Goal: Task Accomplishment & Management: Complete application form

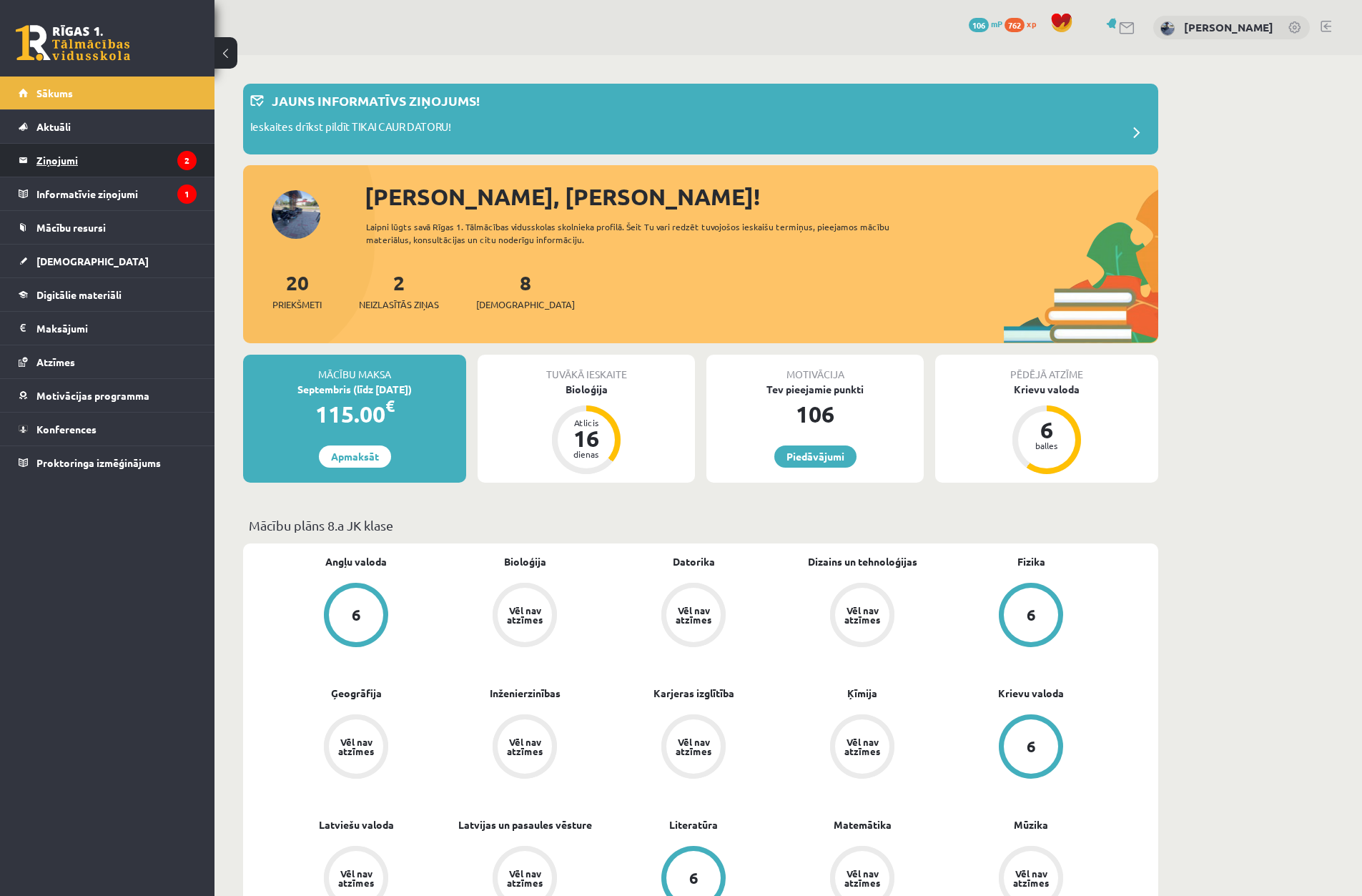
click at [116, 171] on legend "Ziņojumi 2" at bounding box center [117, 160] width 160 height 33
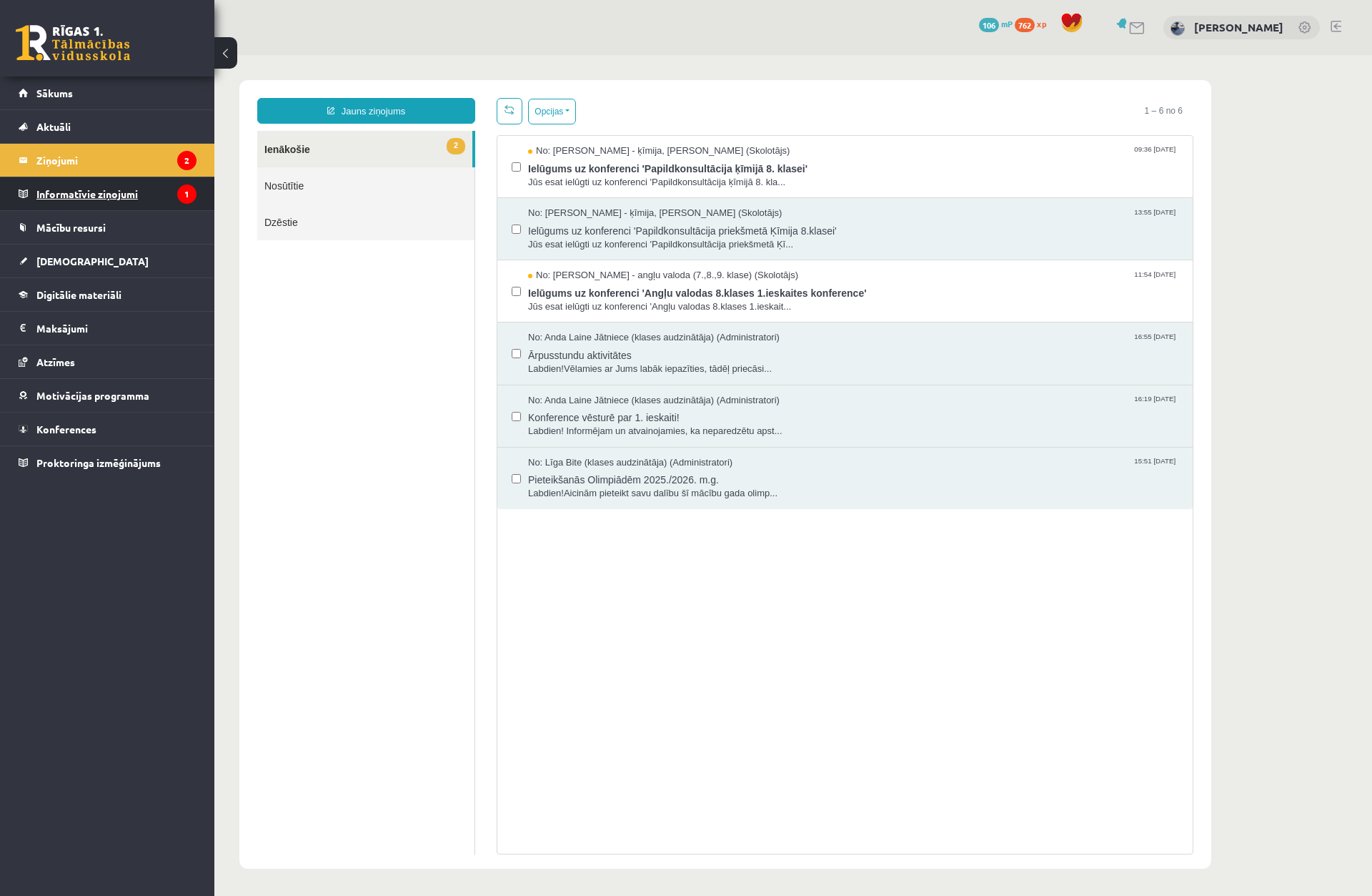
click at [131, 198] on legend "Informatīvie ziņojumi 1" at bounding box center [117, 194] width 160 height 33
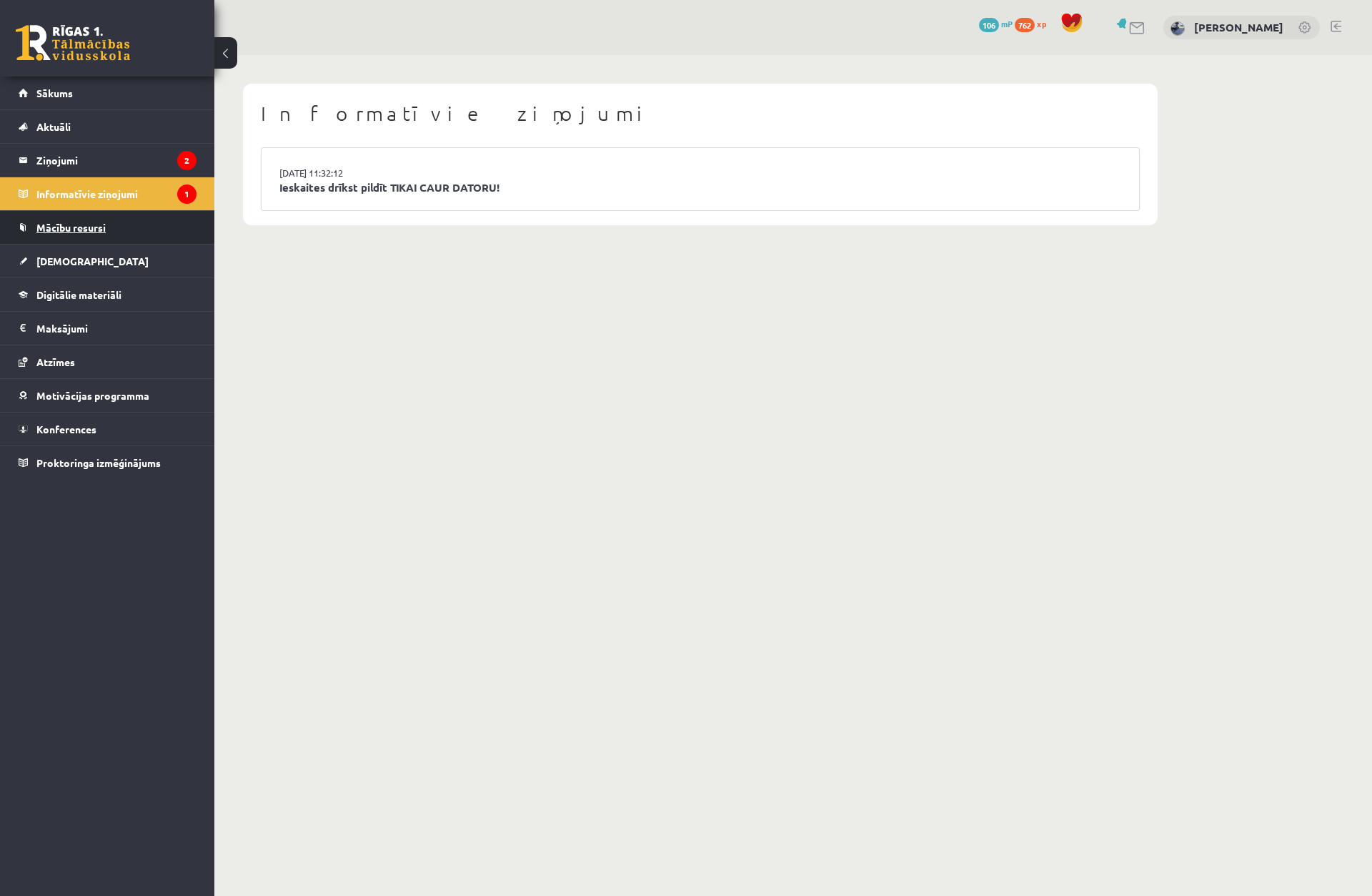
click at [170, 219] on link "Mācību resursi" at bounding box center [107, 228] width 178 height 33
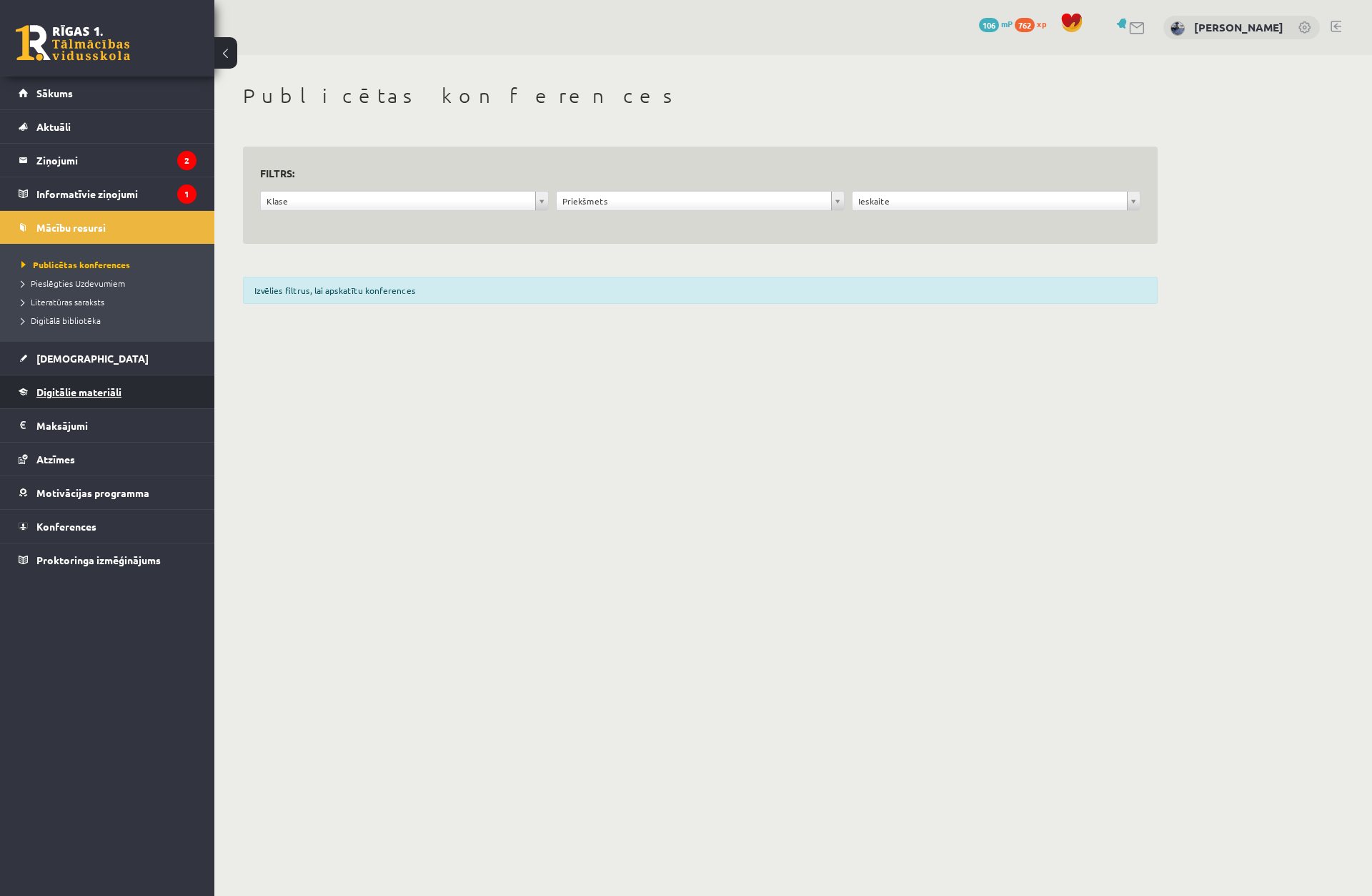
click at [158, 377] on link "Digitālie materiāli" at bounding box center [107, 392] width 178 height 33
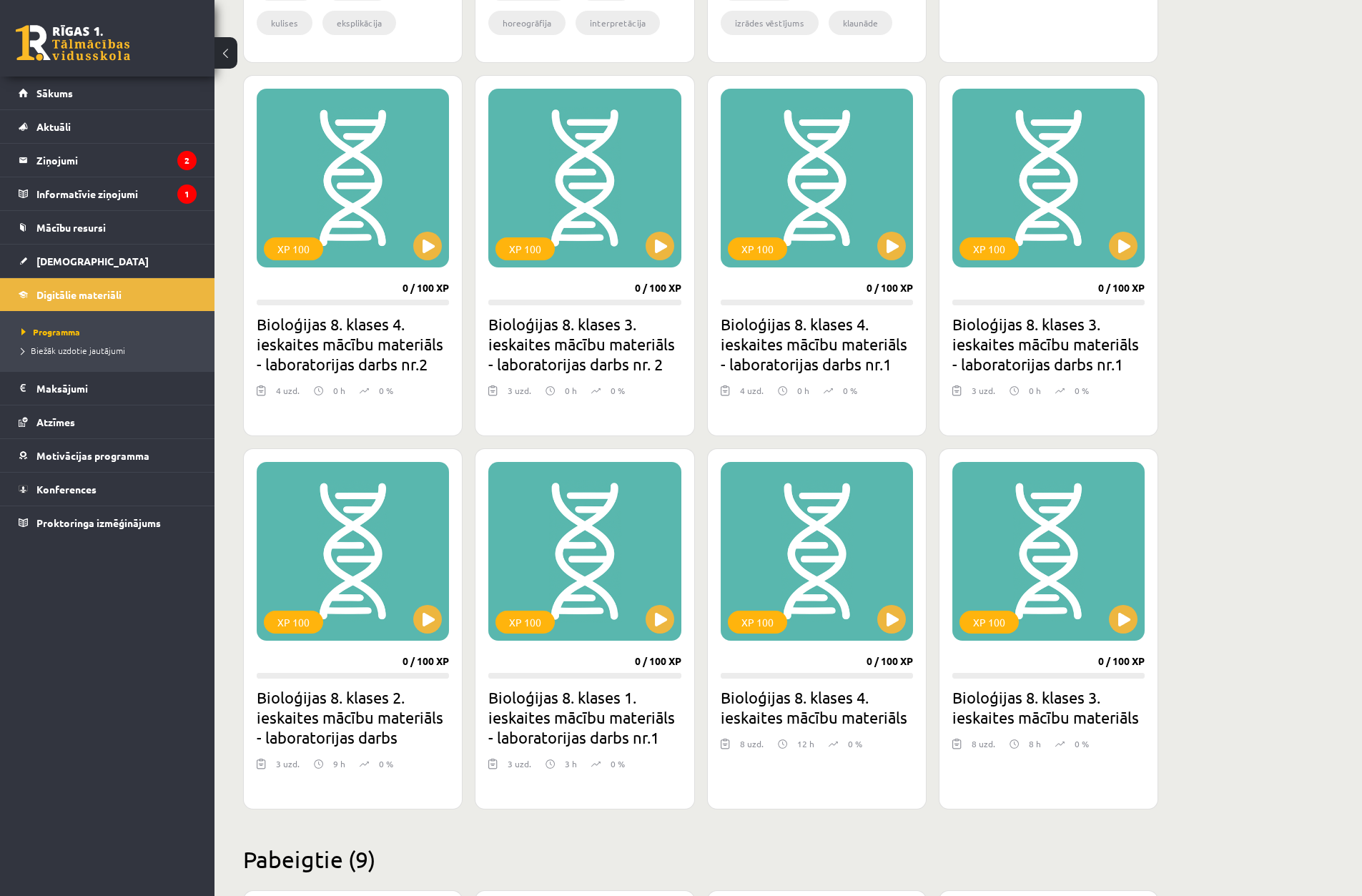
scroll to position [724, 0]
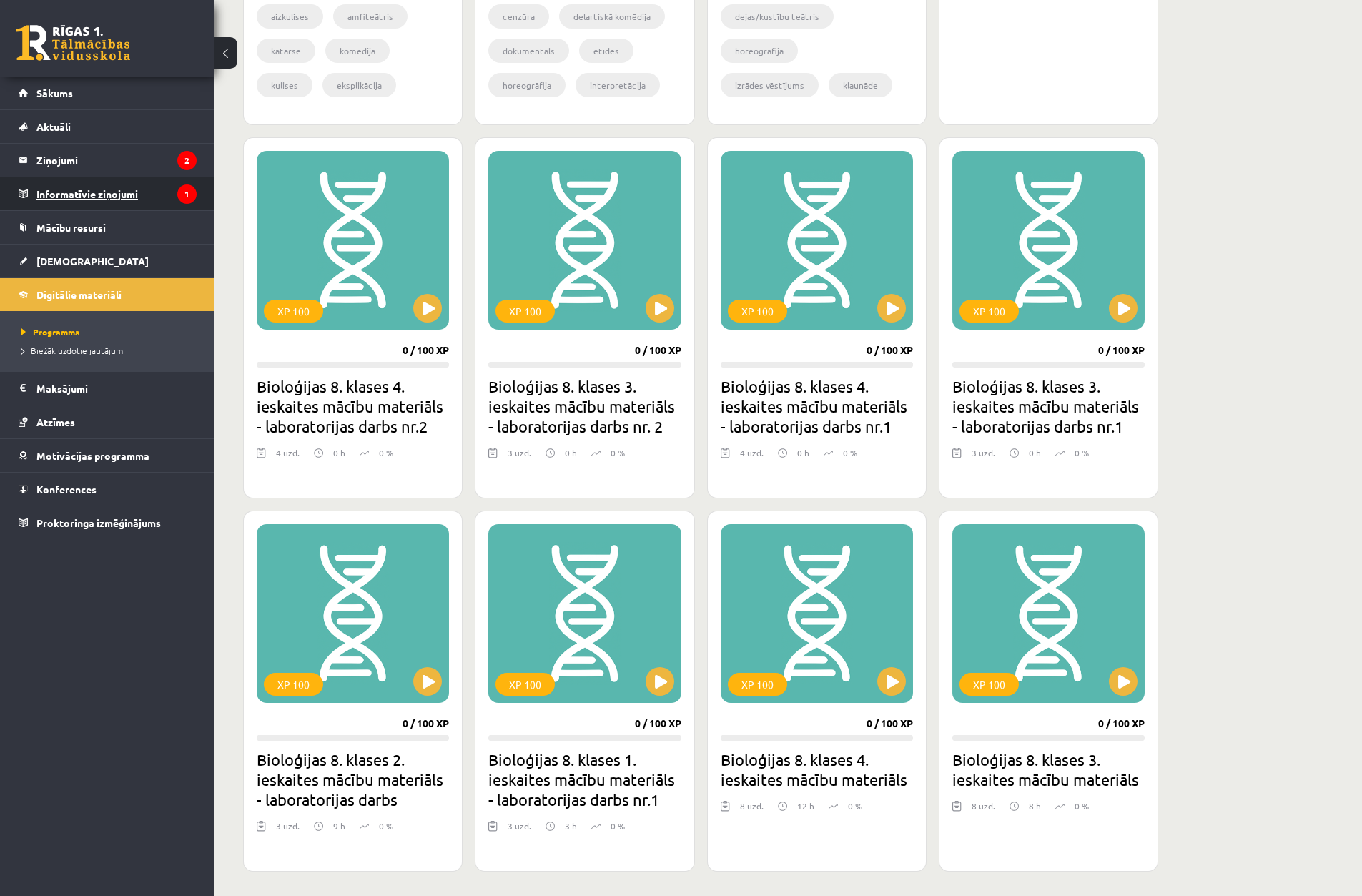
click at [145, 203] on legend "Informatīvie ziņojumi 1" at bounding box center [117, 194] width 160 height 33
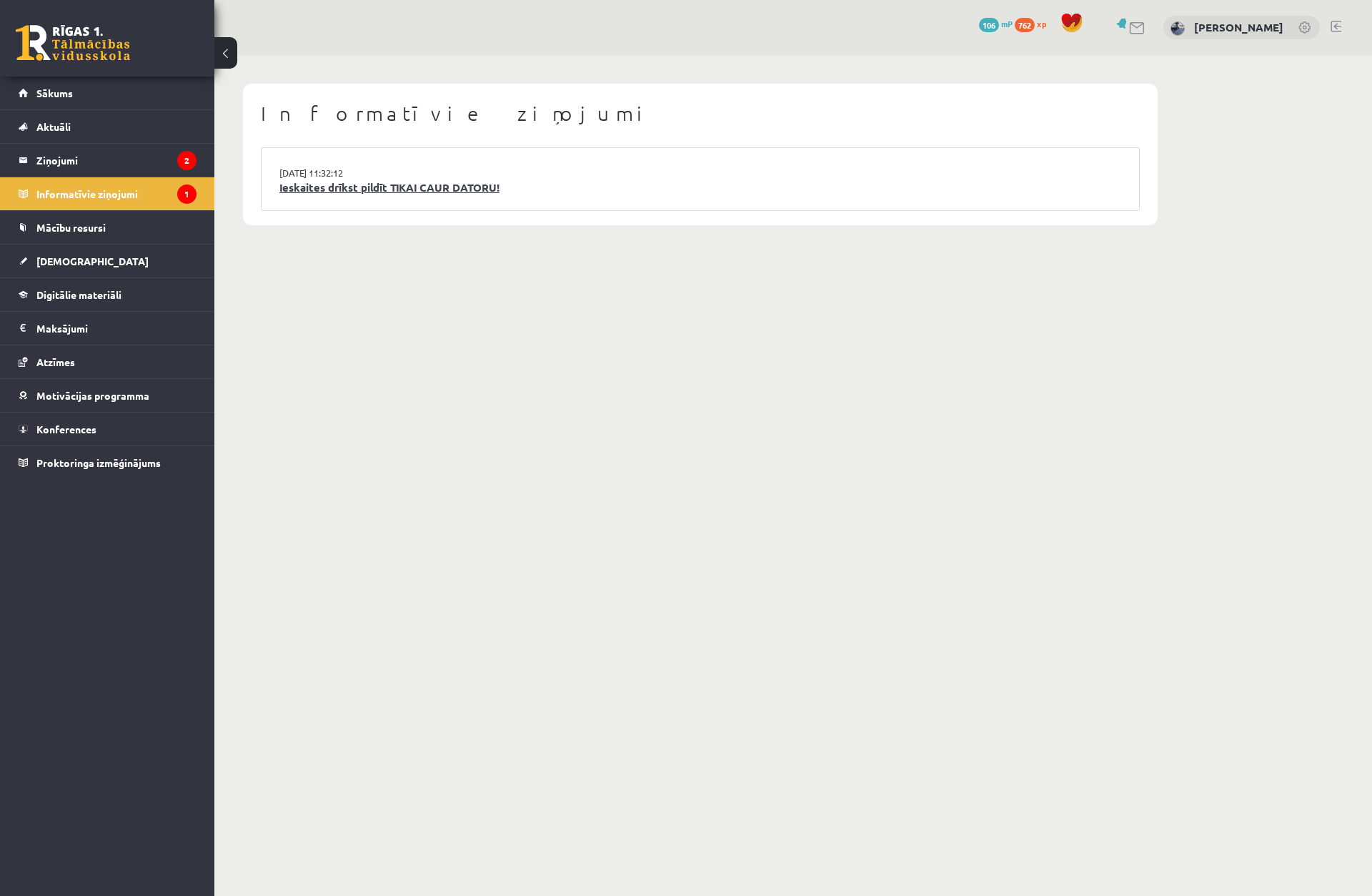
click at [410, 181] on link "Ieskaites drīkst pildīt TIKAI CAUR DATORU!" at bounding box center [700, 188] width 842 height 17
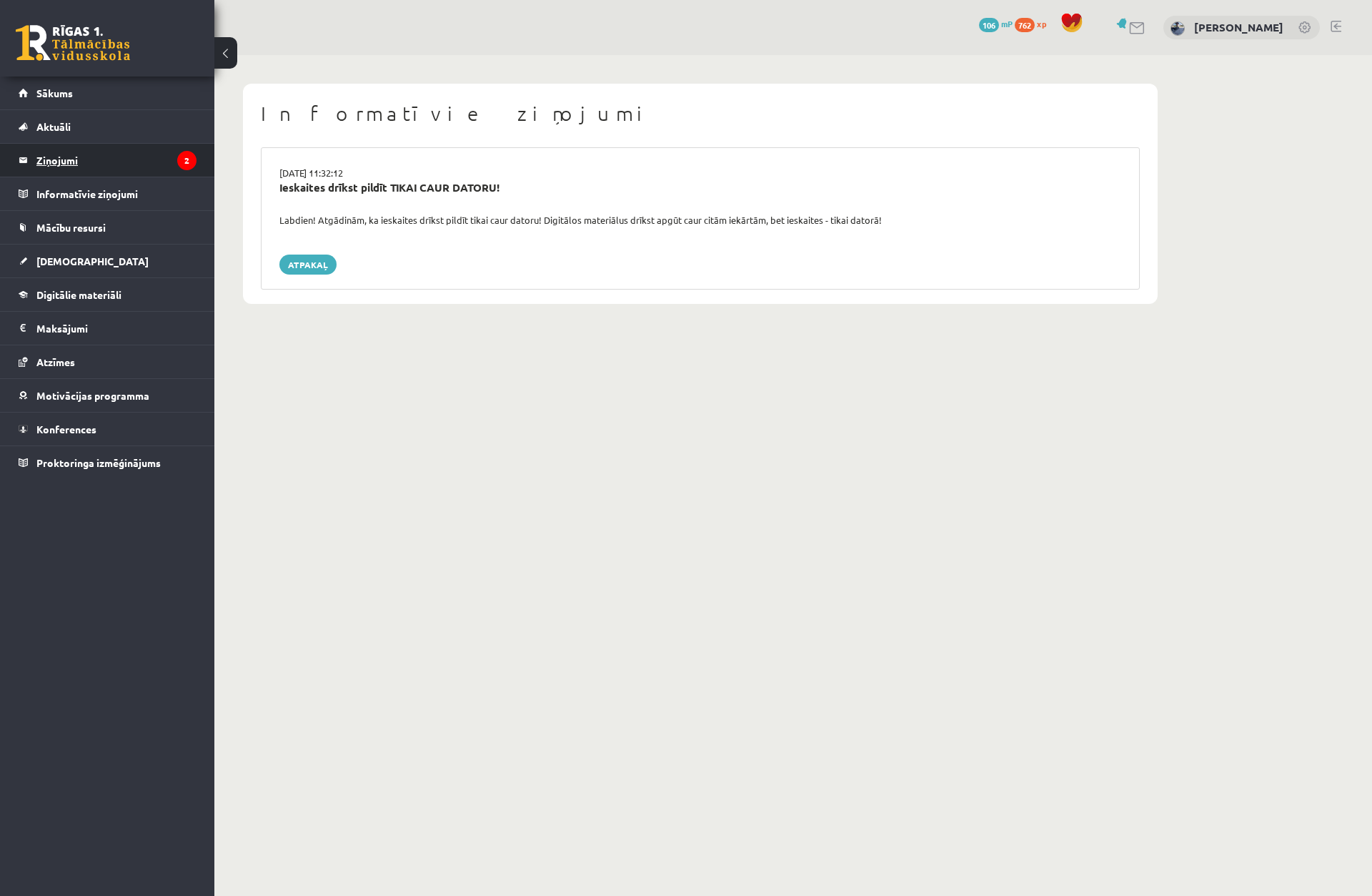
click at [124, 166] on legend "Ziņojumi 2" at bounding box center [117, 160] width 160 height 33
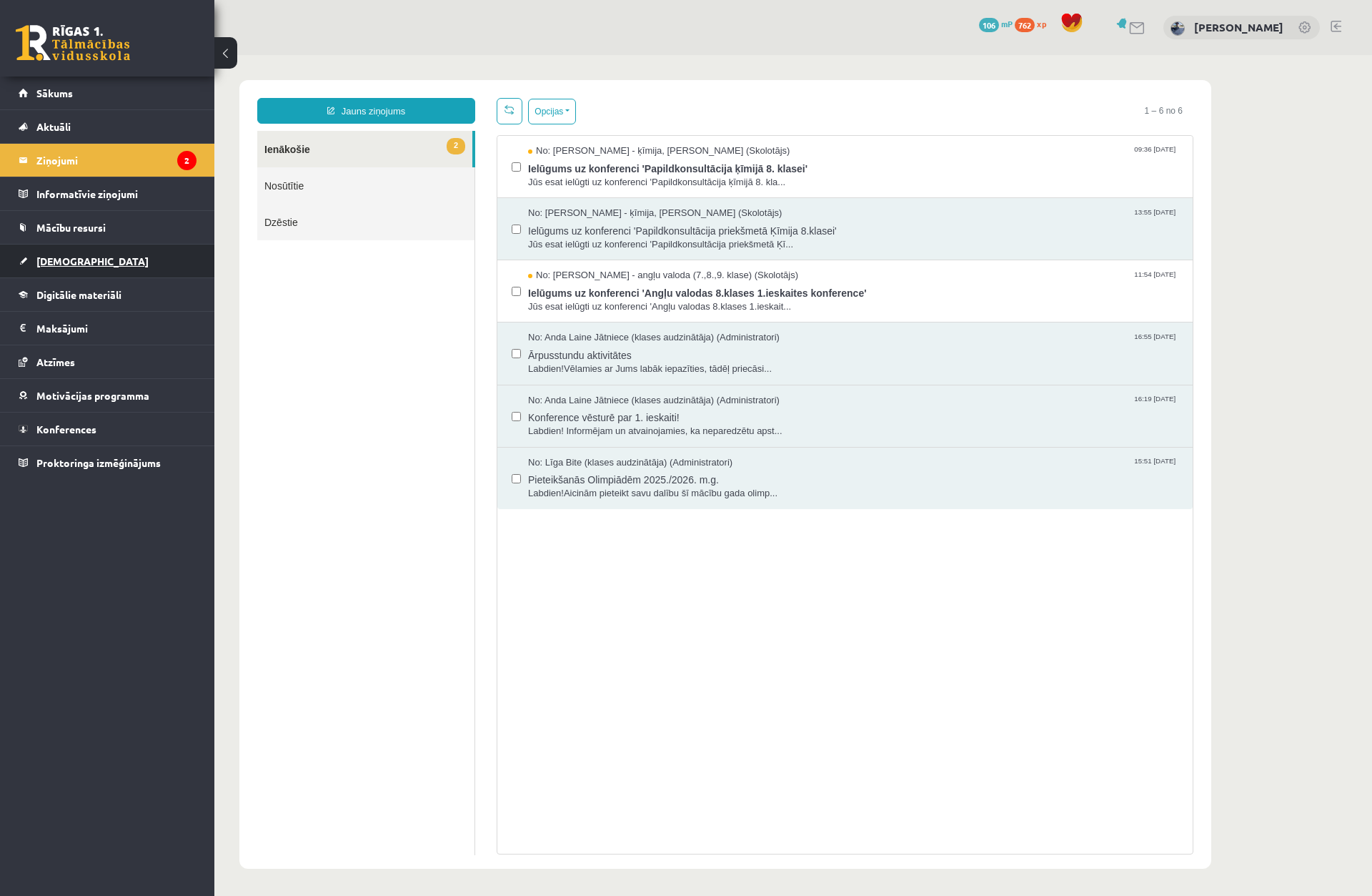
click at [120, 273] on link "[DEMOGRAPHIC_DATA]" at bounding box center [107, 261] width 178 height 33
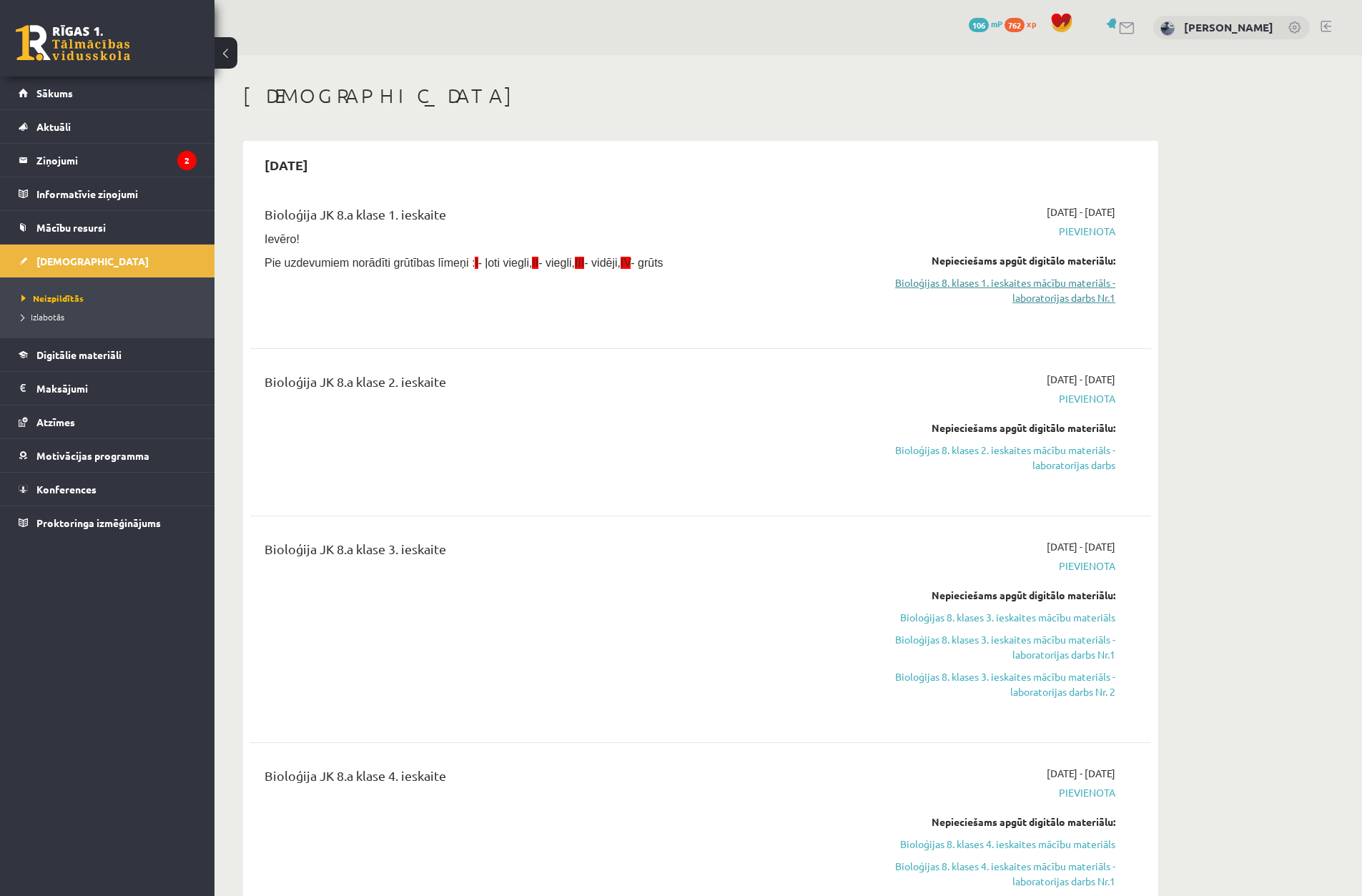
click at [926, 298] on link "Bioloģijas 8. klases 1. ieskaites mācību materiāls - laboratorijas darbs Nr.1" at bounding box center [980, 290] width 269 height 30
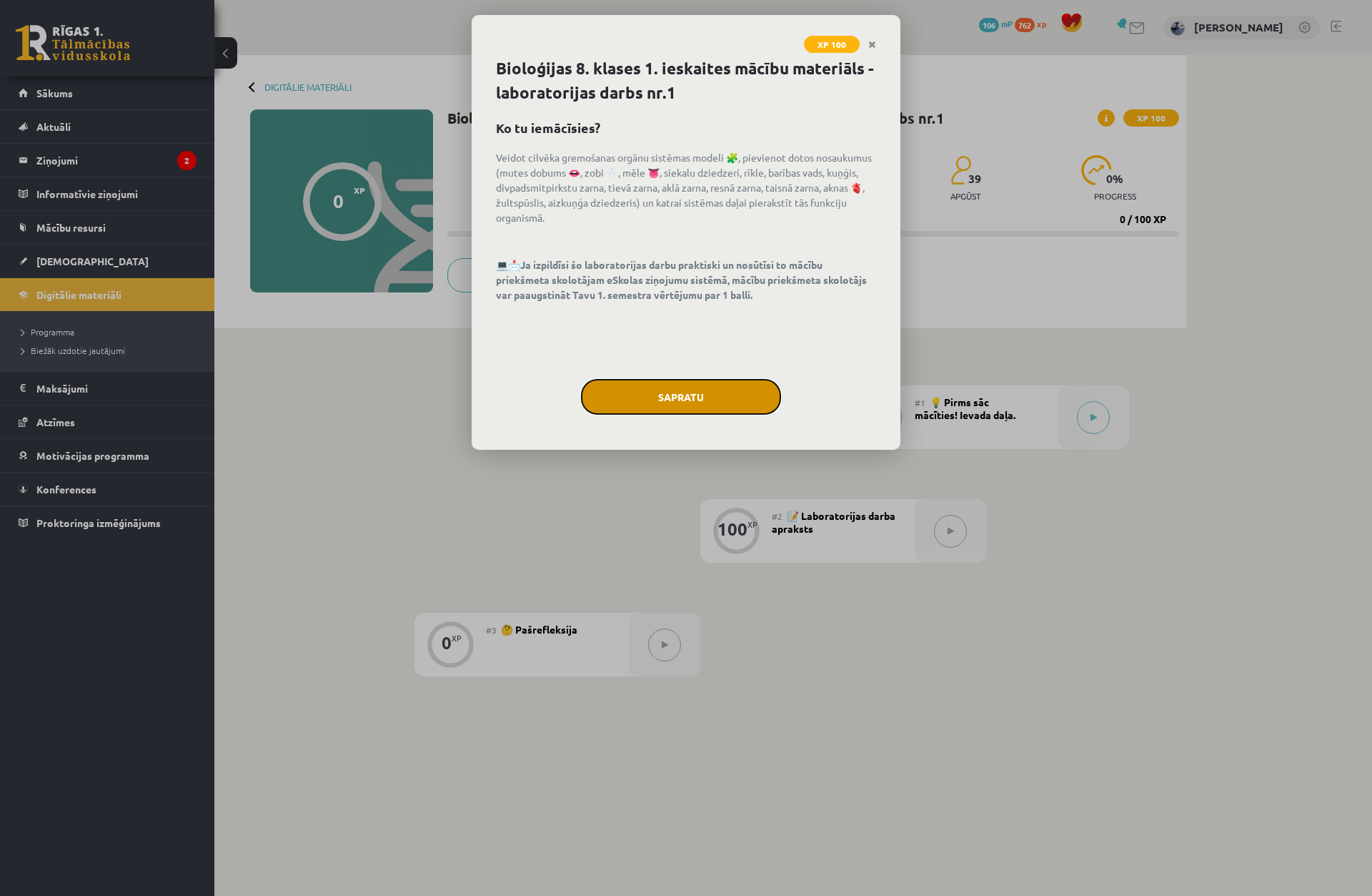
click at [704, 406] on button "Sapratu" at bounding box center [680, 396] width 200 height 36
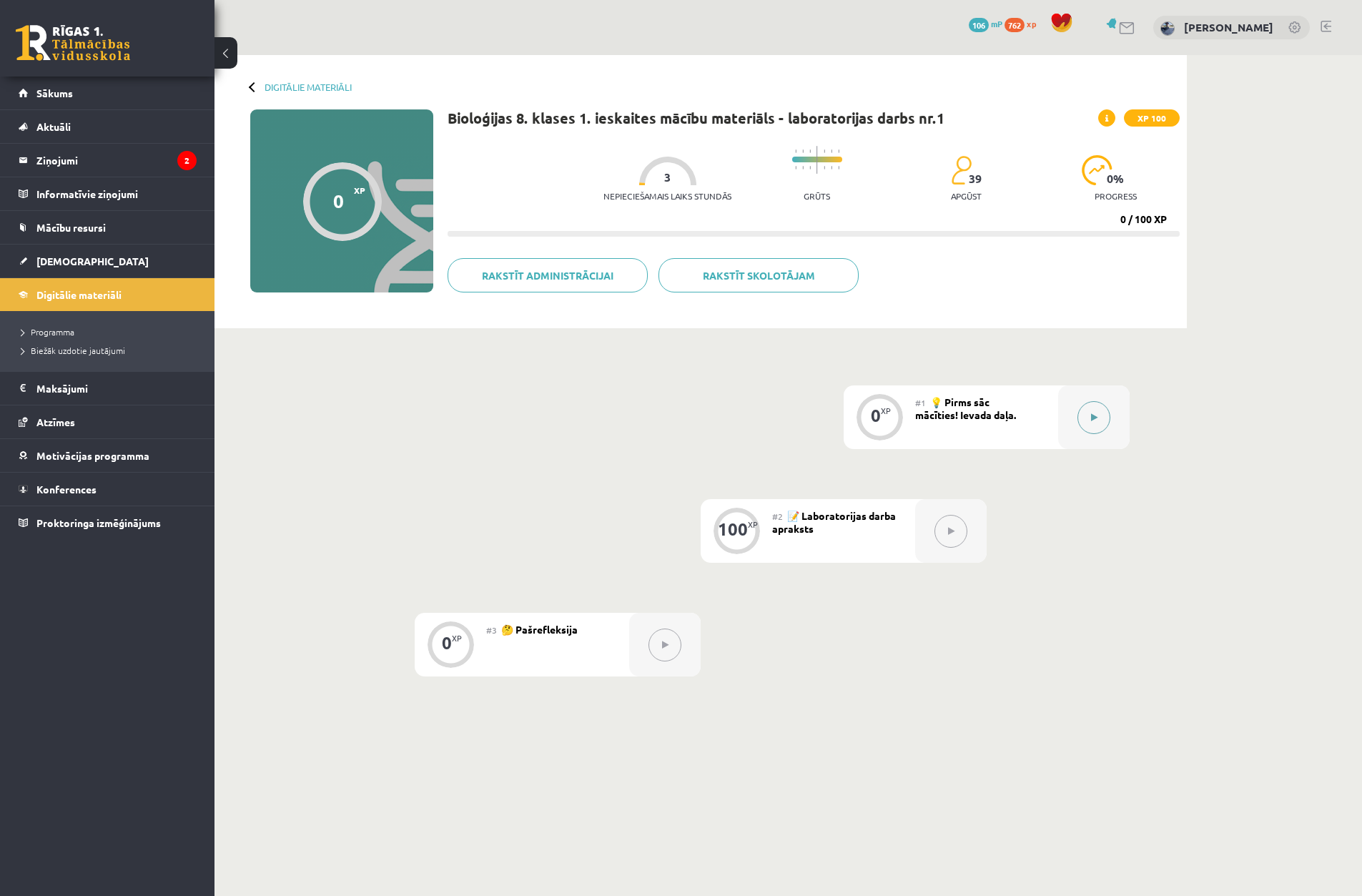
click at [1084, 419] on button at bounding box center [1095, 418] width 33 height 33
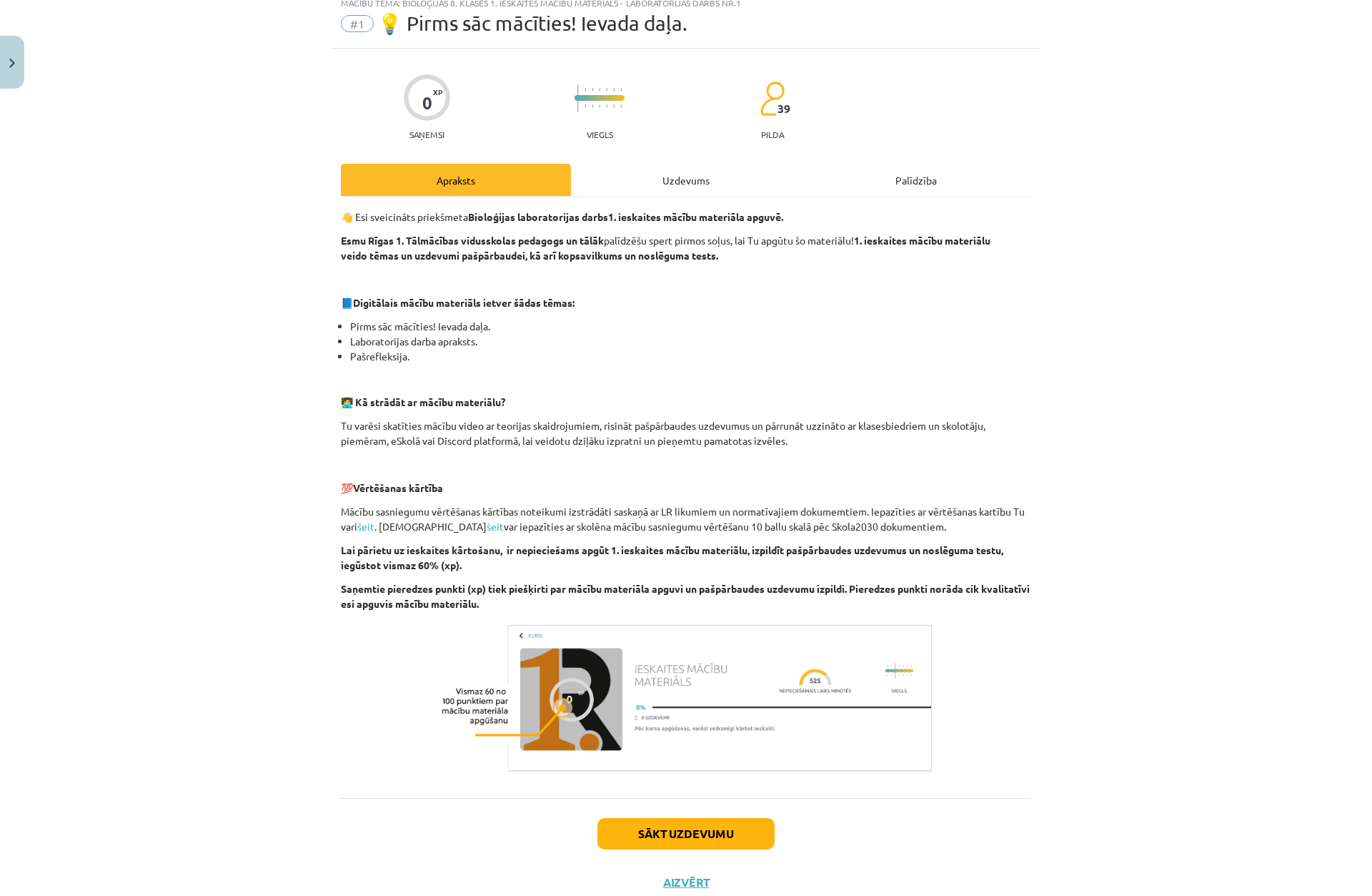
scroll to position [72, 0]
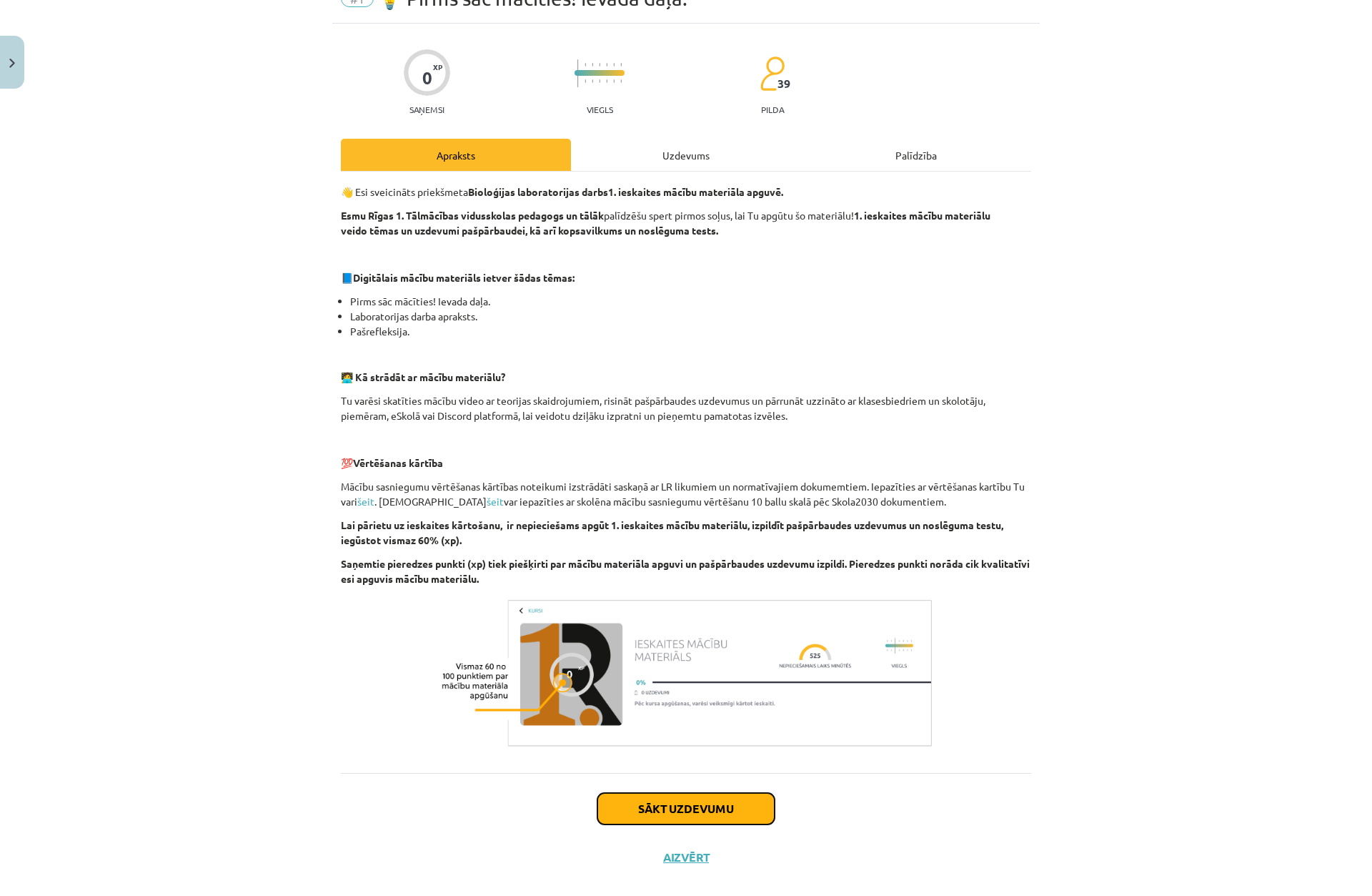
click at [739, 817] on button "Sākt uzdevumu" at bounding box center [686, 808] width 177 height 31
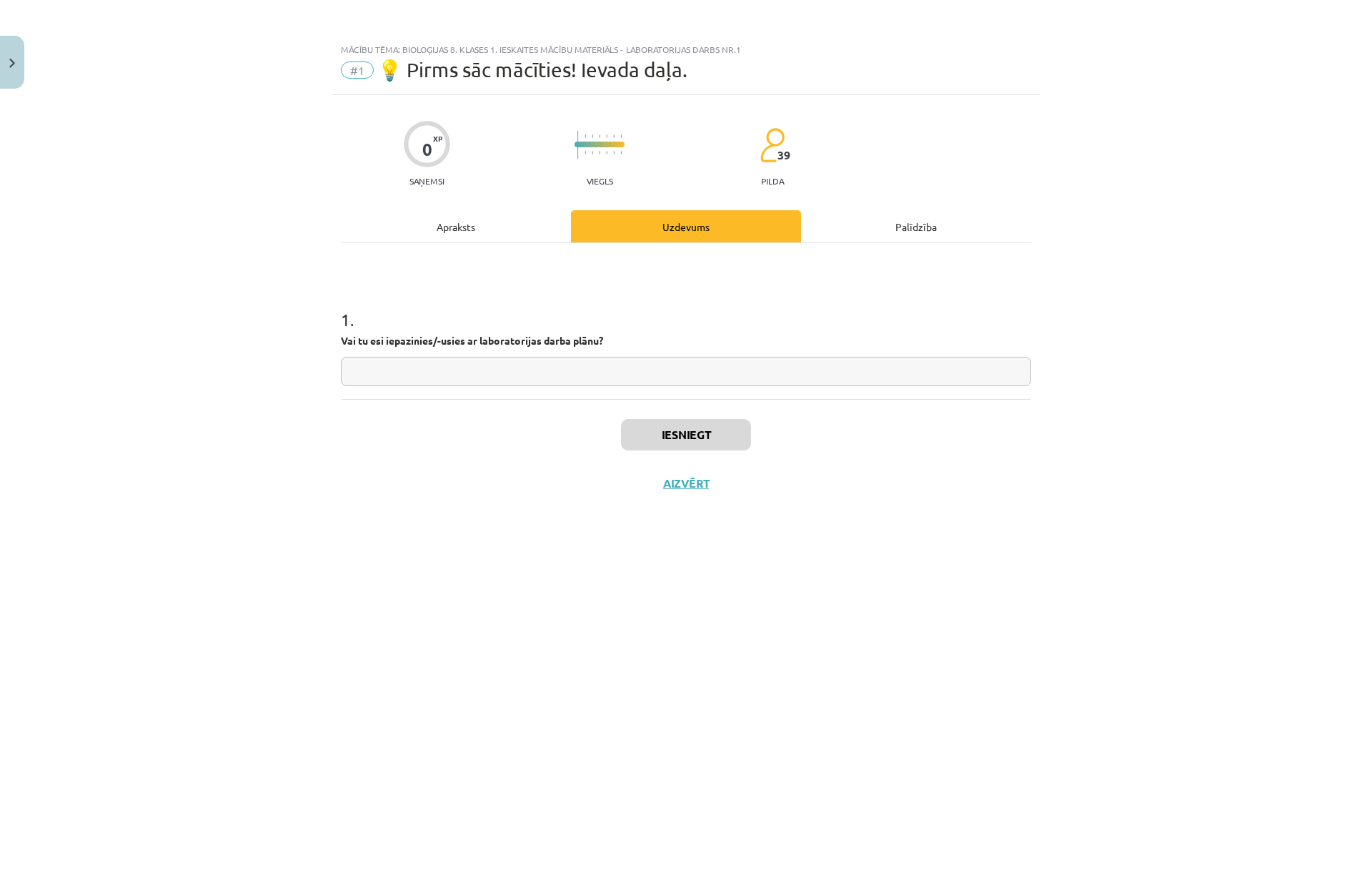
scroll to position [0, 0]
click at [530, 362] on input "text" at bounding box center [686, 371] width 690 height 29
type input "*"
click at [737, 380] on input "*" at bounding box center [686, 371] width 690 height 29
type input "**"
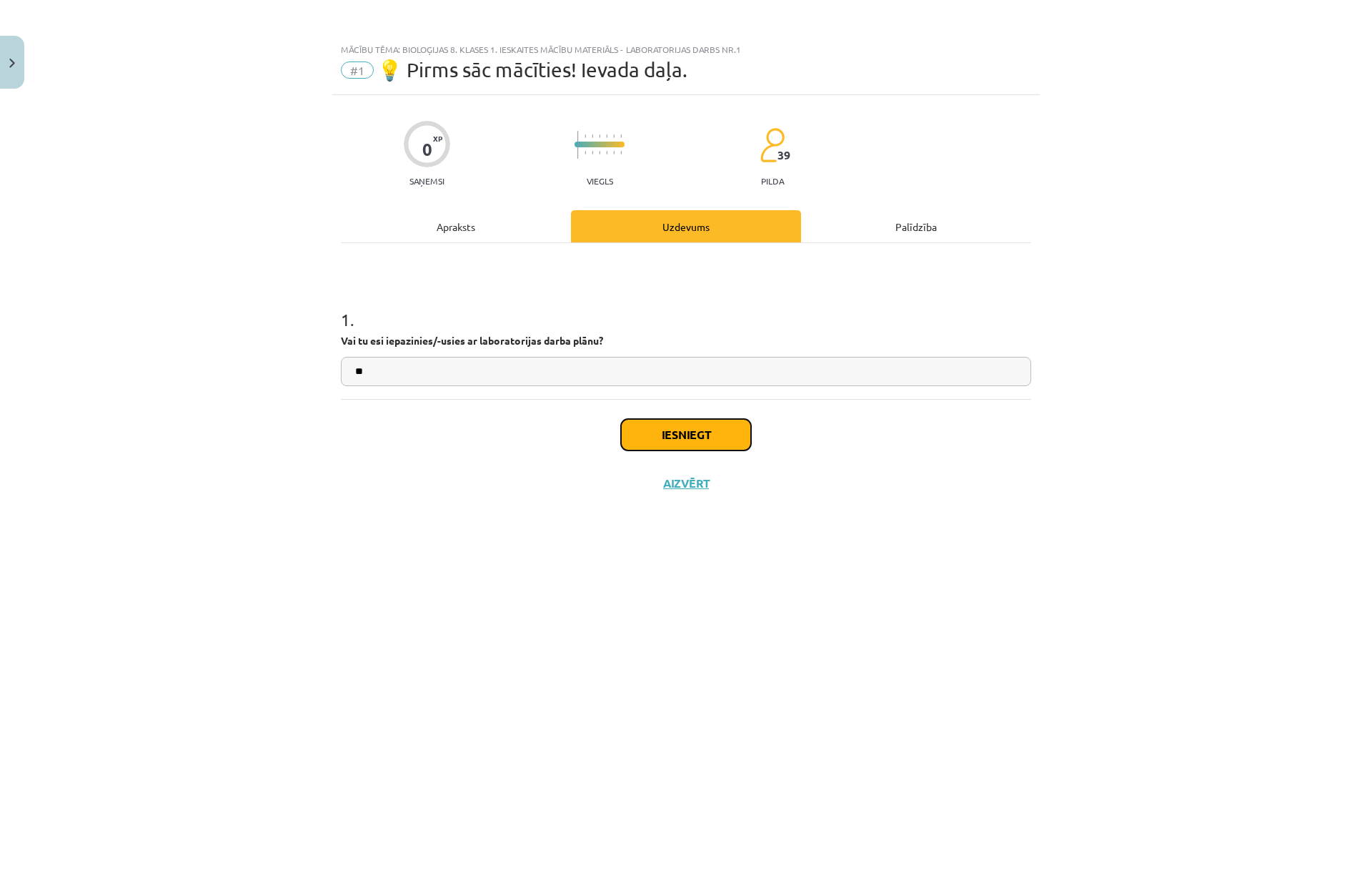
click at [698, 448] on button "Iesniegt" at bounding box center [686, 434] width 130 height 31
click at [721, 492] on button "Nākamā nodarbība" at bounding box center [686, 492] width 140 height 33
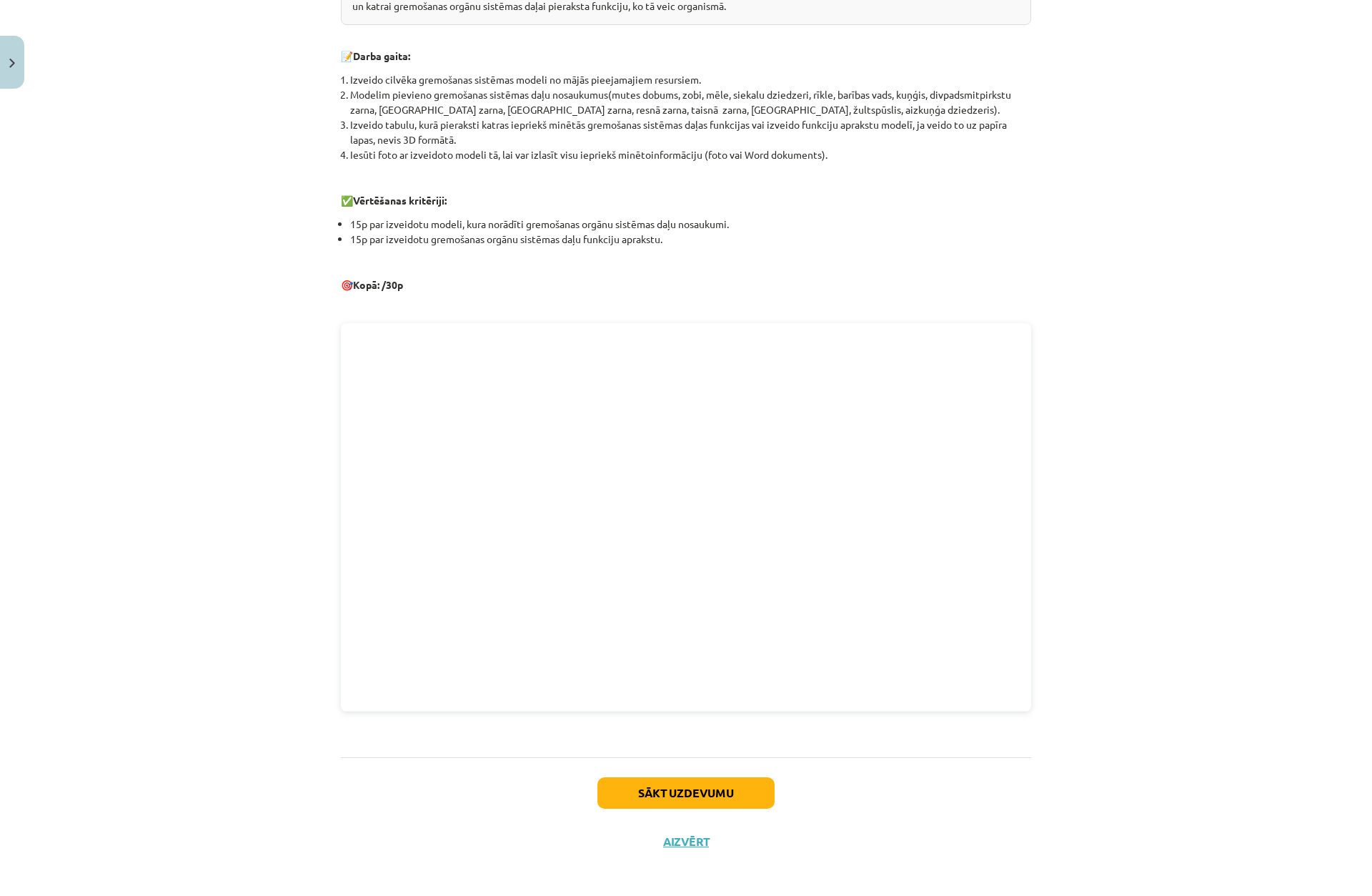
scroll to position [372, 0]
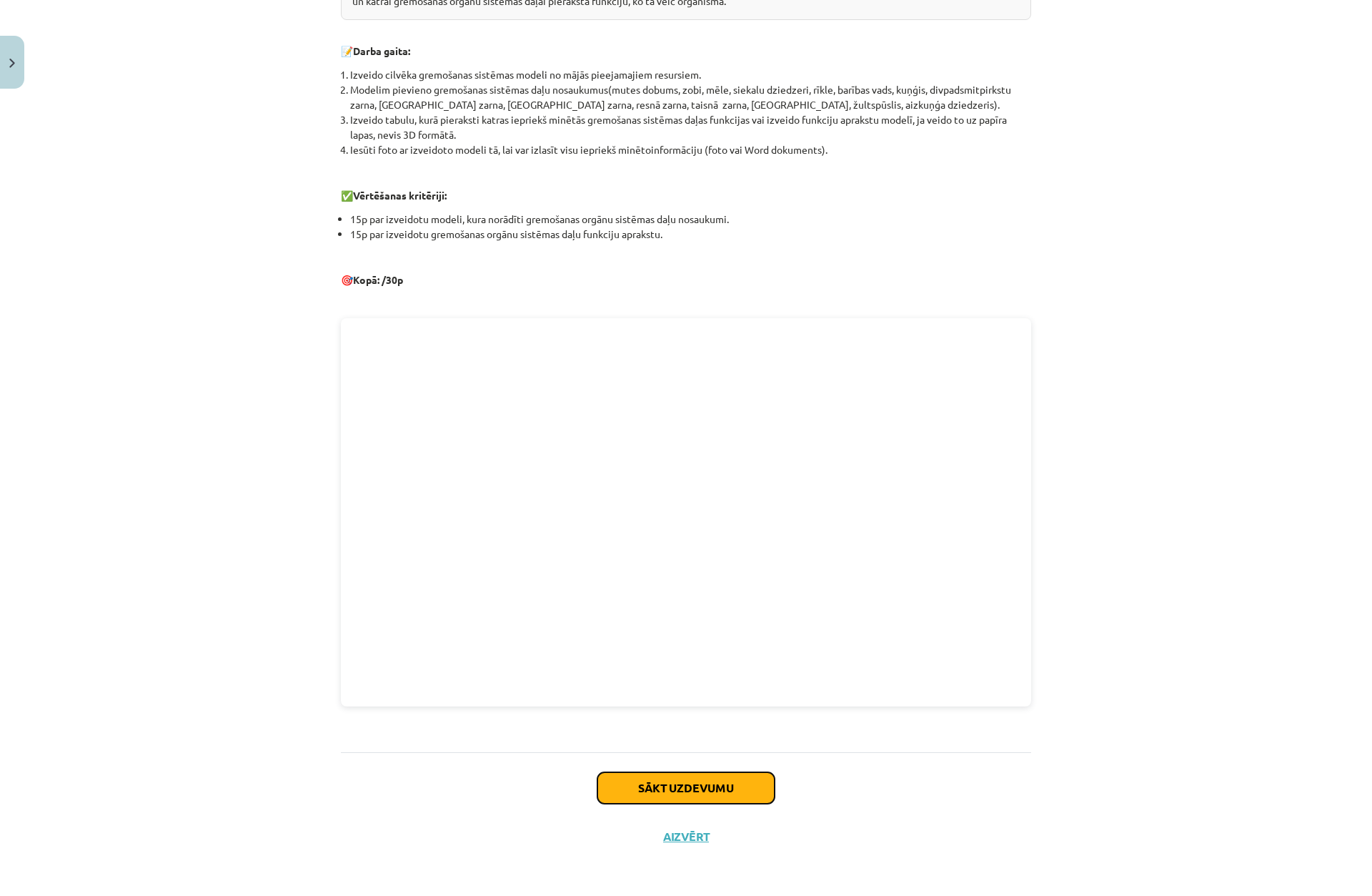
click at [709, 787] on button "Sākt uzdevumu" at bounding box center [686, 788] width 177 height 31
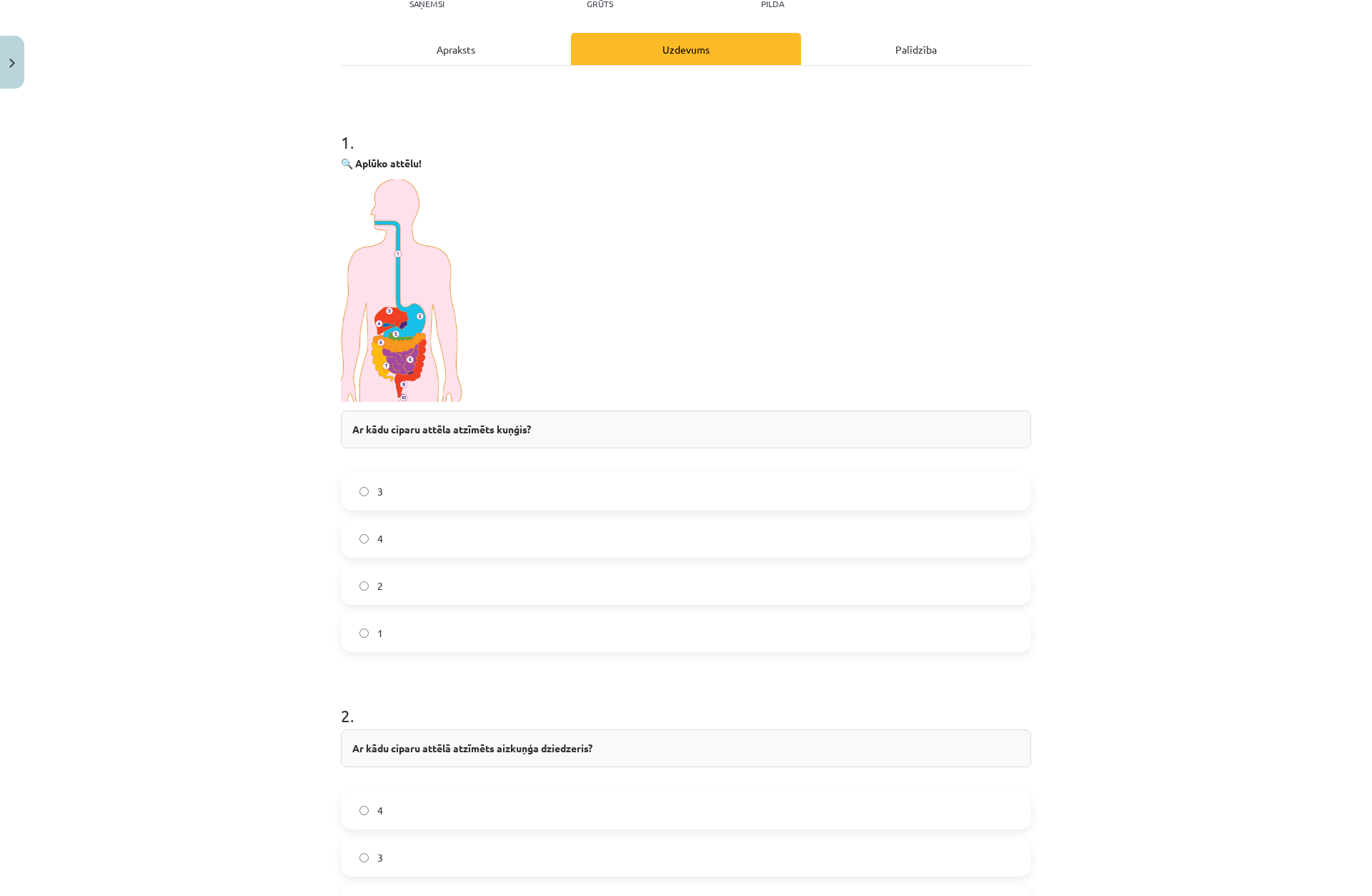
scroll to position [107, 0]
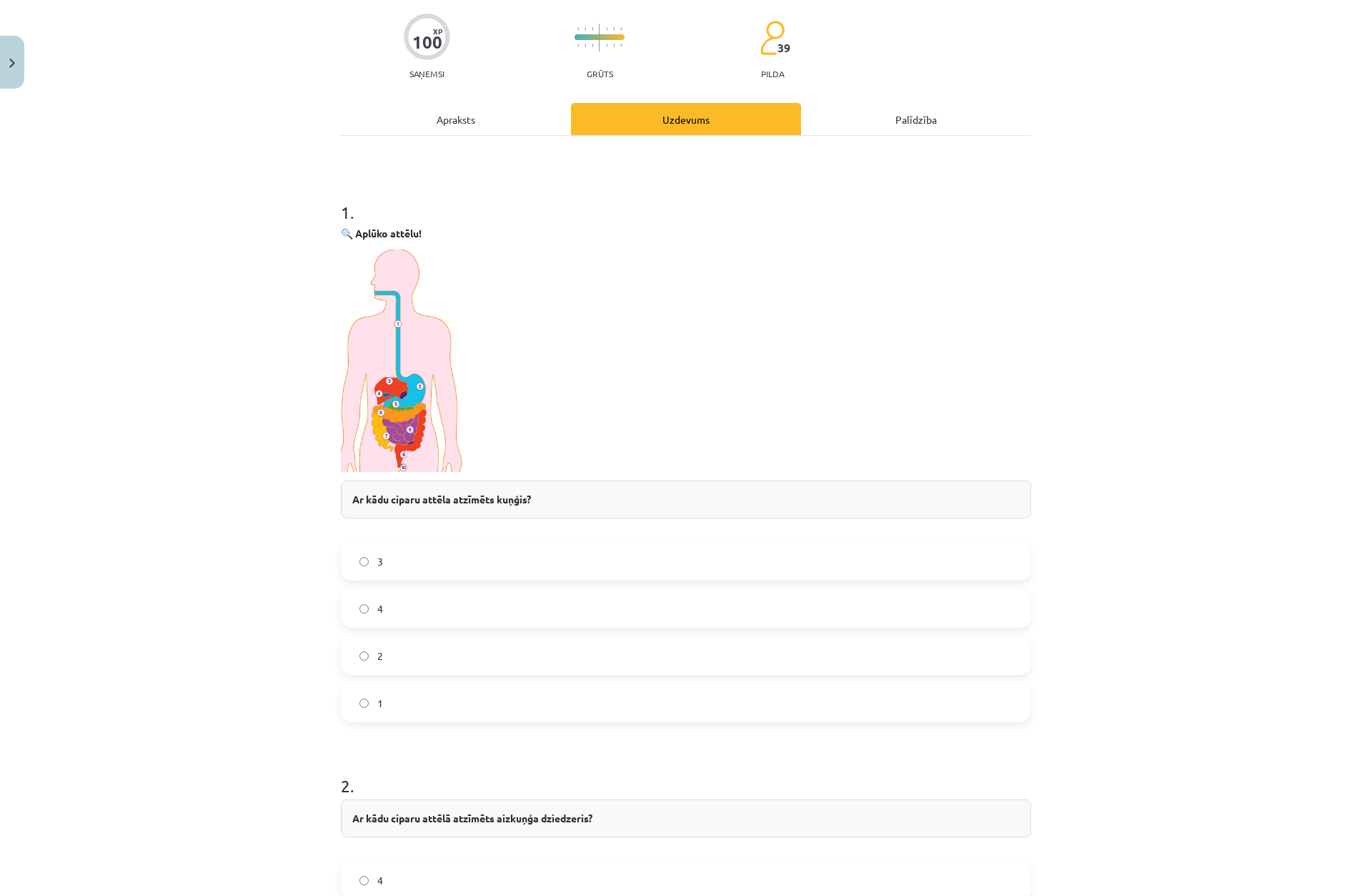
click at [377, 561] on span "3" at bounding box center [380, 561] width 6 height 15
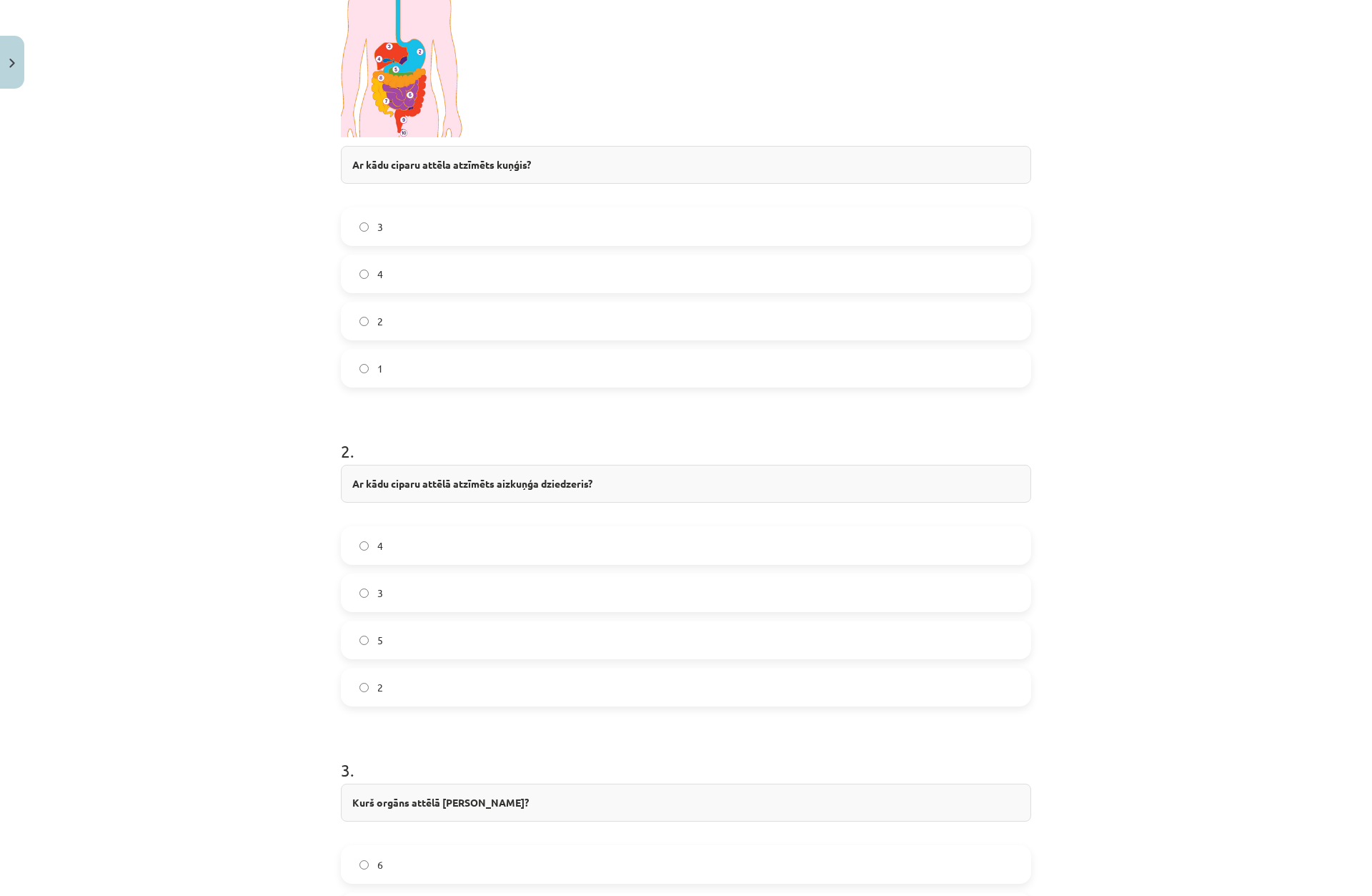
scroll to position [536, 0]
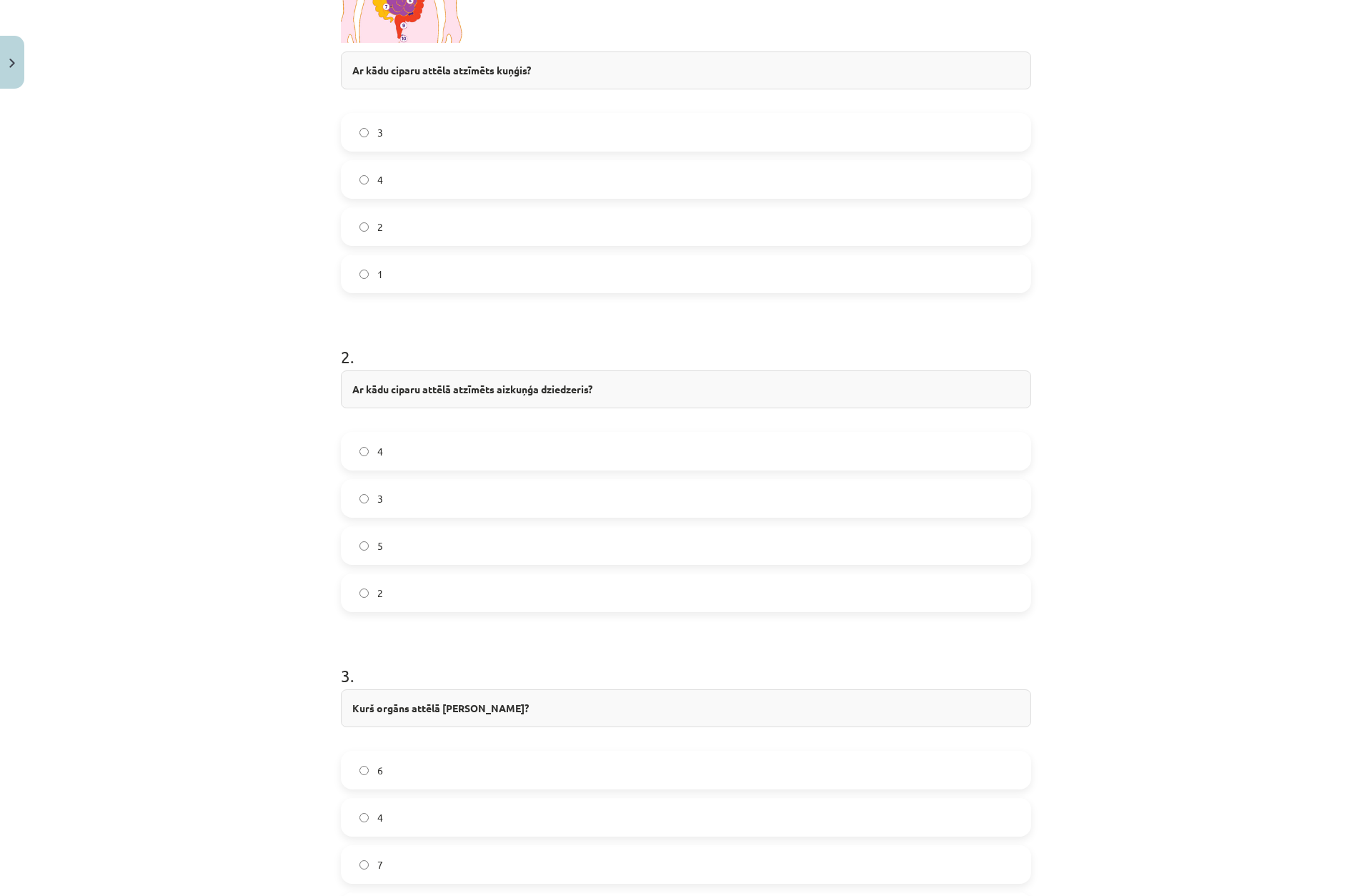
click at [369, 543] on label "5" at bounding box center [686, 545] width 687 height 36
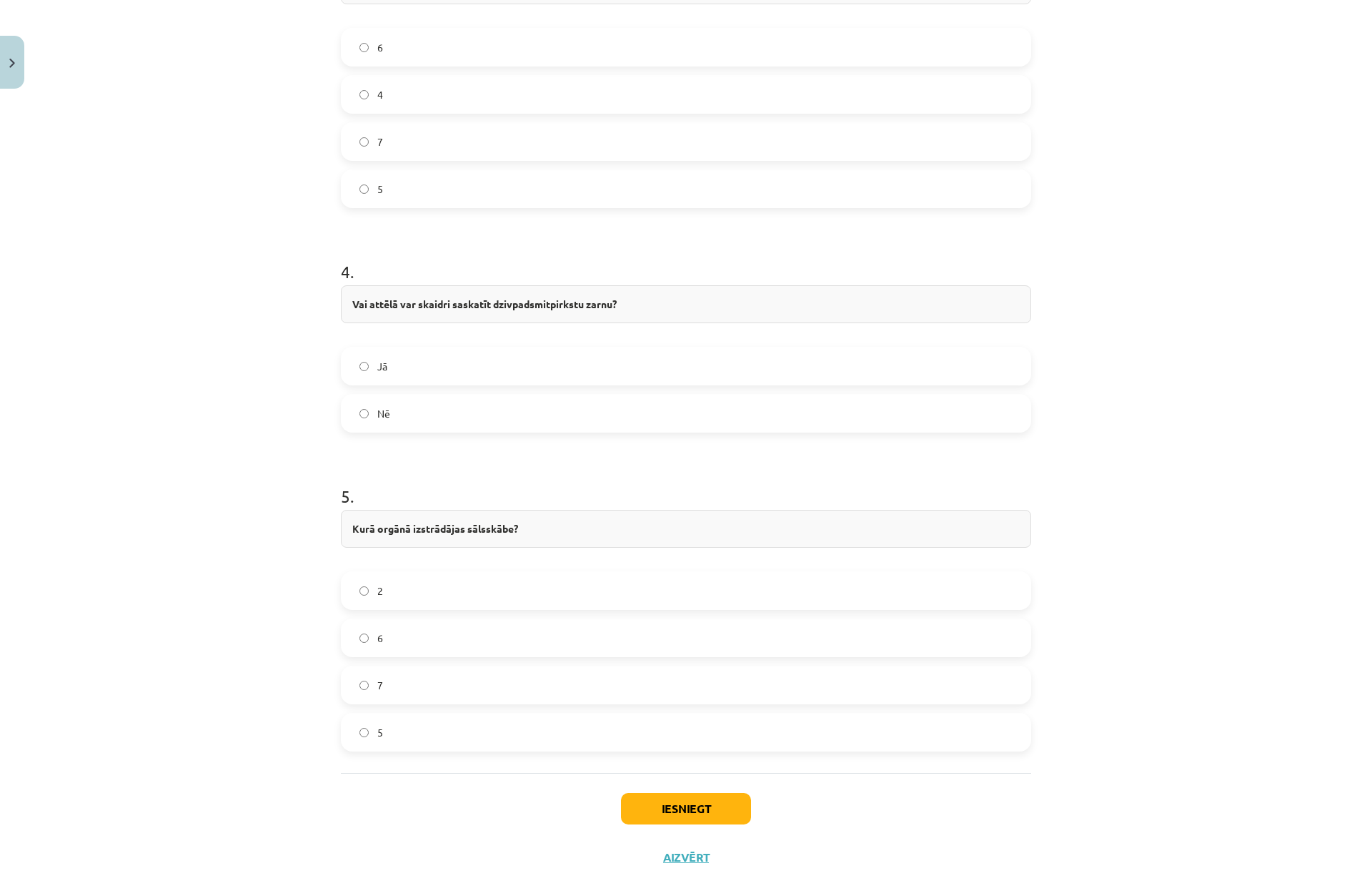
scroll to position [1280, 0]
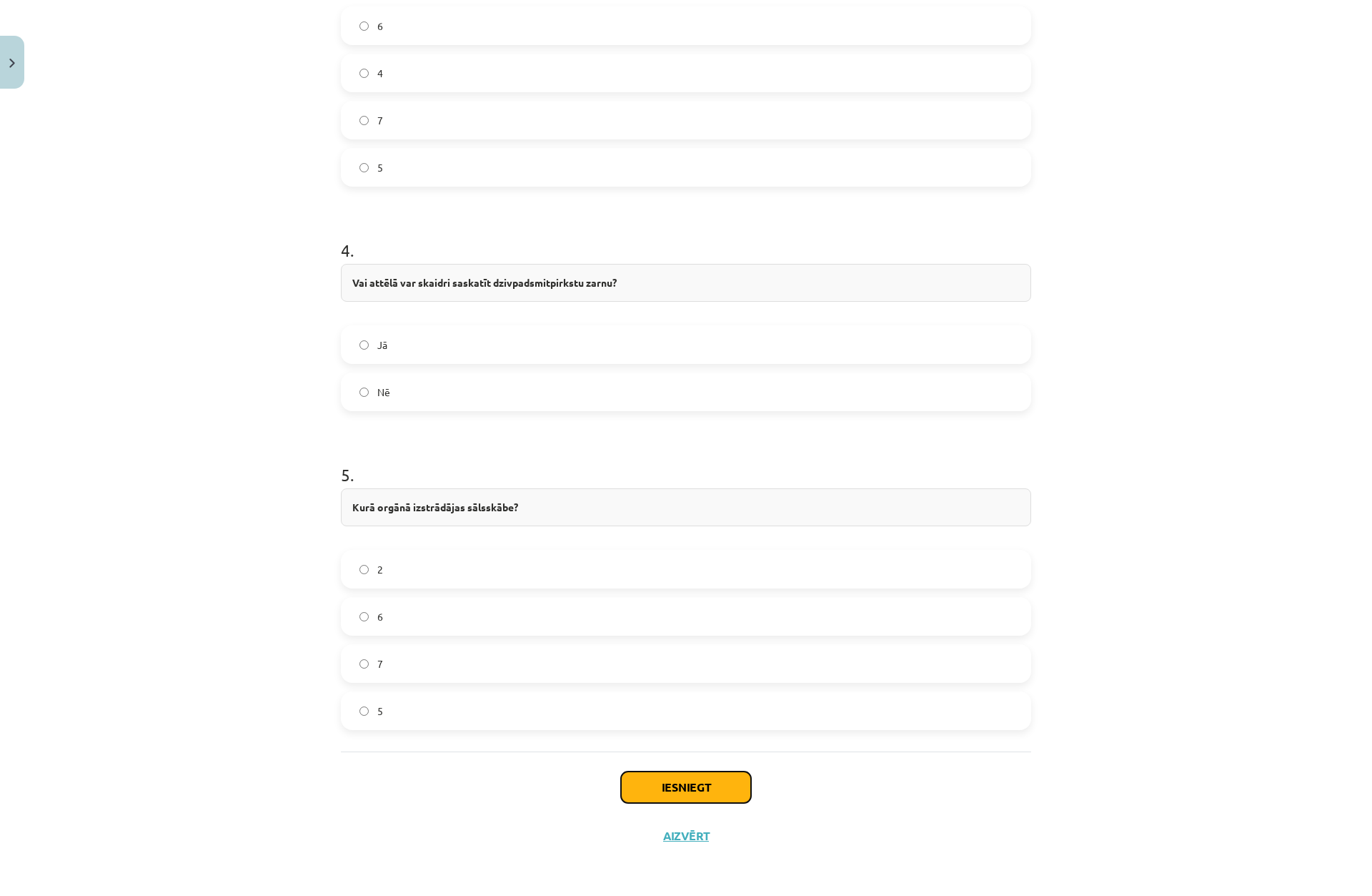
click at [679, 778] on button "Iesniegt" at bounding box center [686, 787] width 130 height 31
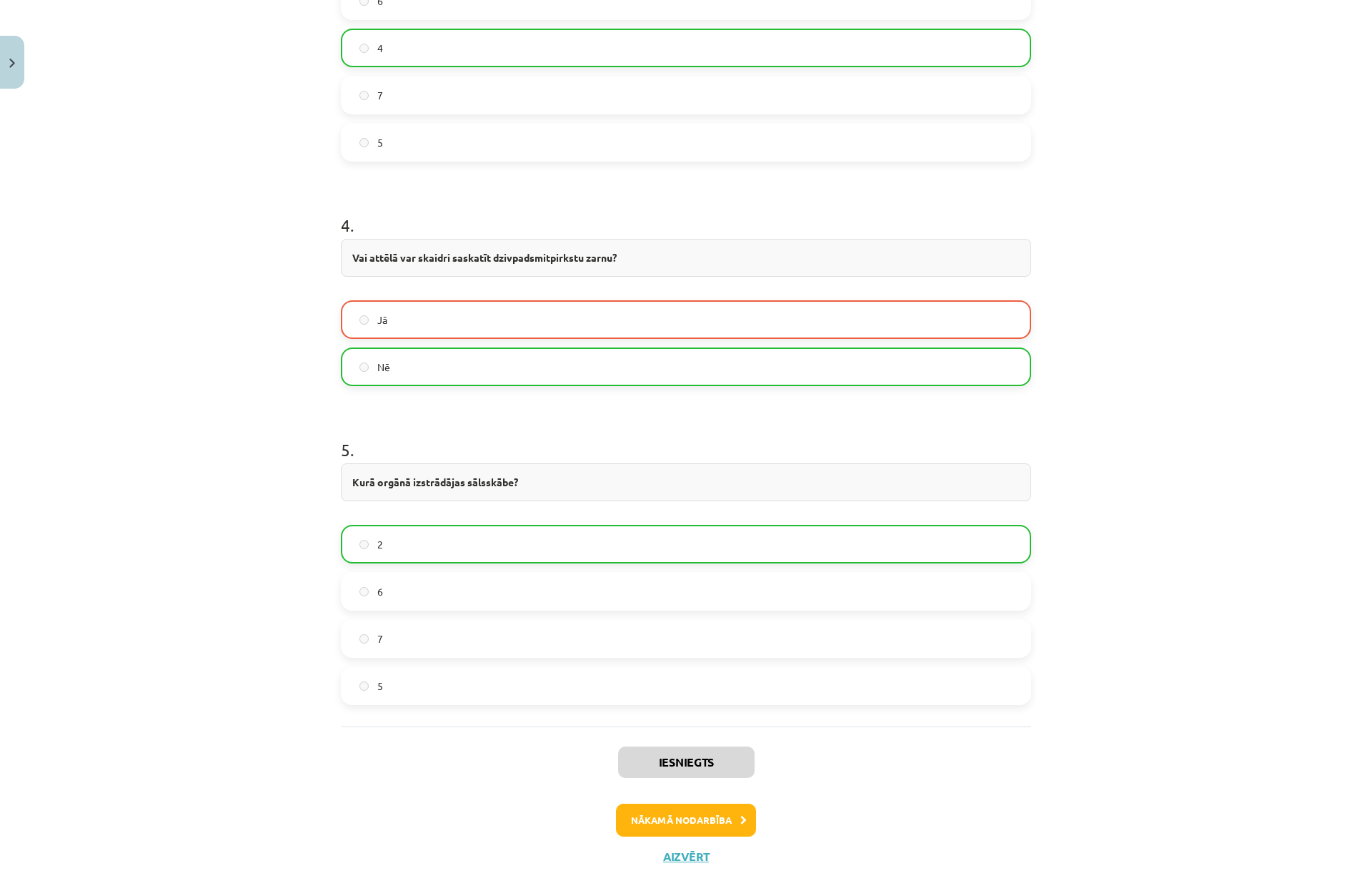
scroll to position [1326, 0]
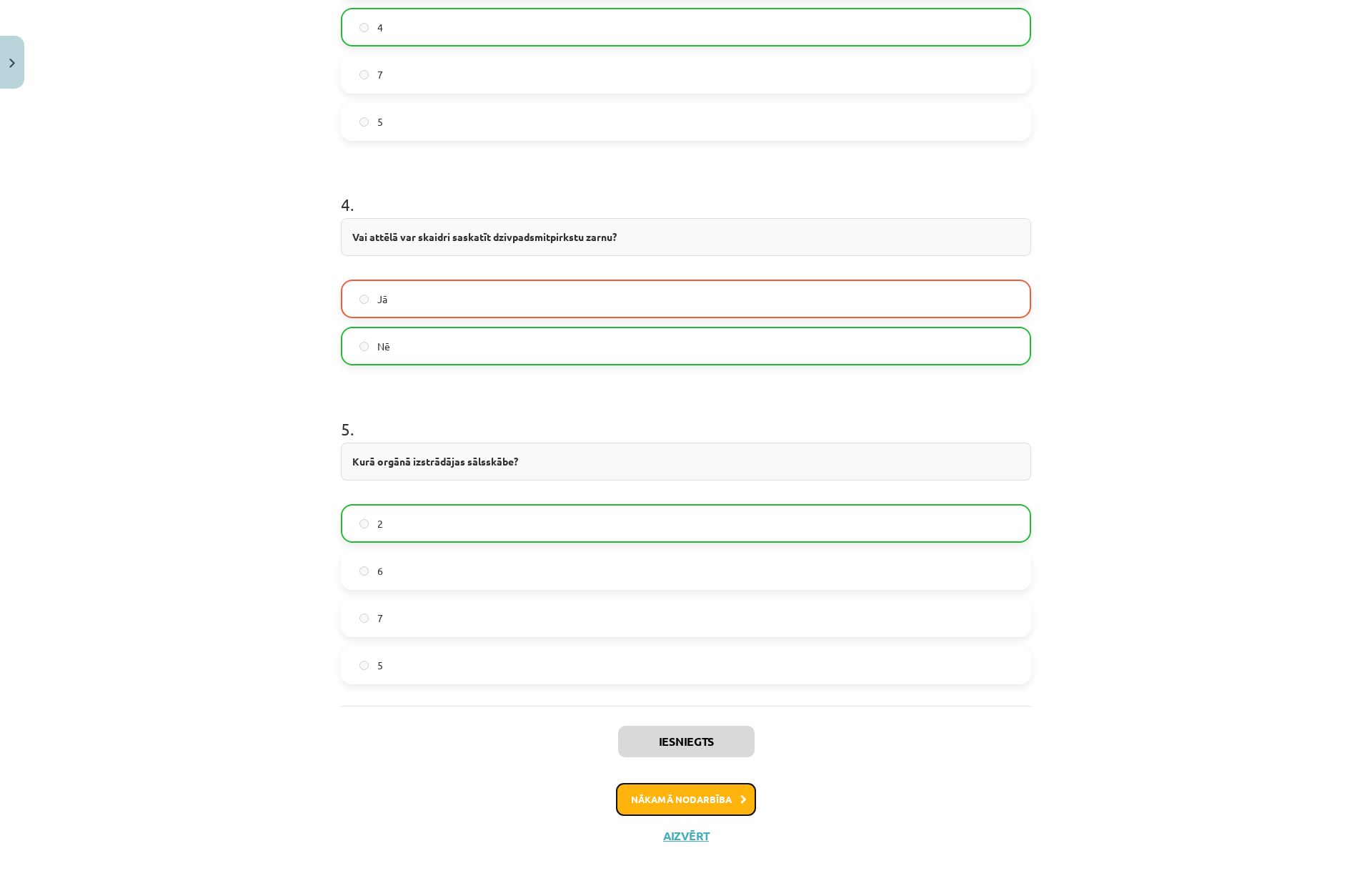
click at [692, 801] on button "Nākamā nodarbība" at bounding box center [686, 799] width 140 height 33
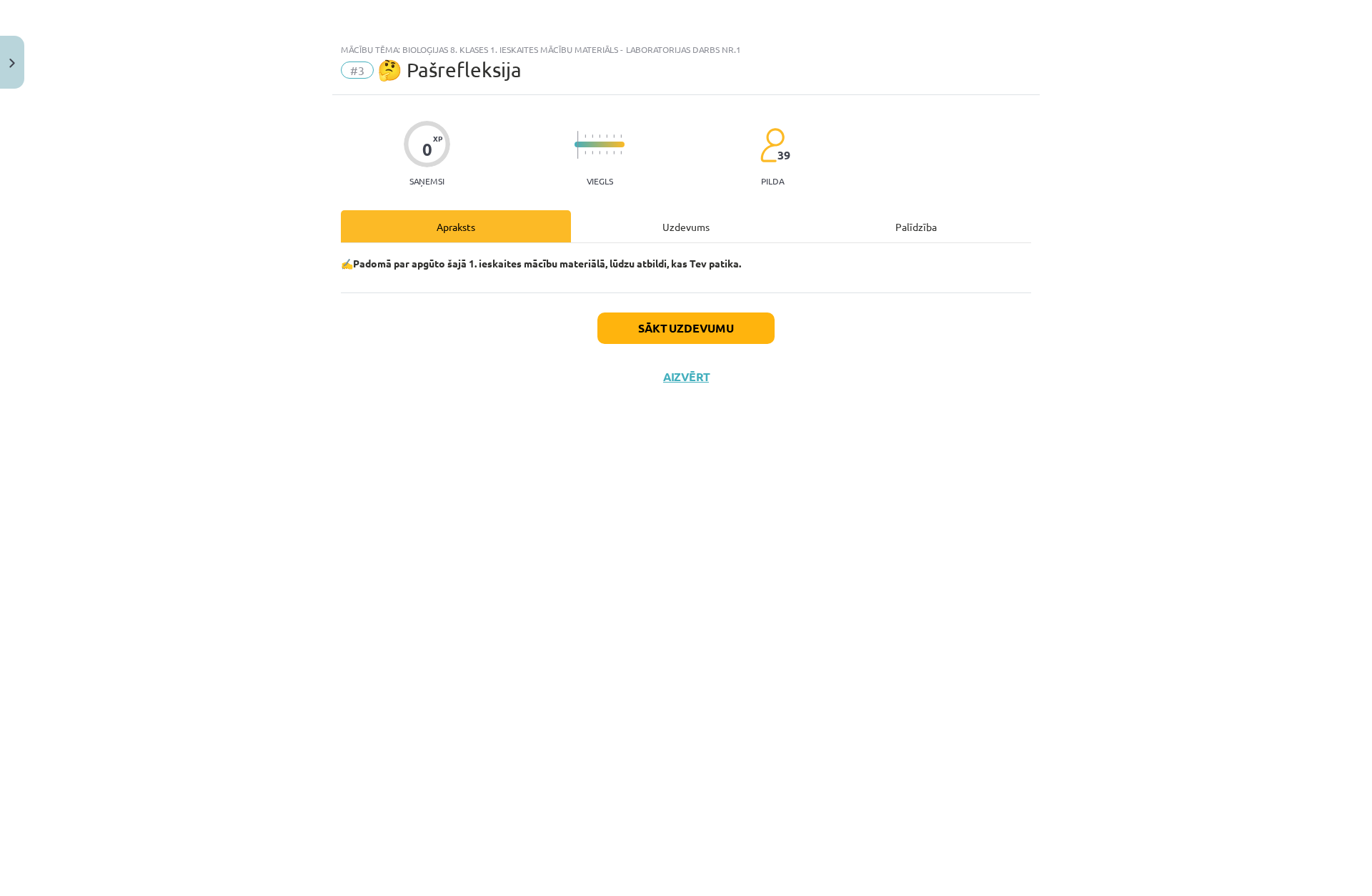
scroll to position [0, 0]
click at [680, 315] on button "Sākt uzdevumu" at bounding box center [686, 328] width 177 height 31
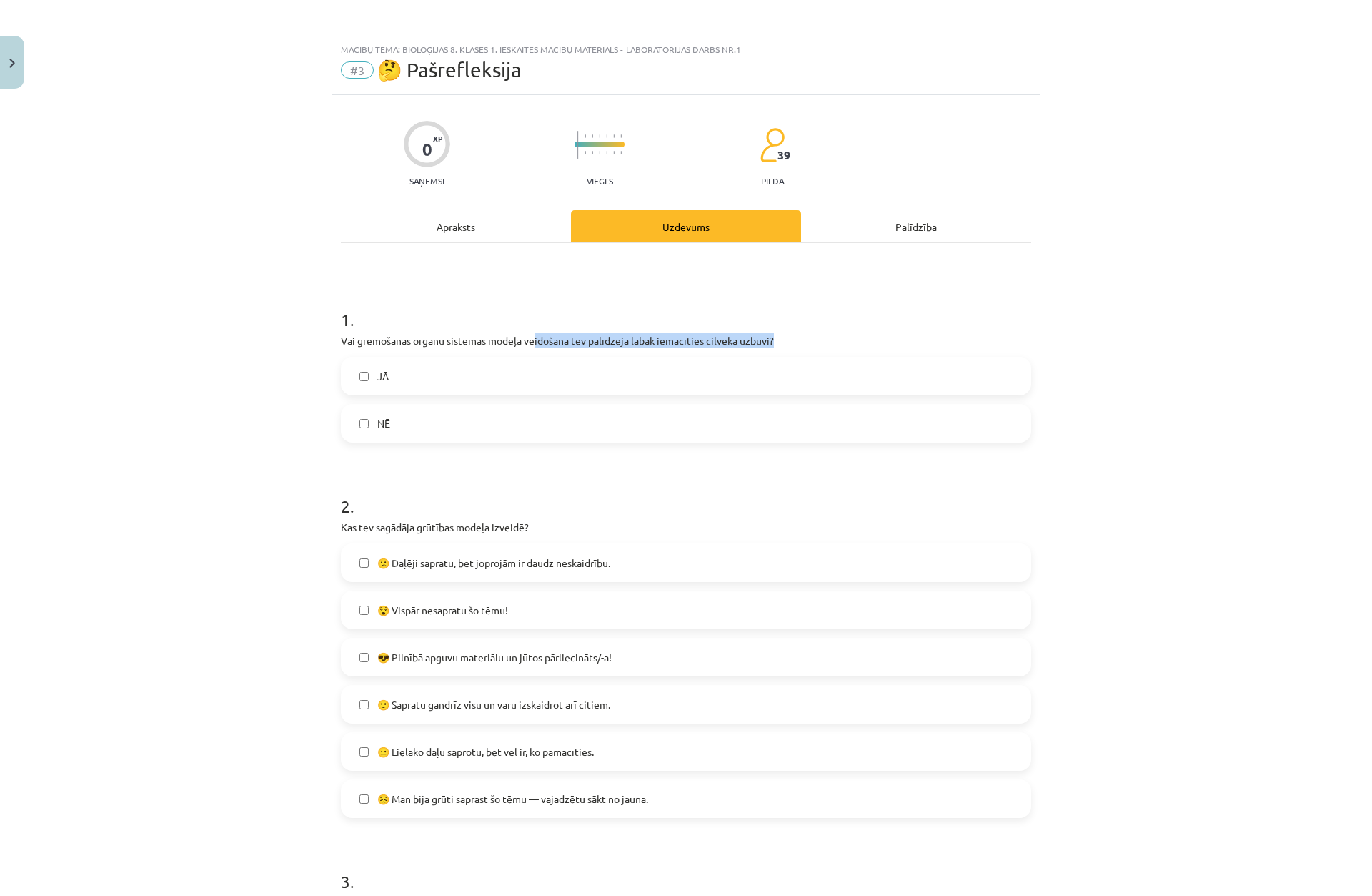
drag, startPoint x: 538, startPoint y: 339, endPoint x: 833, endPoint y: 342, distance: 295.0
click at [832, 338] on p "Vai gremošanas orgānu sistēmas modeļa veidošana tev palīdzēja labāk iemācīties …" at bounding box center [686, 340] width 690 height 15
drag, startPoint x: 804, startPoint y: 381, endPoint x: 703, endPoint y: 406, distance: 104.0
click at [801, 383] on label "JĀ" at bounding box center [686, 376] width 687 height 36
click at [377, 427] on span "NĒ" at bounding box center [383, 423] width 13 height 15
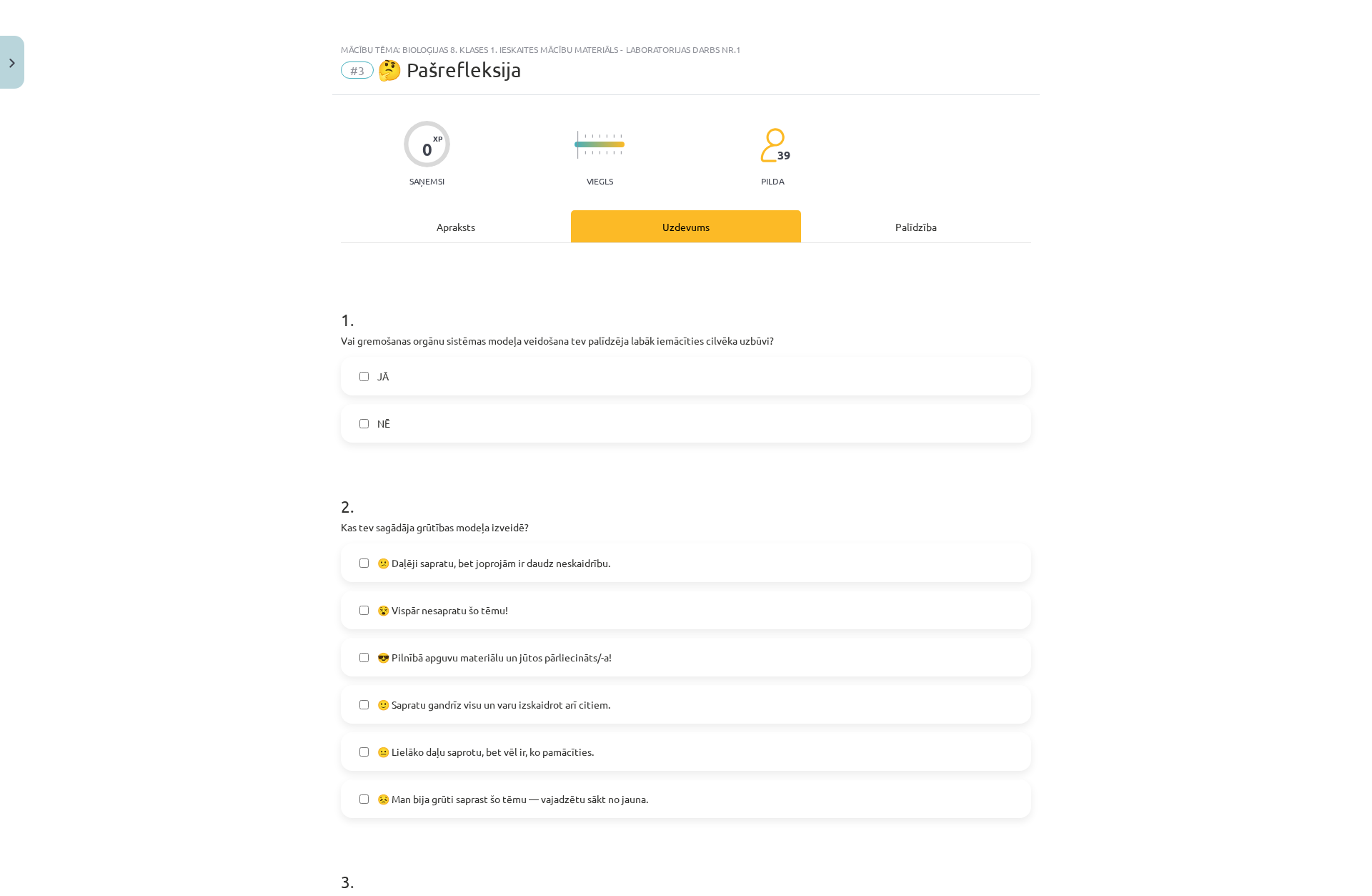
click at [358, 372] on label "JĀ" at bounding box center [686, 376] width 687 height 36
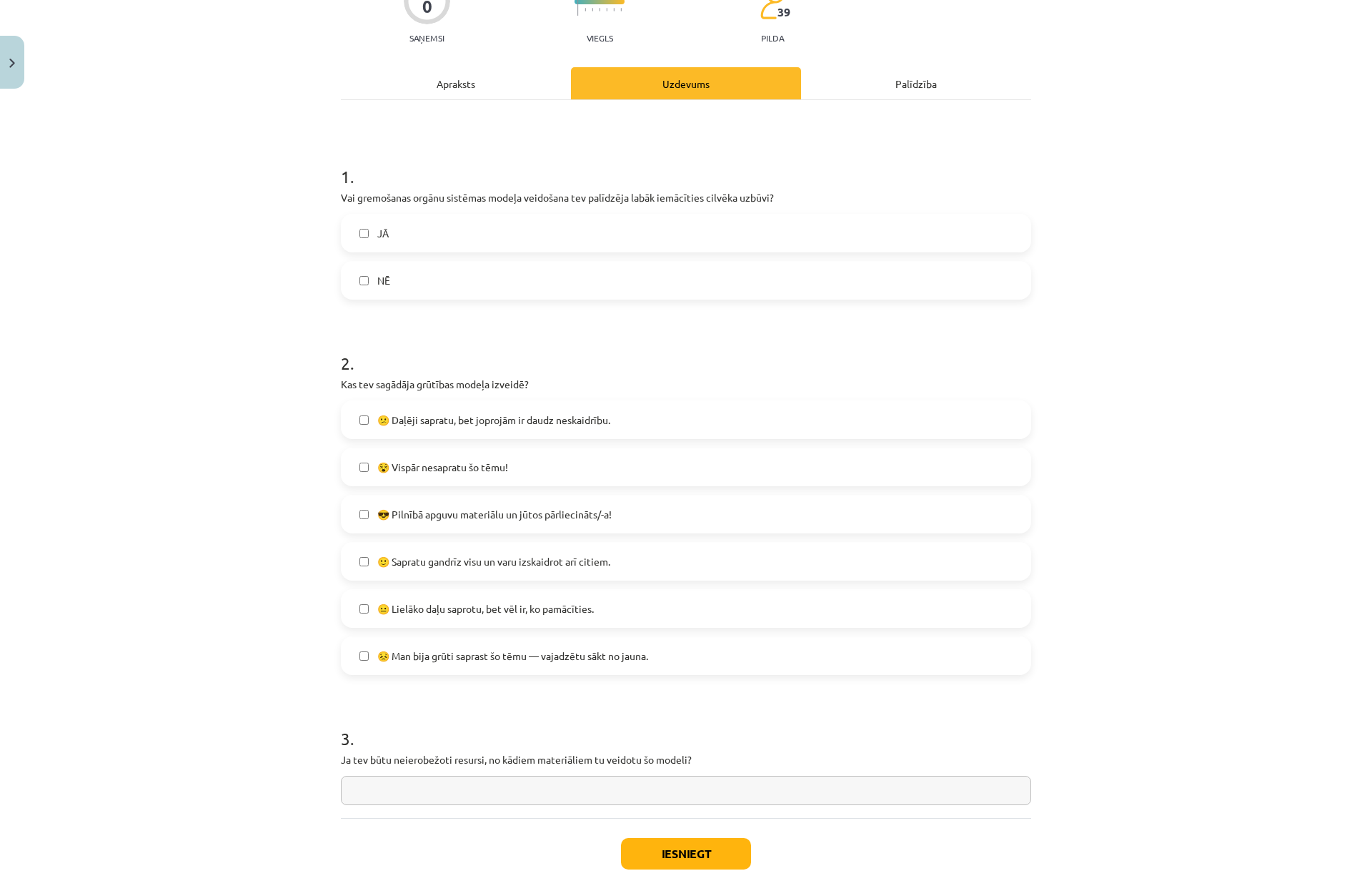
scroll to position [209, 0]
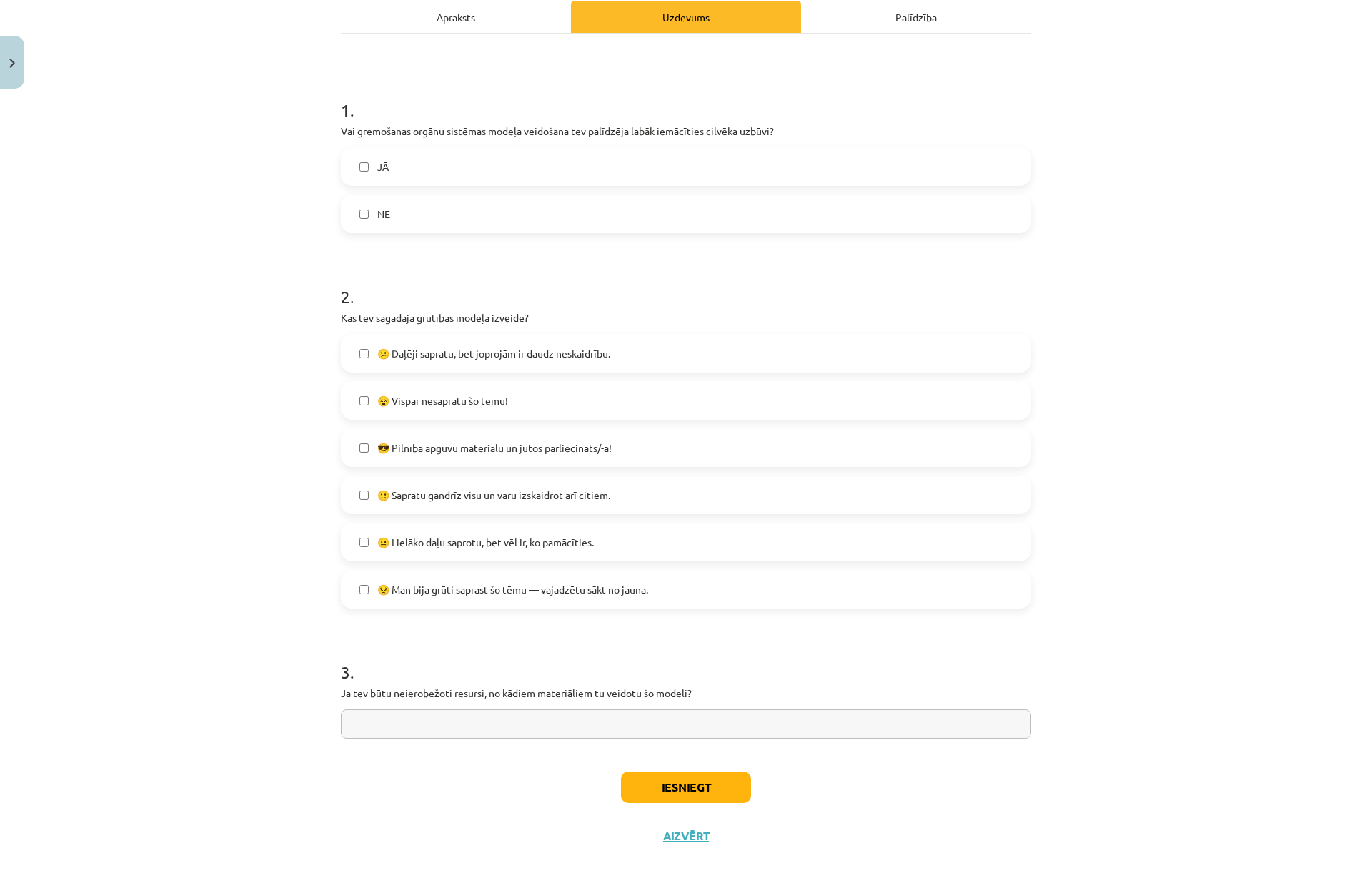
click at [715, 803] on div "Iesniegt Aizvērt" at bounding box center [686, 801] width 690 height 100
click at [719, 784] on button "Iesniegt" at bounding box center [686, 787] width 130 height 31
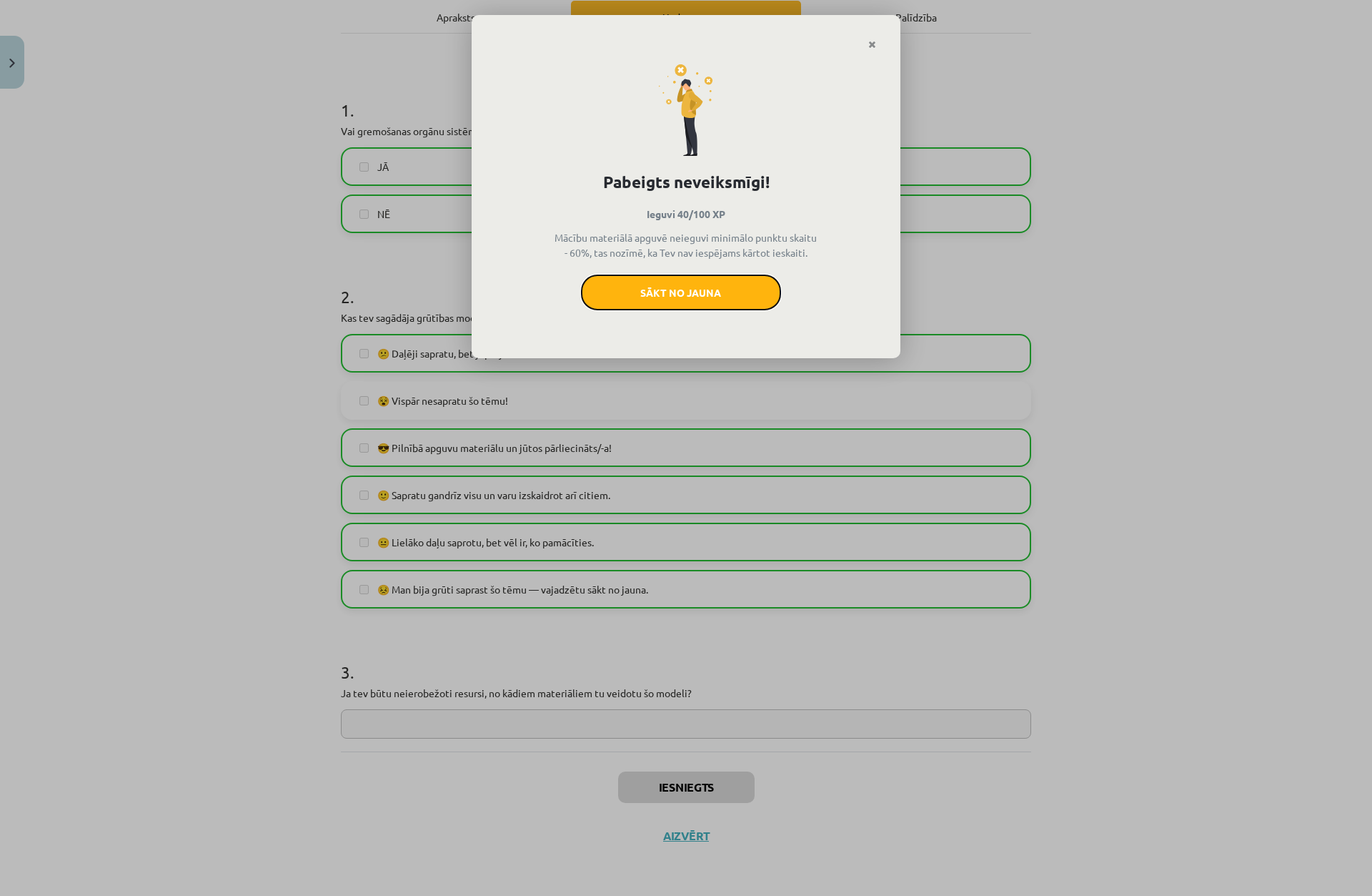
drag, startPoint x: 678, startPoint y: 299, endPoint x: 736, endPoint y: 37, distance: 268.3
click at [679, 299] on button "Sākt no jauna" at bounding box center [680, 292] width 200 height 36
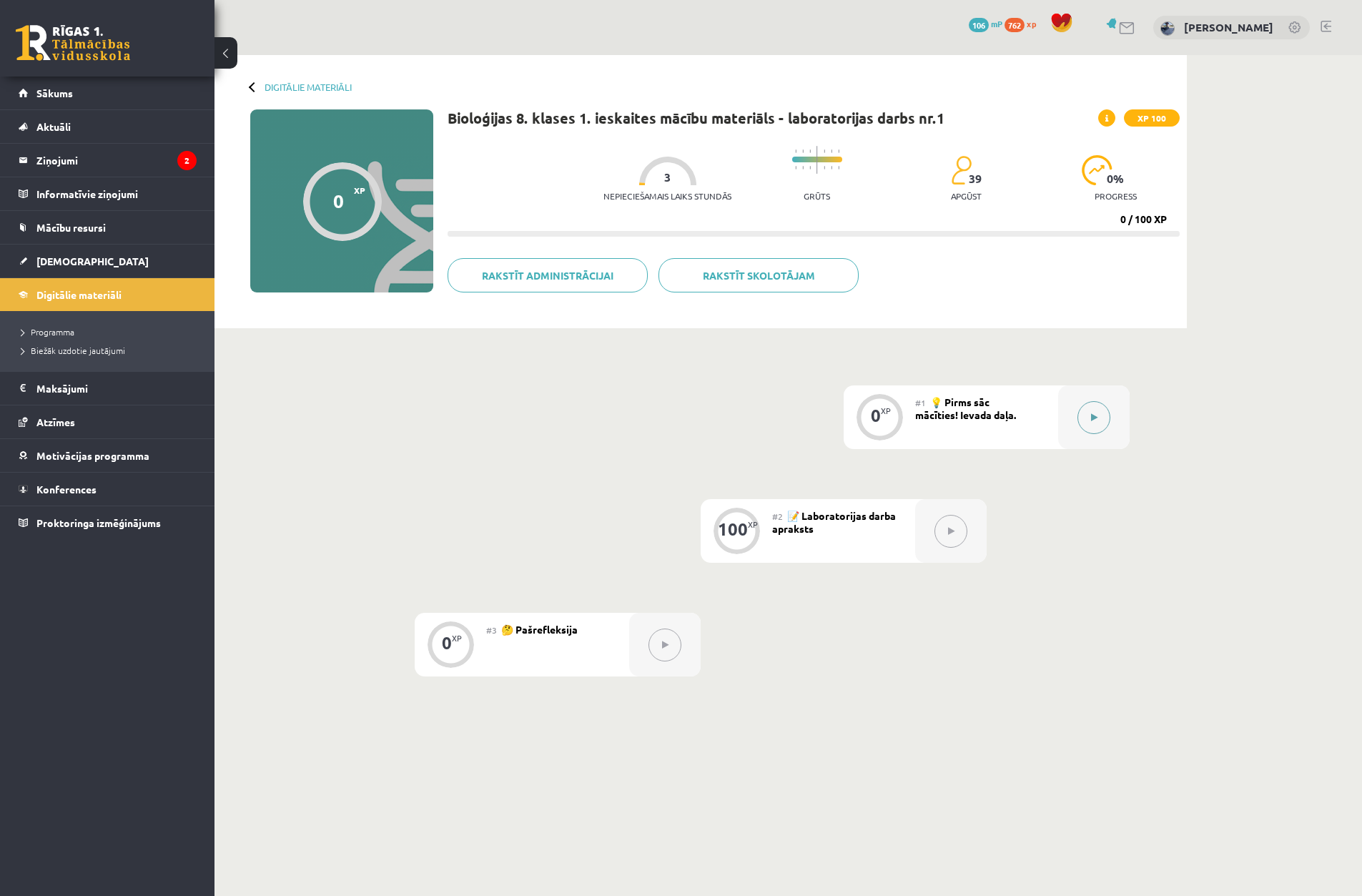
click at [1087, 422] on button at bounding box center [1095, 418] width 33 height 33
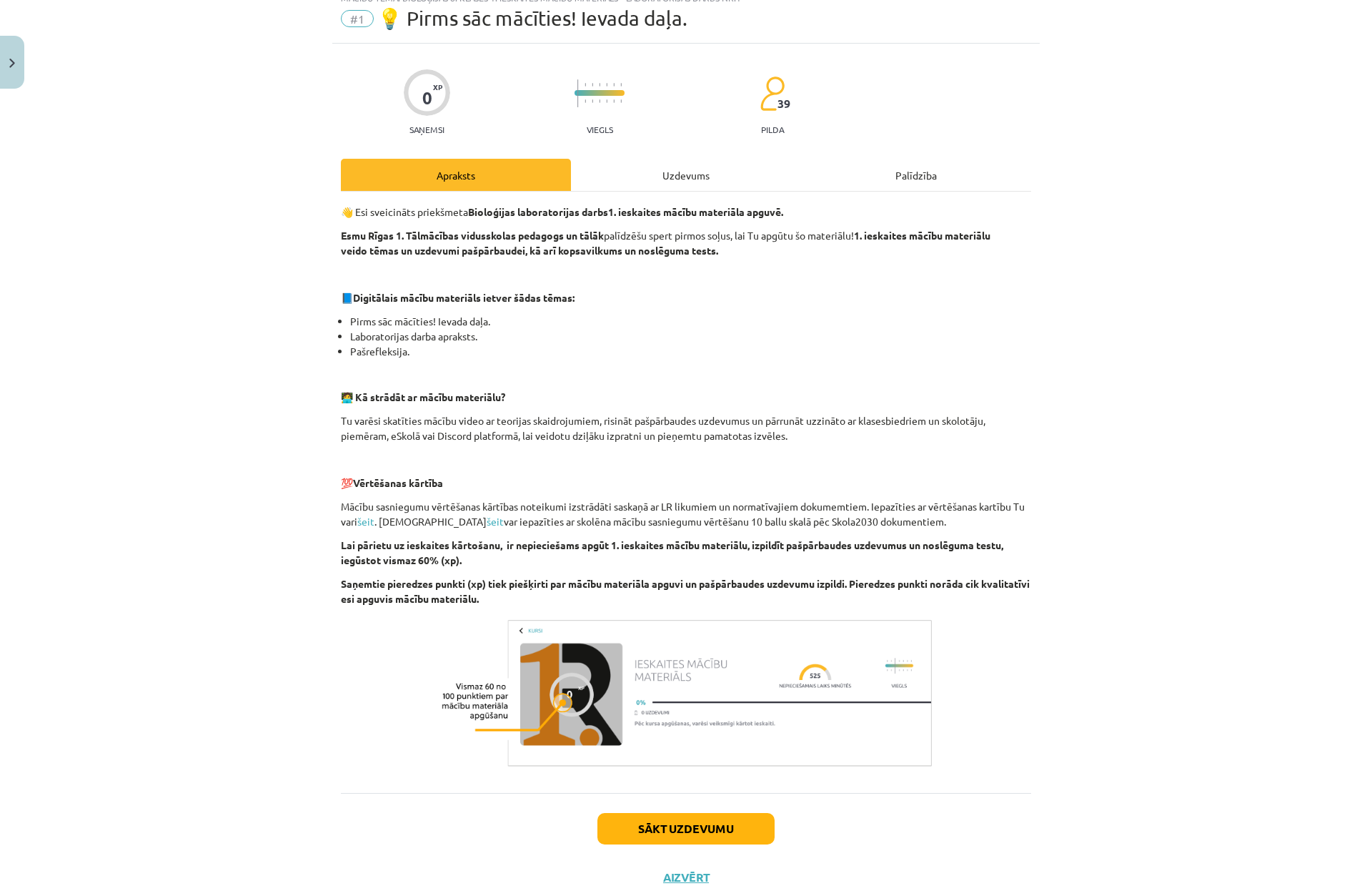
scroll to position [93, 0]
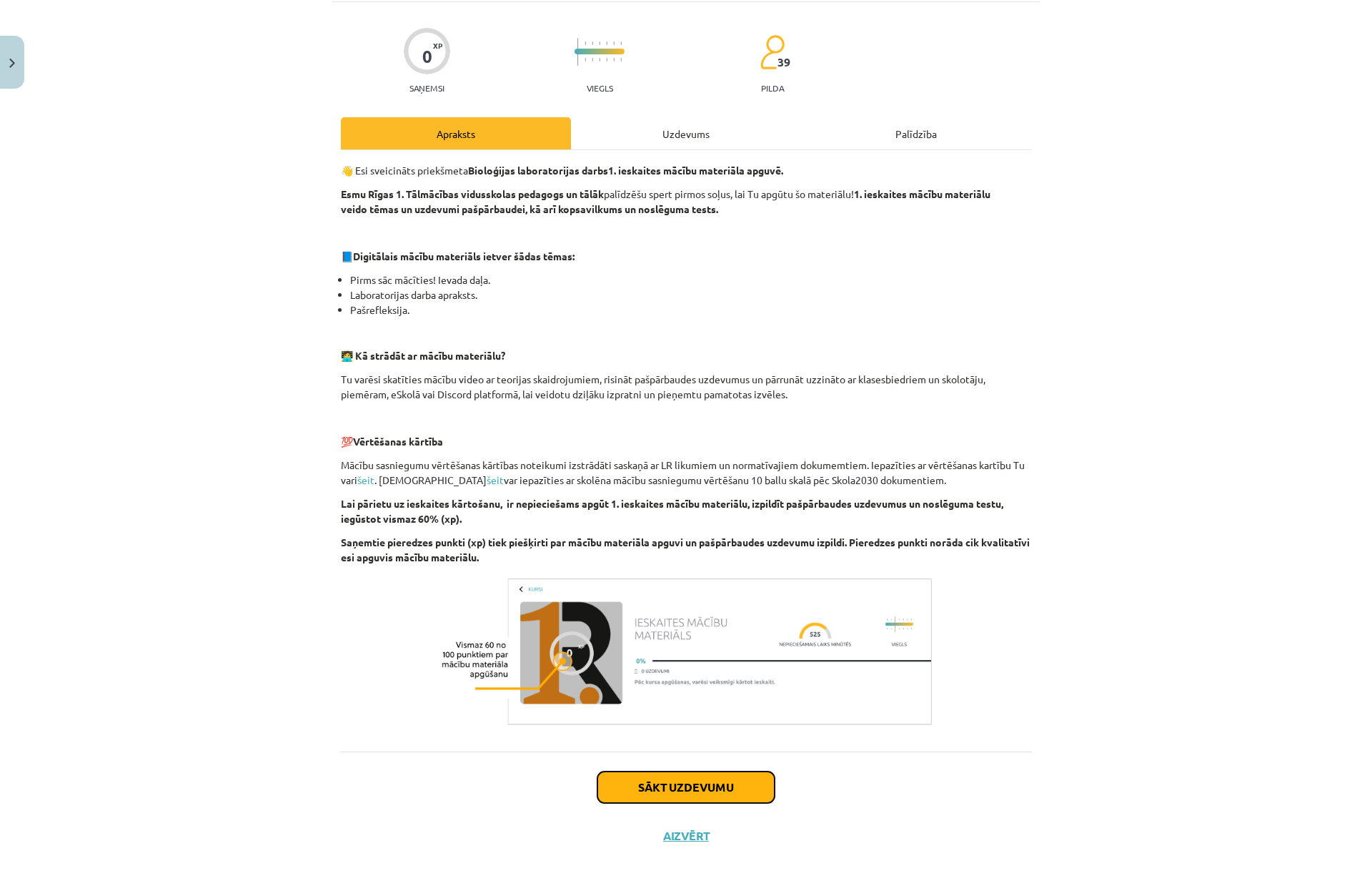
click at [733, 795] on button "Sākt uzdevumu" at bounding box center [686, 787] width 177 height 31
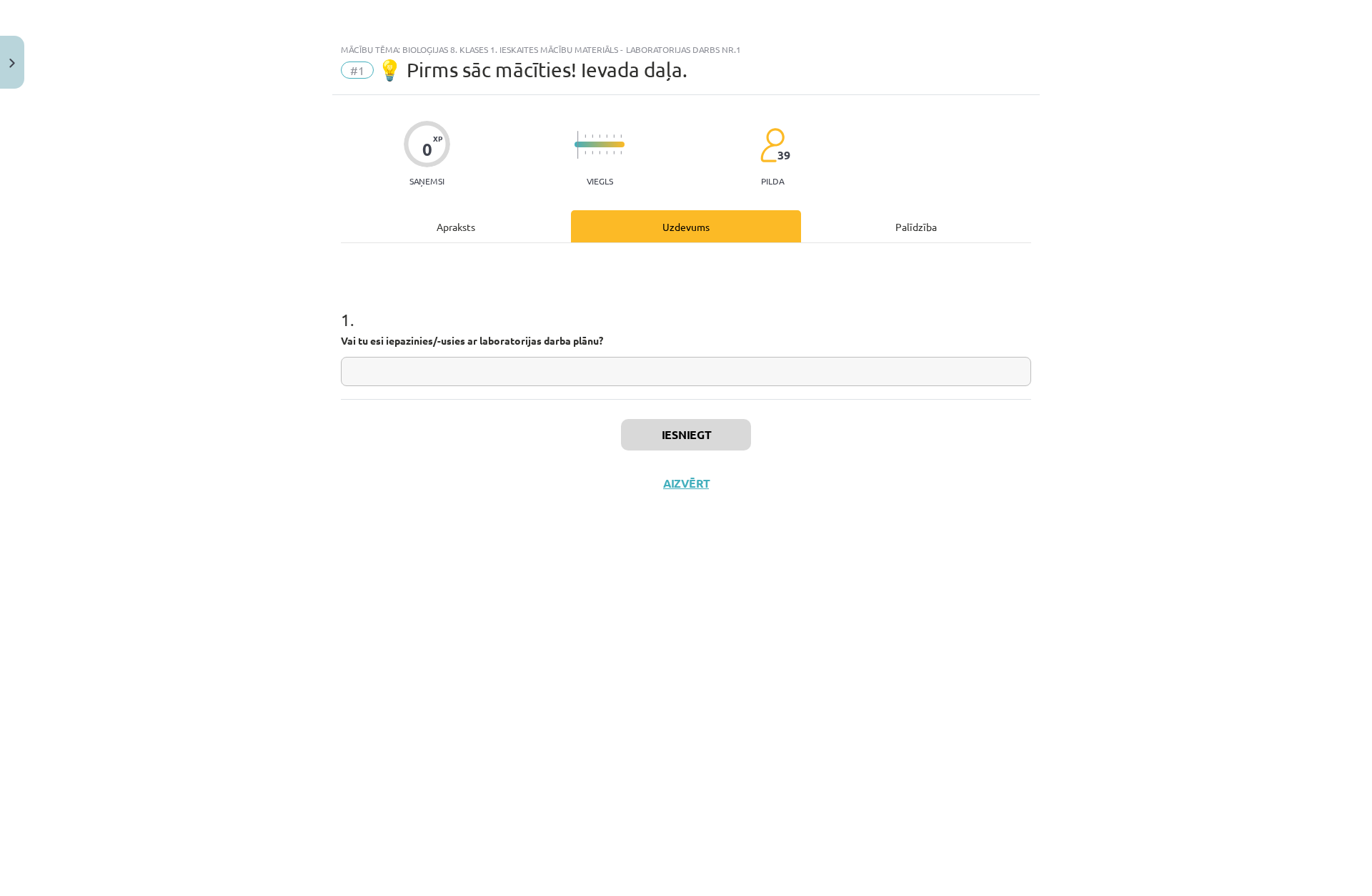
click at [532, 371] on input "text" at bounding box center [686, 371] width 690 height 29
type input "**"
click at [654, 444] on button "Iesniegt" at bounding box center [686, 434] width 130 height 31
click at [681, 489] on button "Nākamā nodarbība" at bounding box center [686, 492] width 140 height 33
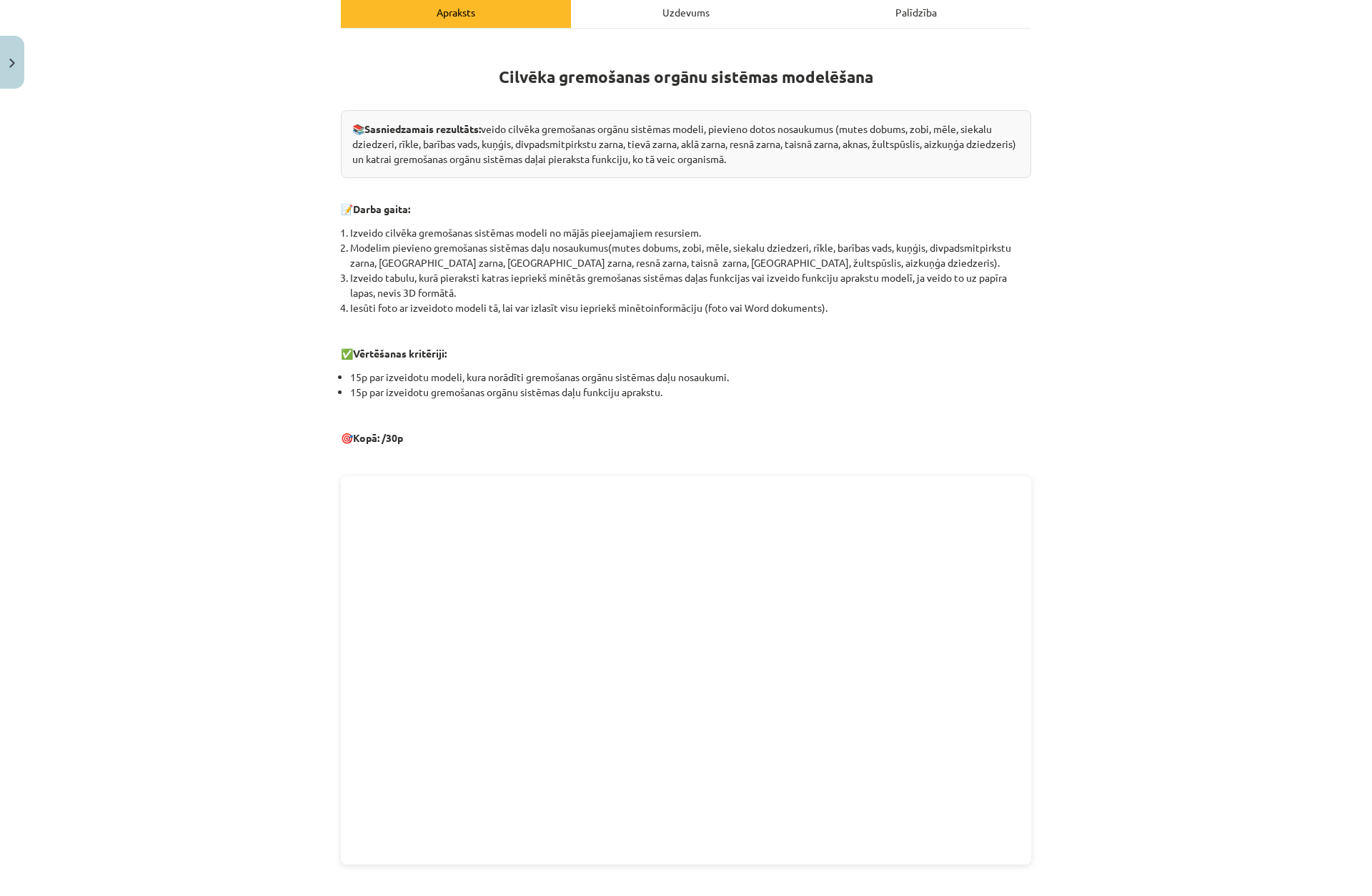
scroll to position [372, 0]
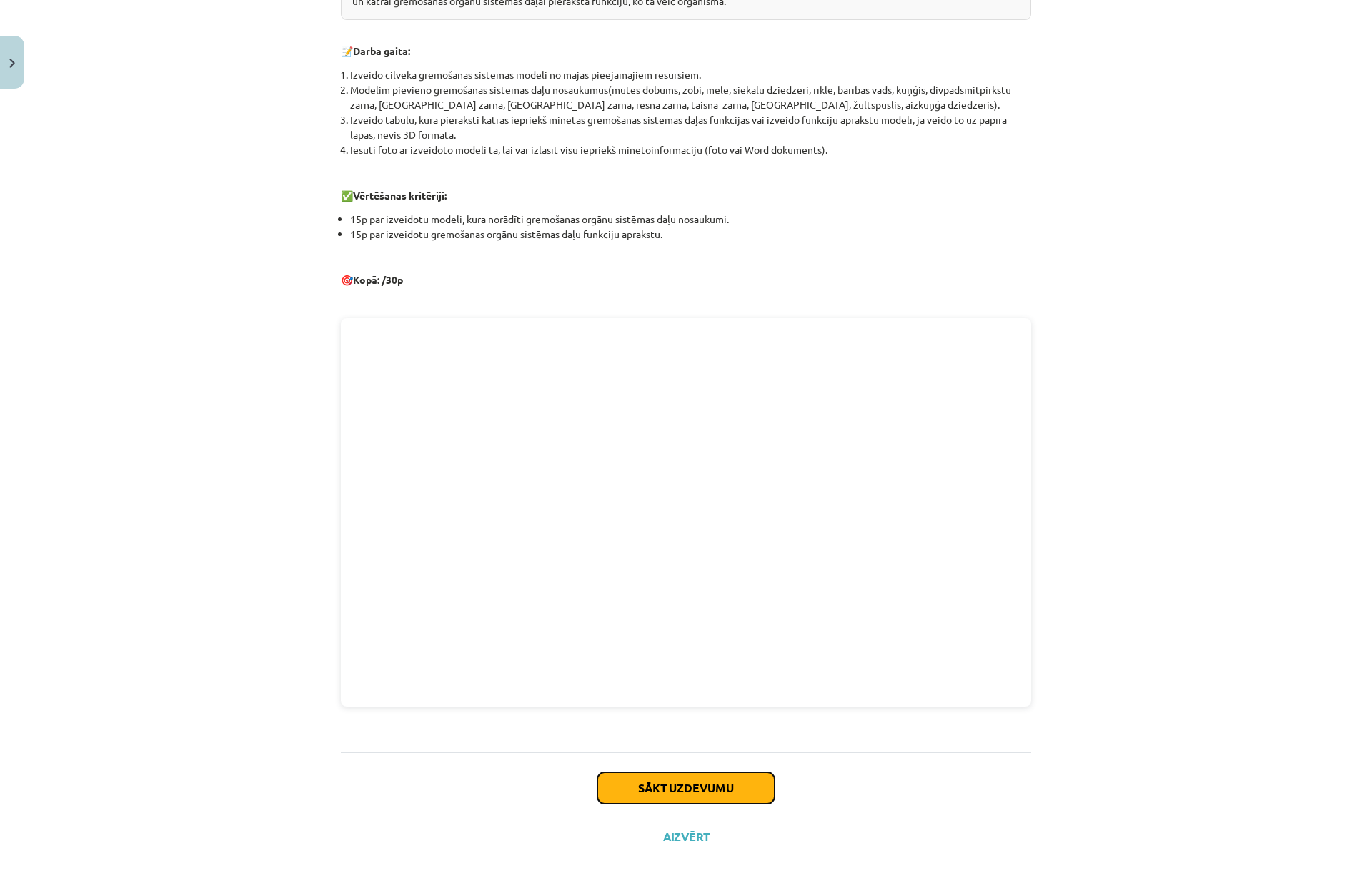
click at [748, 784] on button "Sākt uzdevumu" at bounding box center [686, 788] width 177 height 31
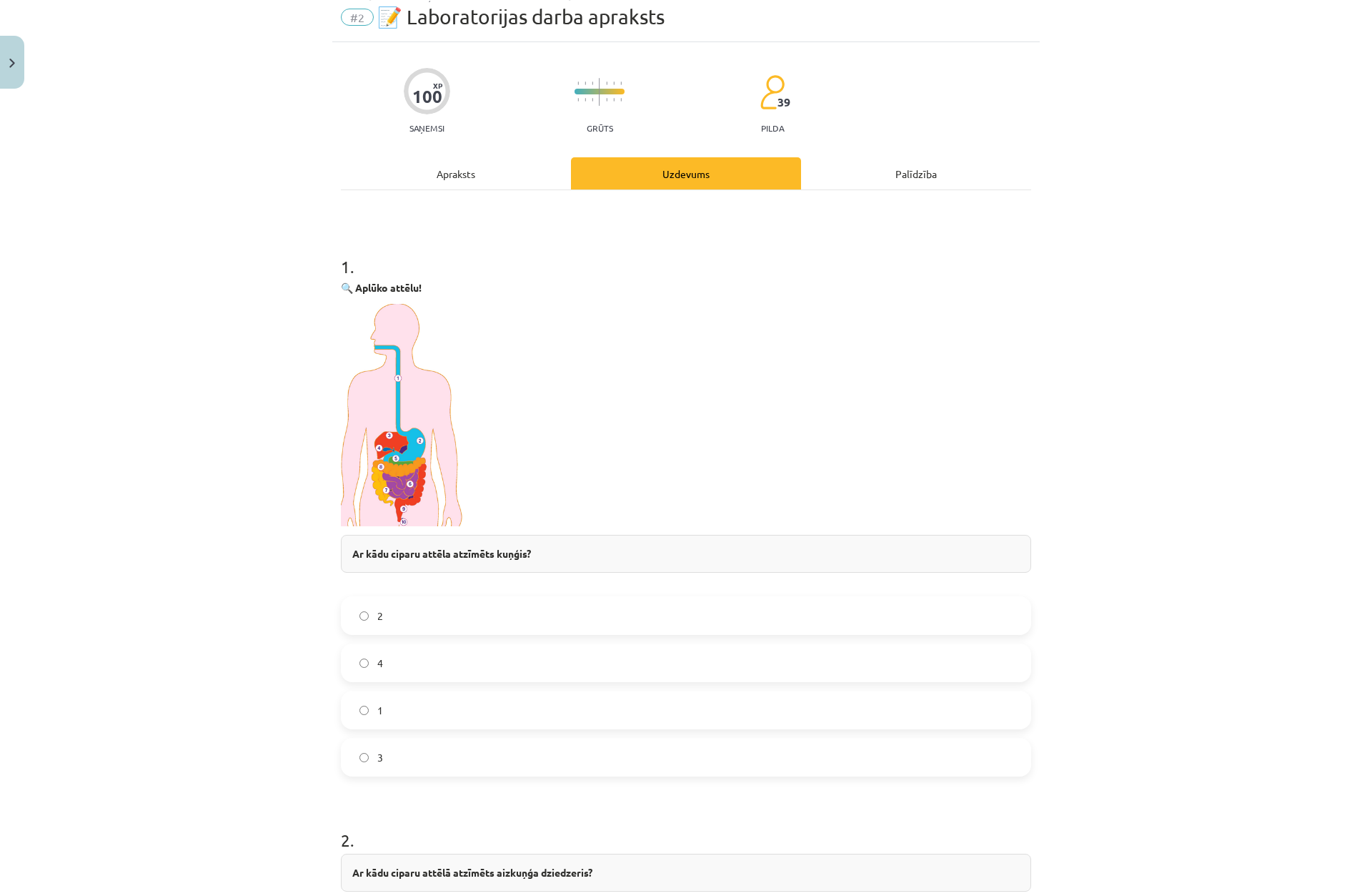
scroll to position [143, 0]
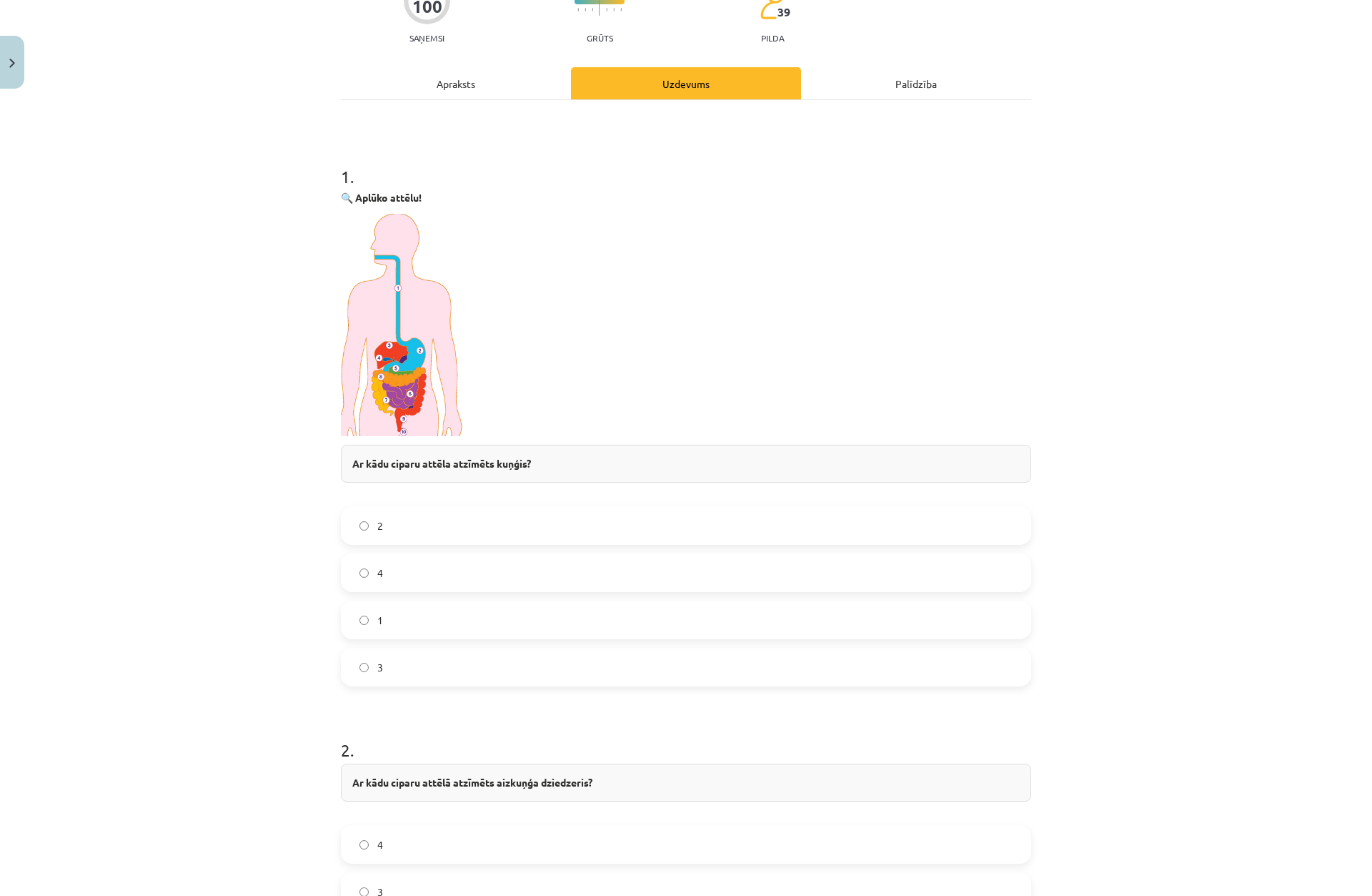
click at [377, 520] on span "2" at bounding box center [380, 525] width 6 height 15
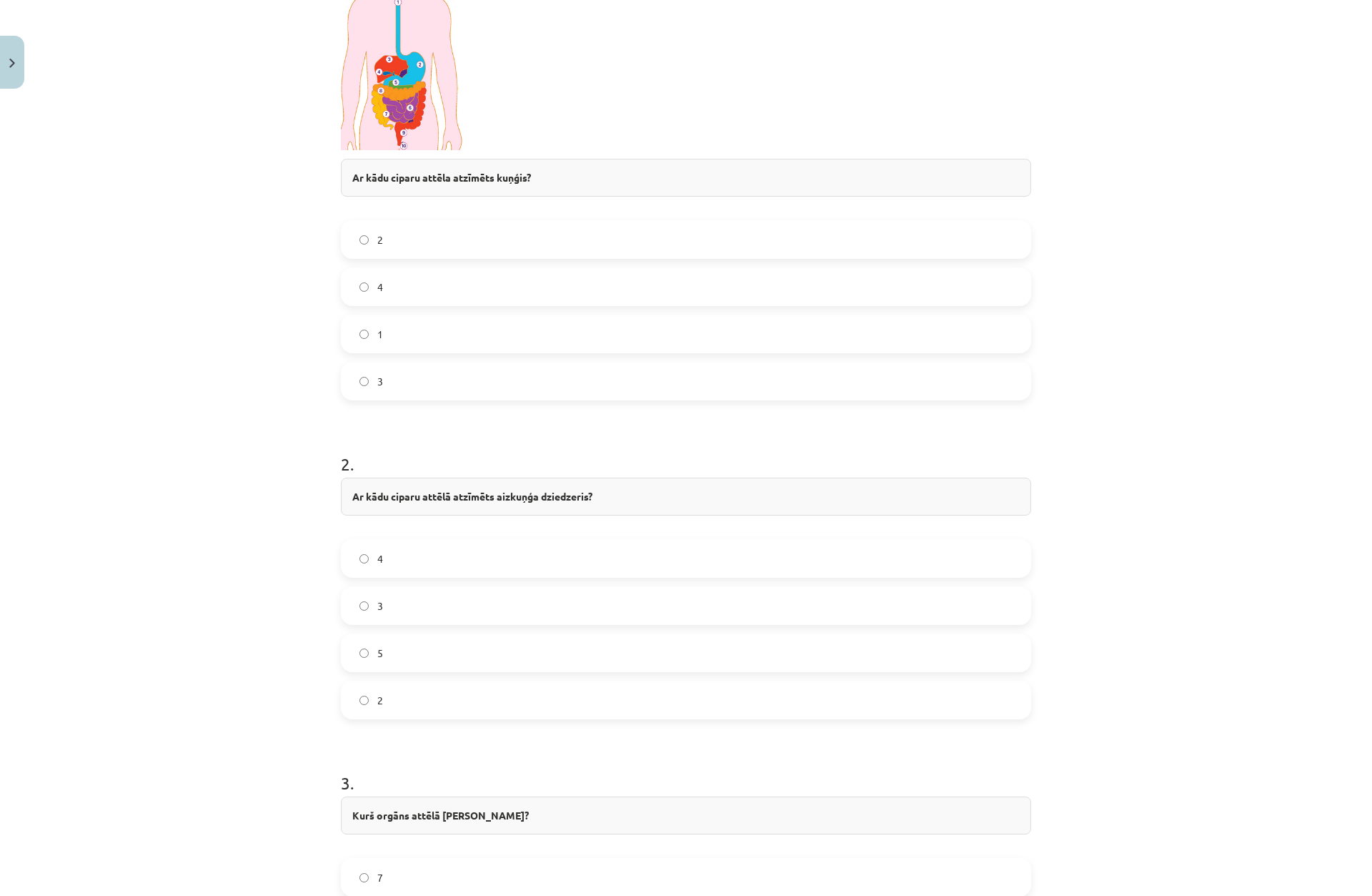
scroll to position [501, 0]
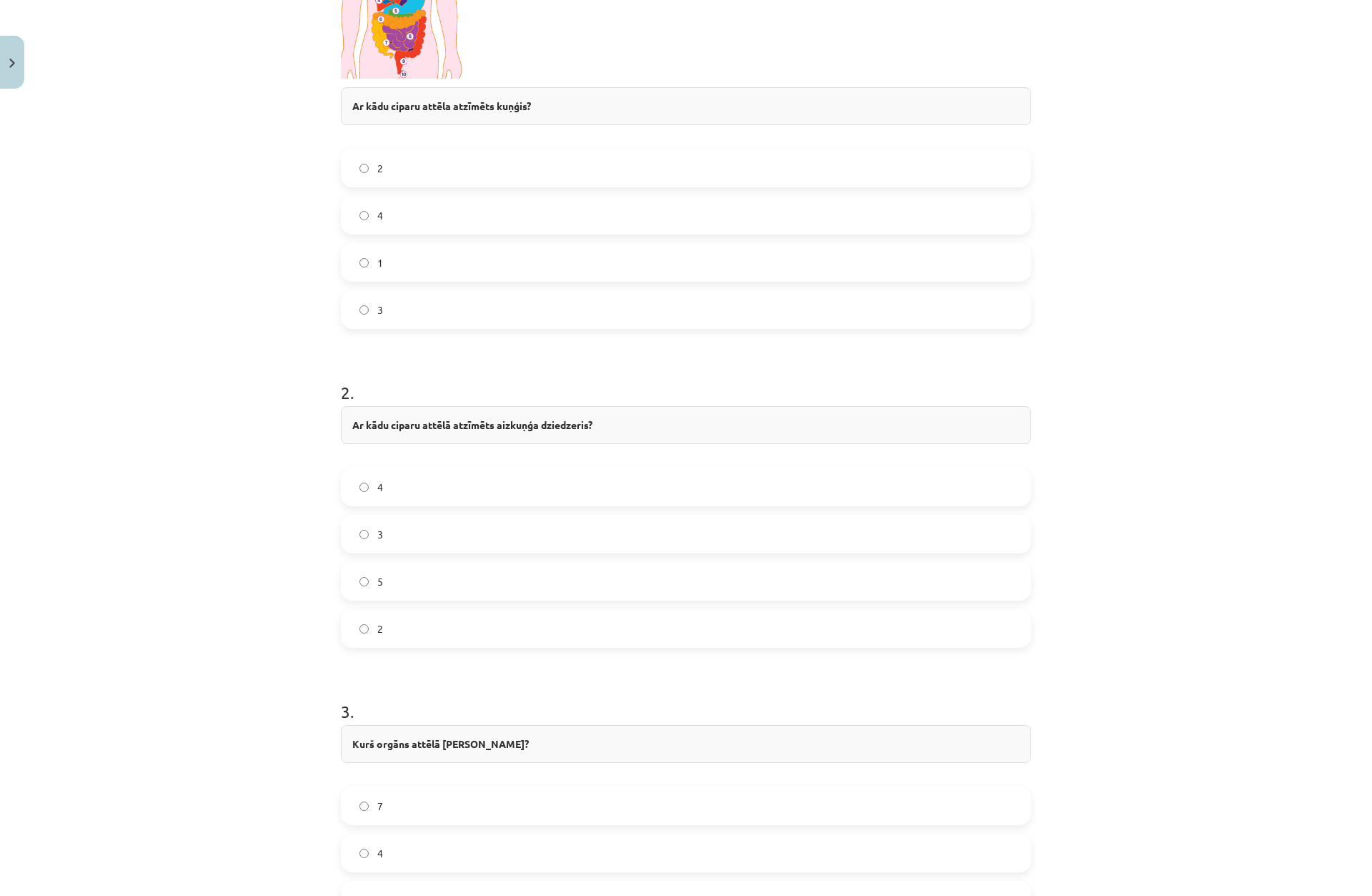
click at [381, 581] on label "5" at bounding box center [686, 581] width 687 height 36
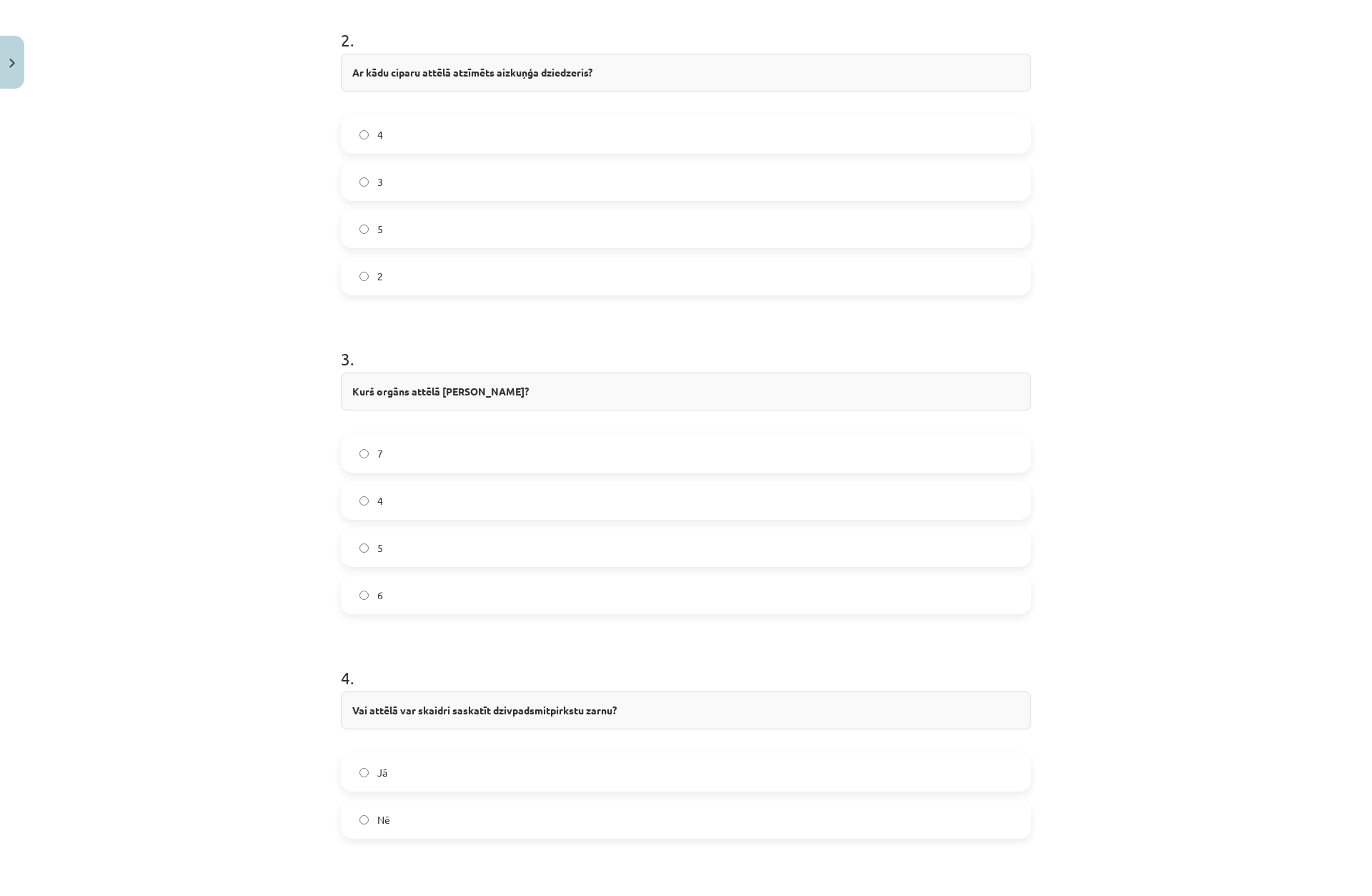
scroll to position [858, 0]
click at [365, 819] on label "Nē" at bounding box center [686, 814] width 687 height 36
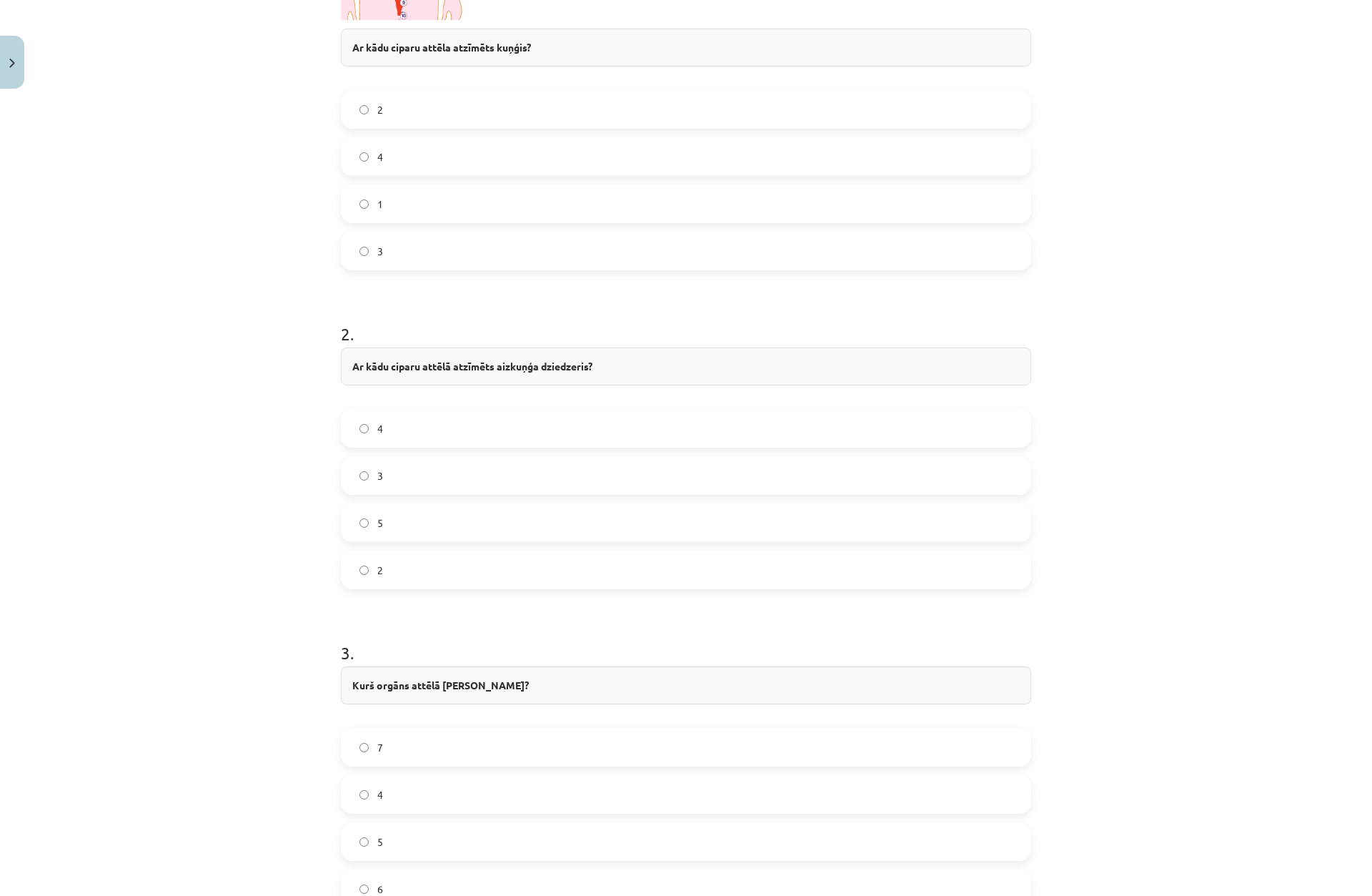
scroll to position [572, 0]
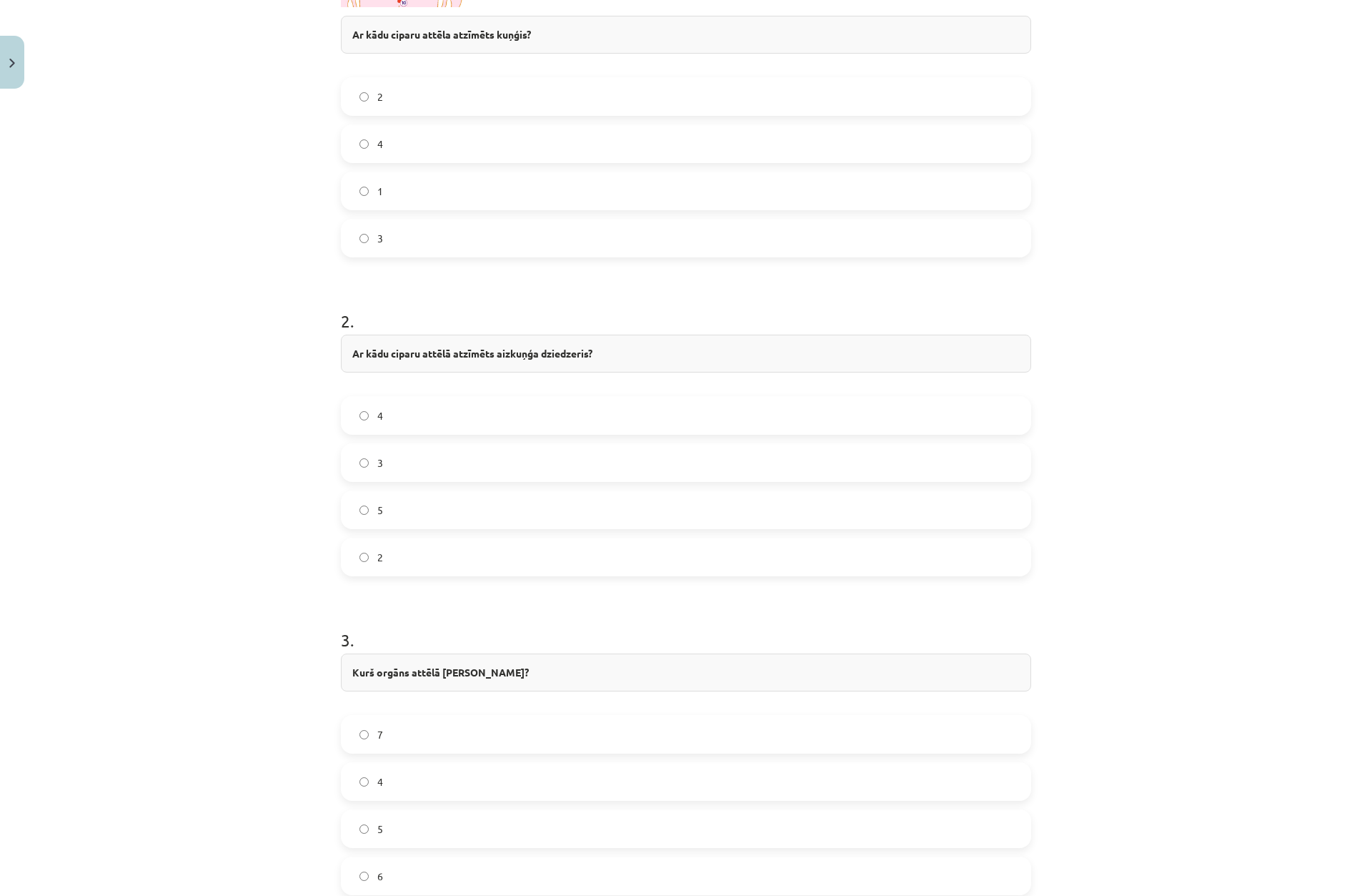
click at [369, 778] on label "4" at bounding box center [686, 781] width 687 height 36
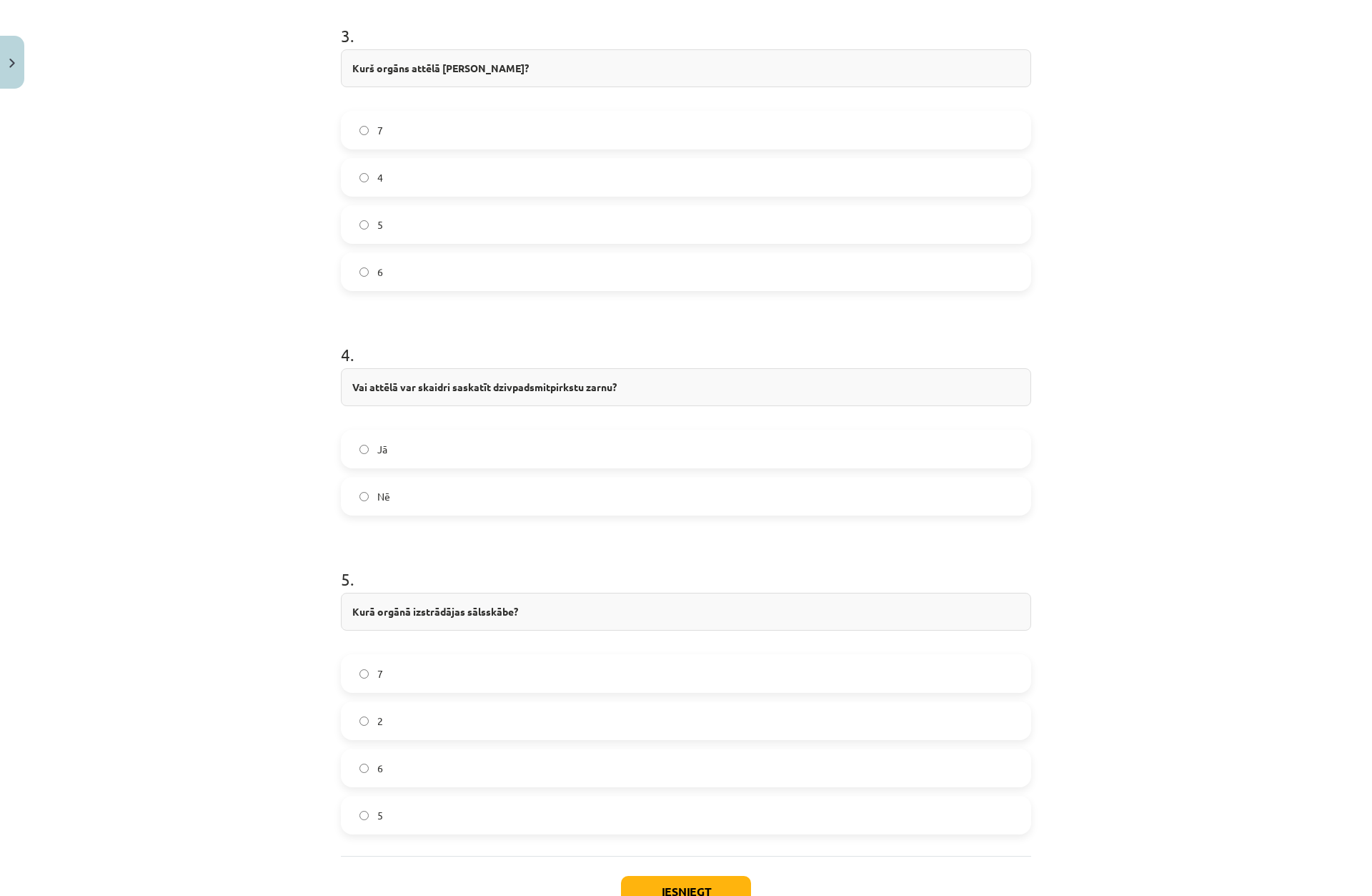
scroll to position [1208, 0]
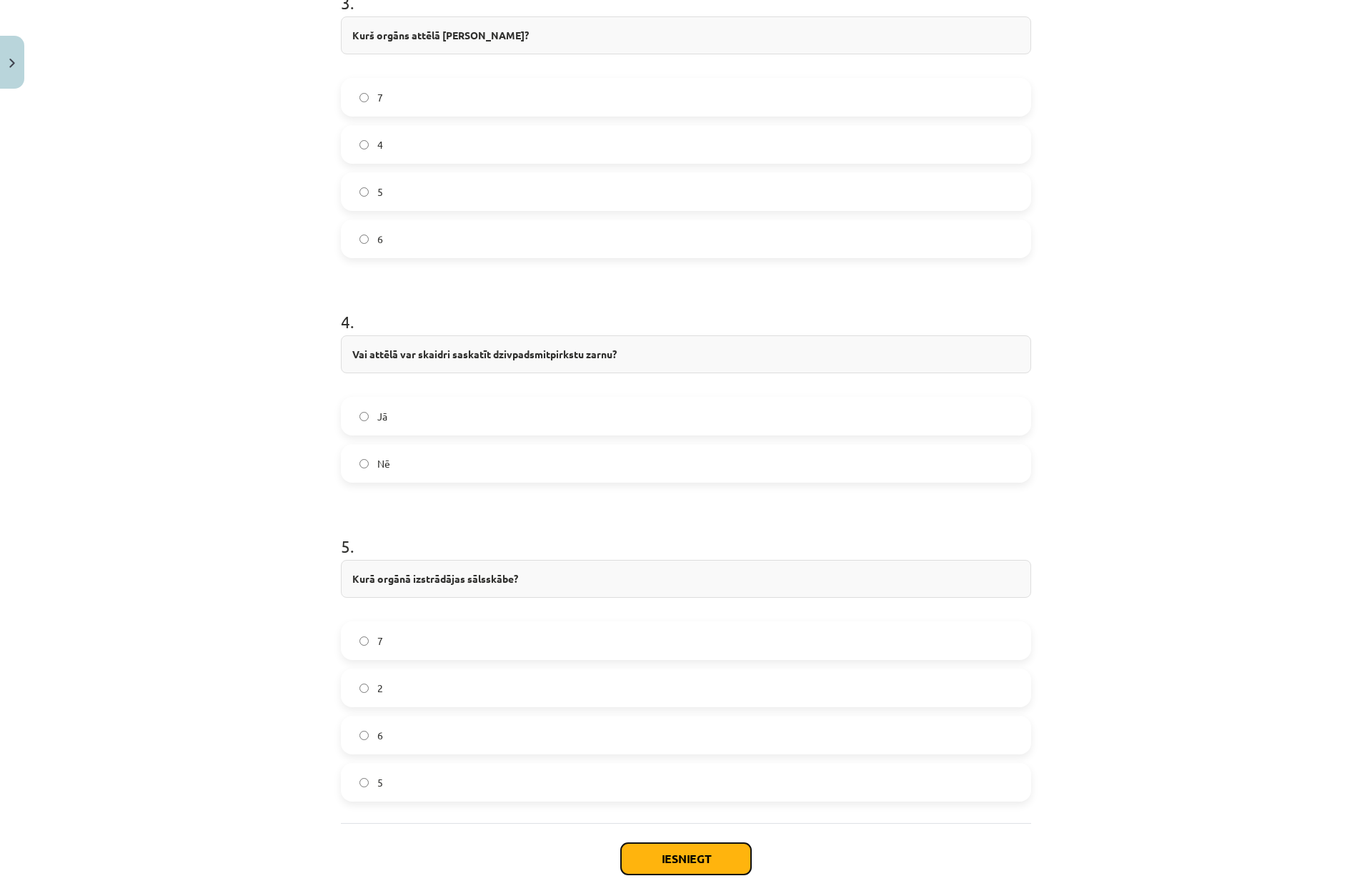
click at [629, 858] on button "Iesniegt" at bounding box center [686, 858] width 130 height 31
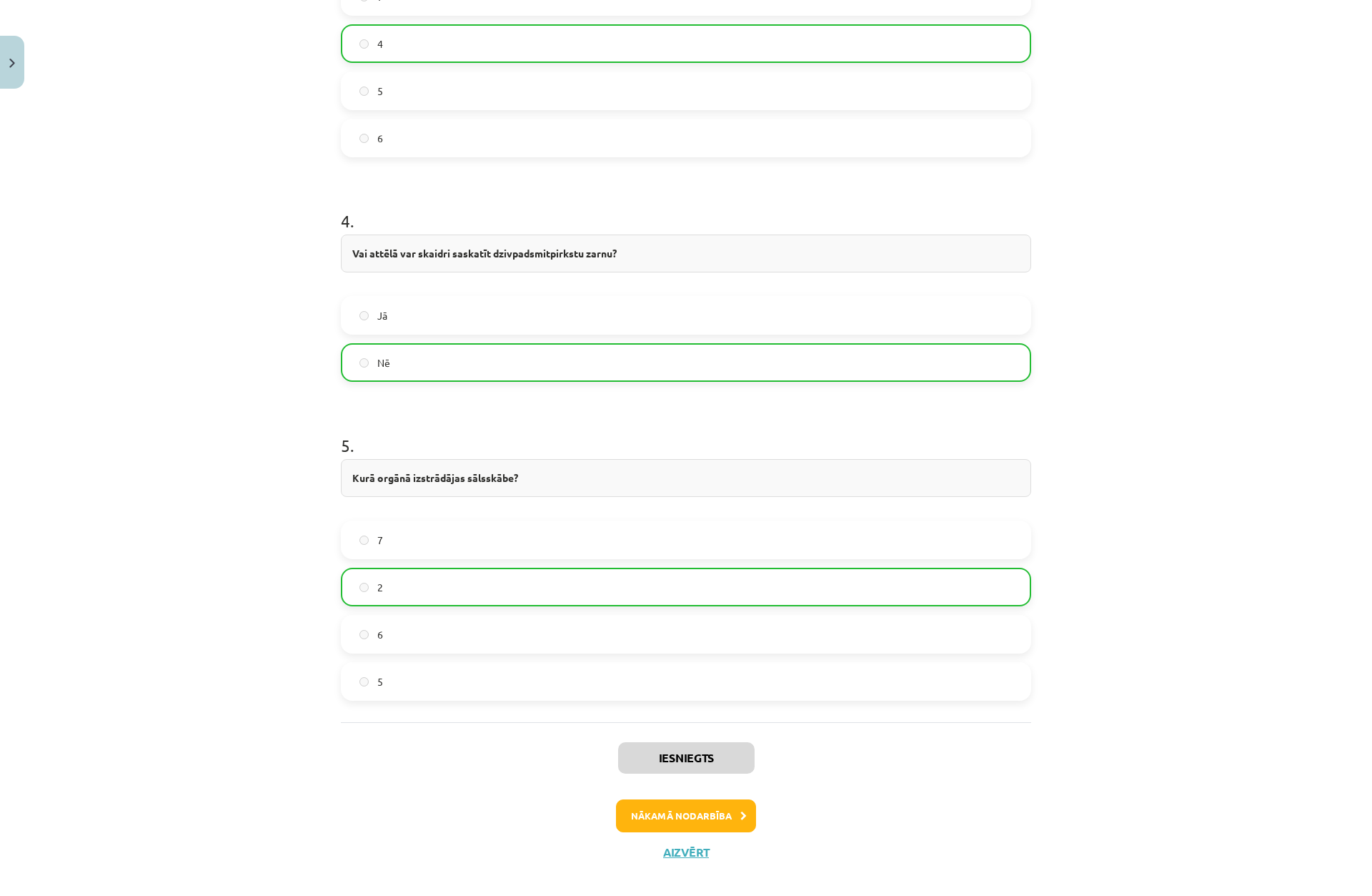
scroll to position [1326, 0]
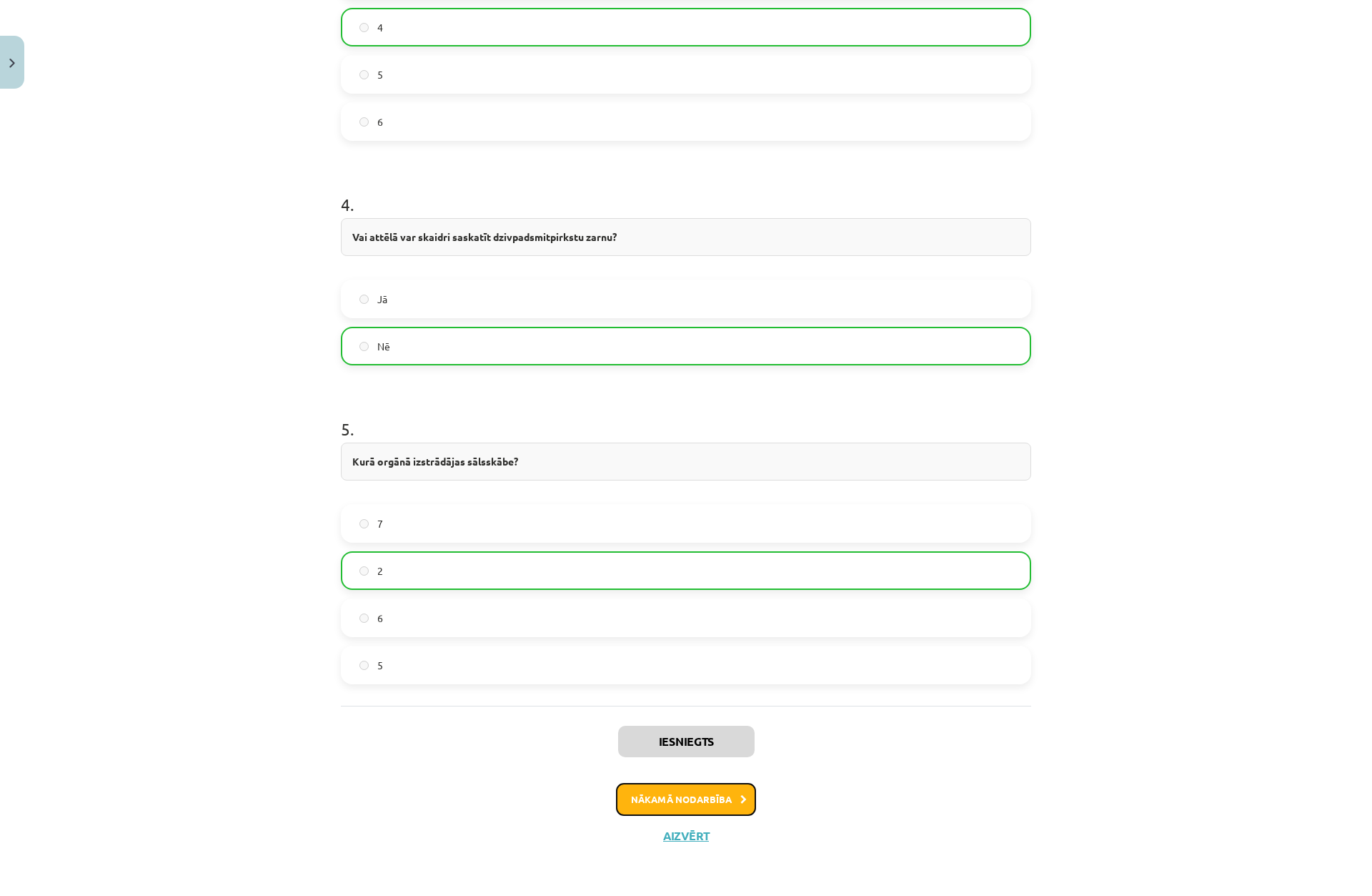
click at [732, 796] on button "Nākamā nodarbība" at bounding box center [686, 799] width 140 height 33
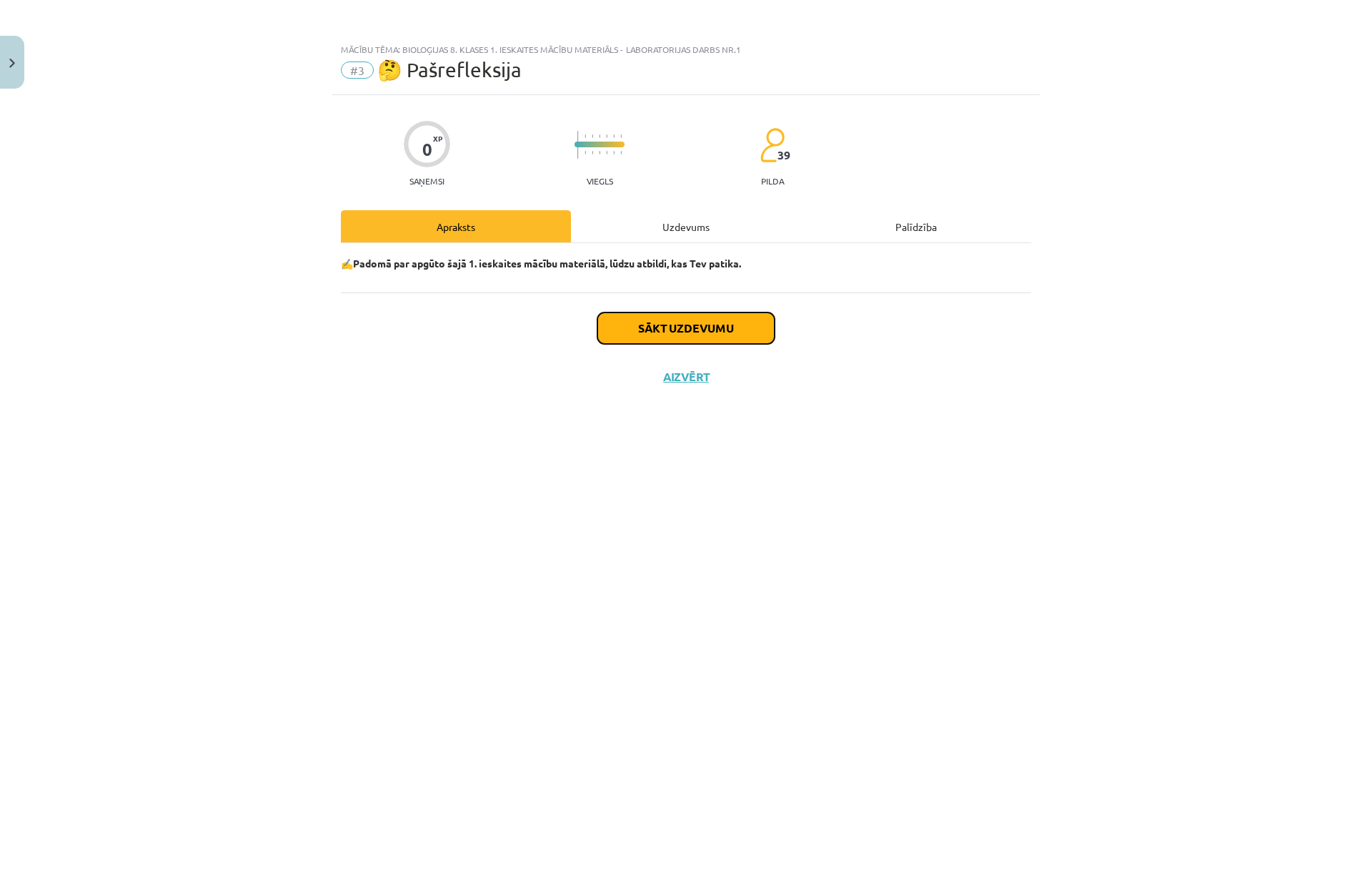
click at [765, 319] on button "Sākt uzdevumu" at bounding box center [686, 328] width 177 height 31
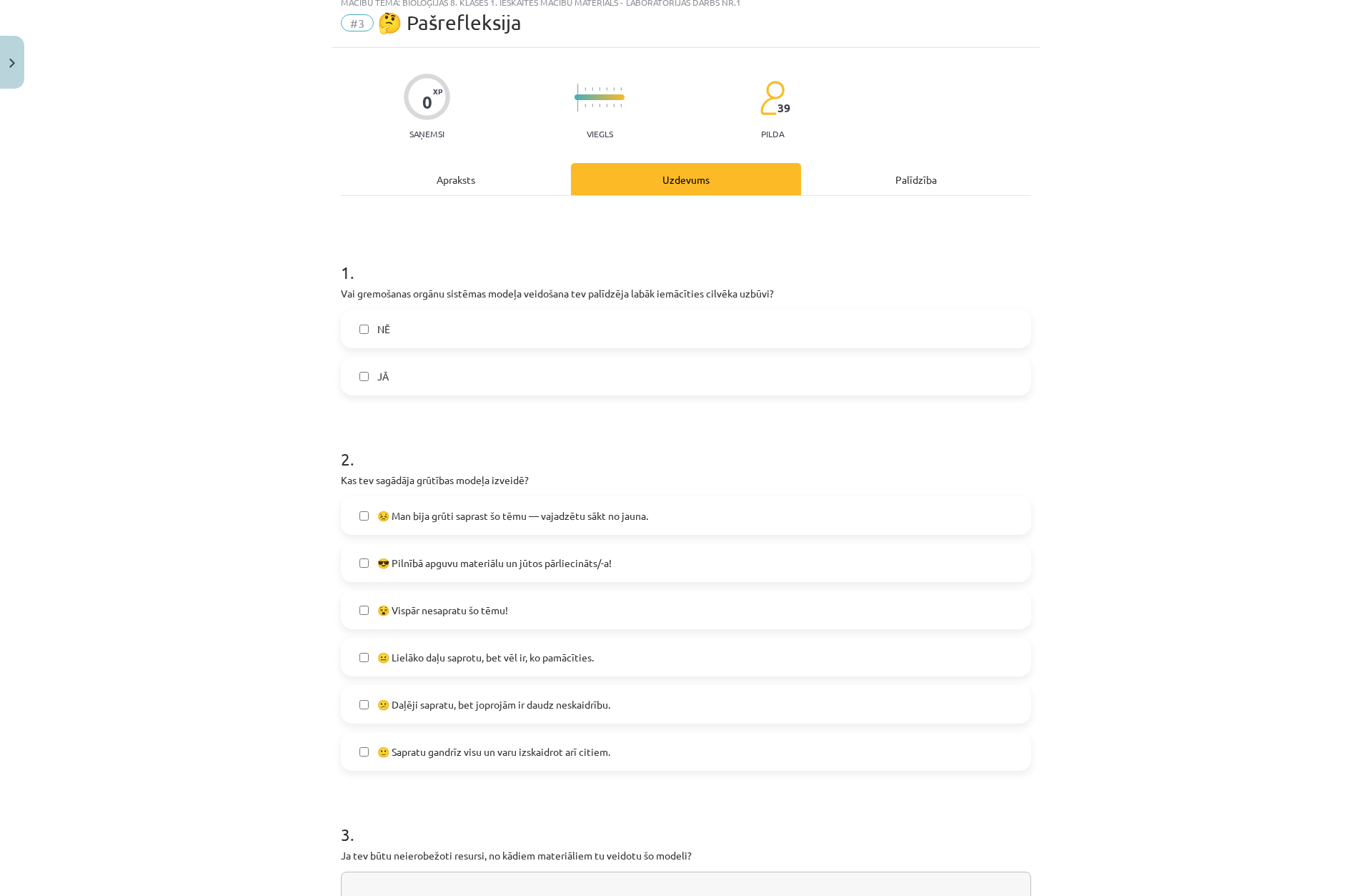
scroll to position [72, 0]
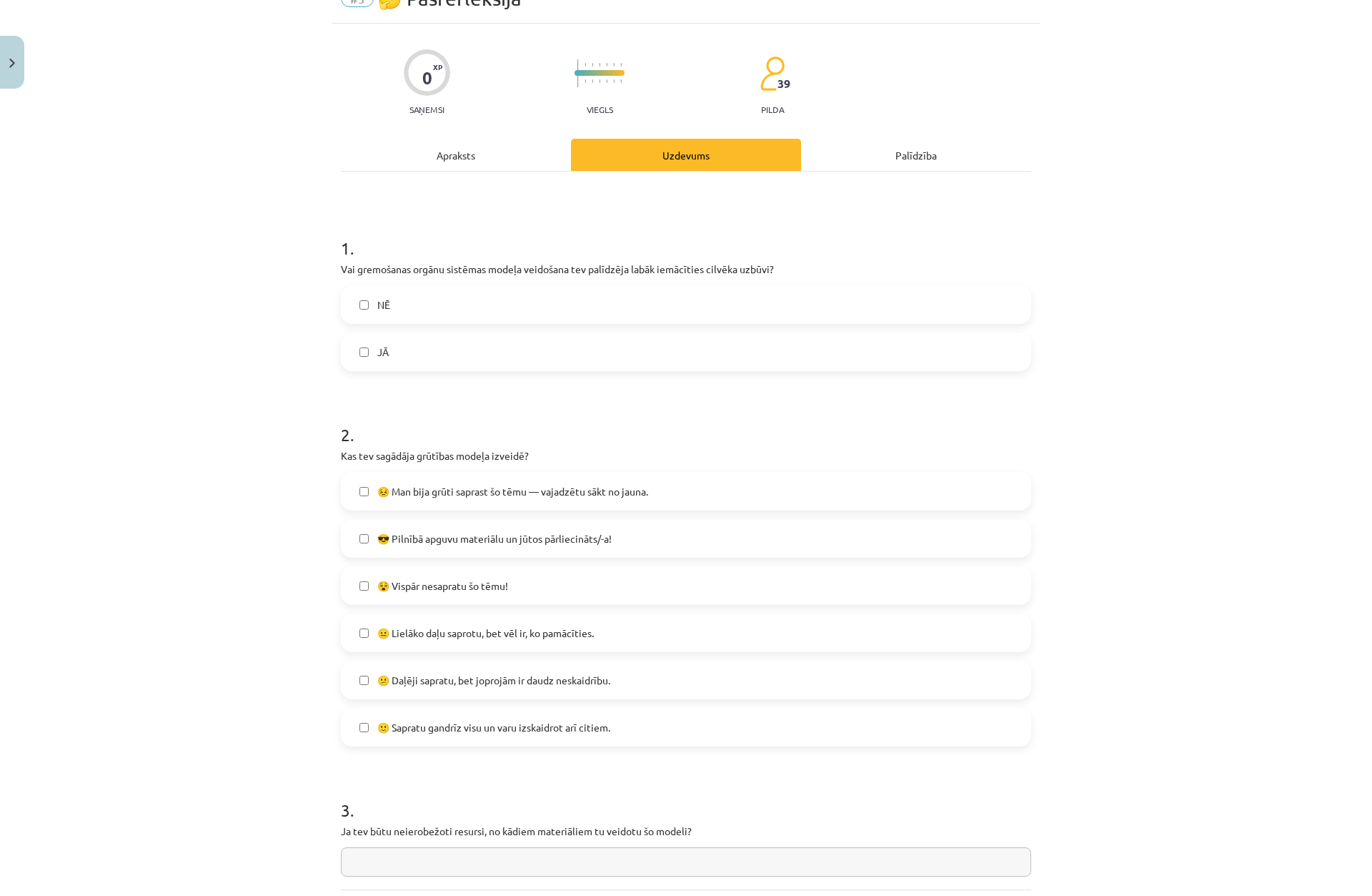
click at [366, 310] on label "NĒ" at bounding box center [686, 304] width 687 height 36
click at [457, 679] on span "😕 Daļēji sapratu, bet joprojām ir daudz neskaidrību." at bounding box center [493, 680] width 233 height 15
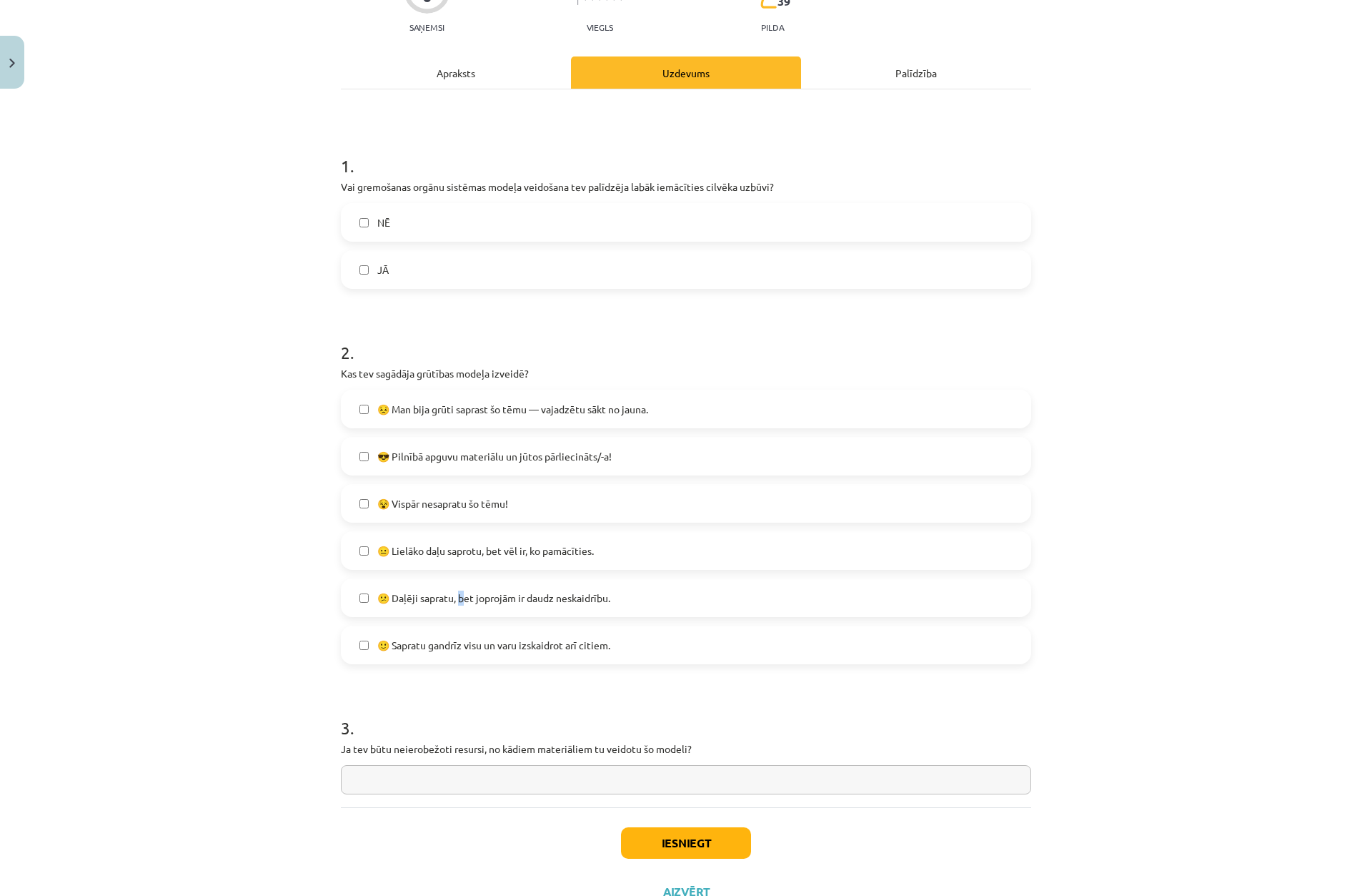
scroll to position [209, 0]
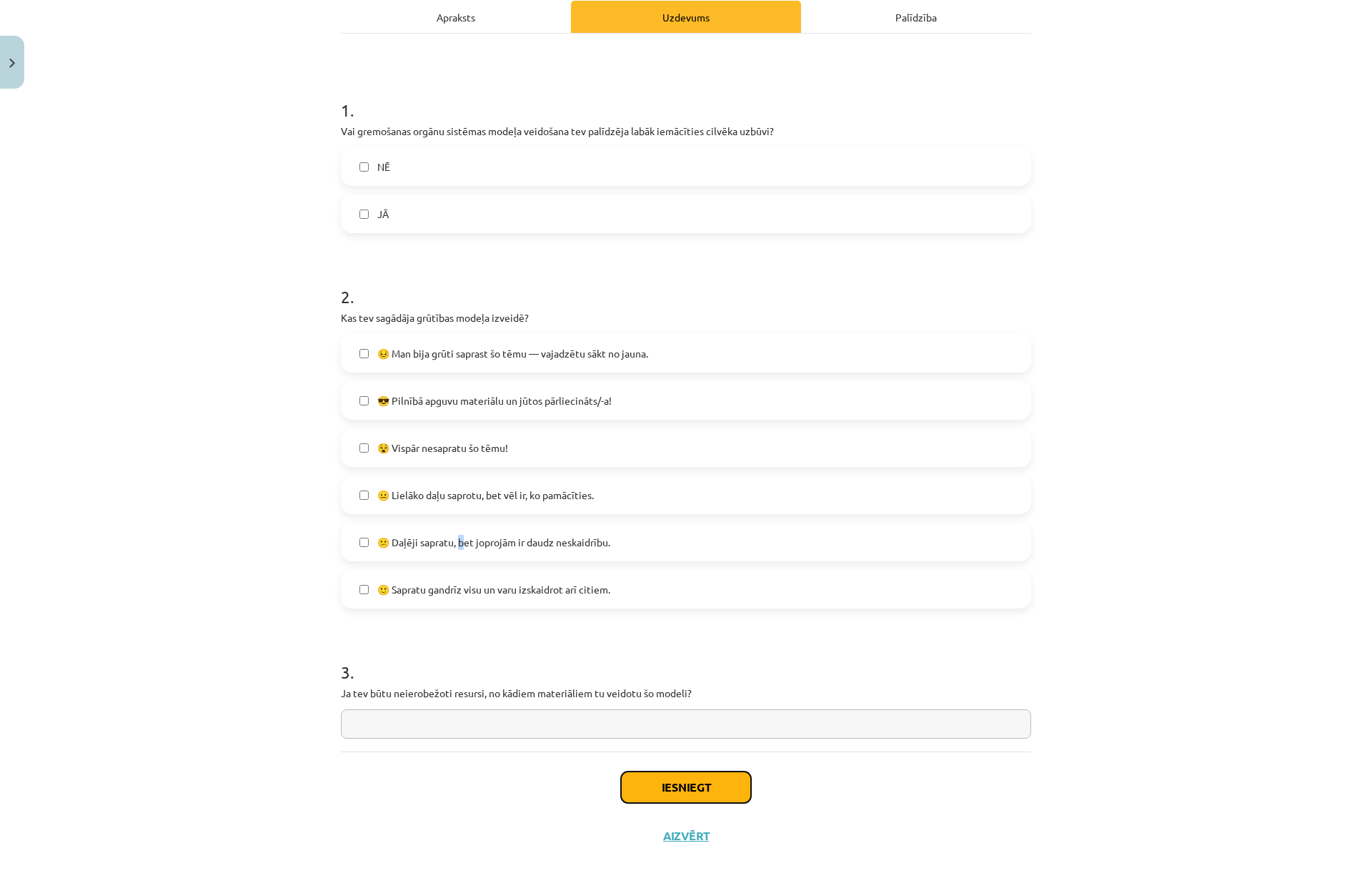
click at [659, 772] on button "Iesniegt" at bounding box center [686, 787] width 130 height 31
click at [667, 778] on button "Iesniegt" at bounding box center [686, 787] width 130 height 31
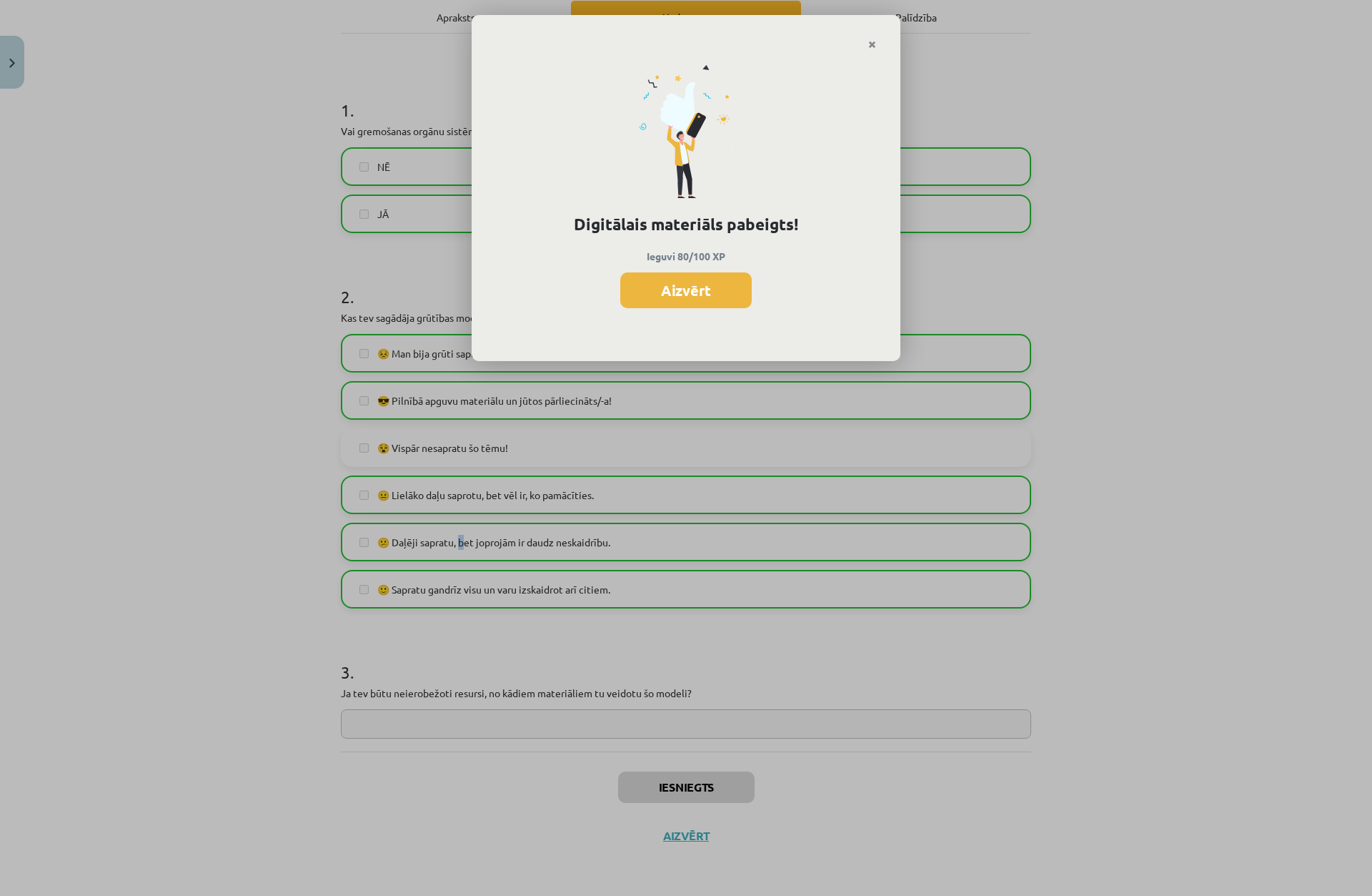
click at [658, 280] on button "Aizvērt" at bounding box center [686, 289] width 132 height 36
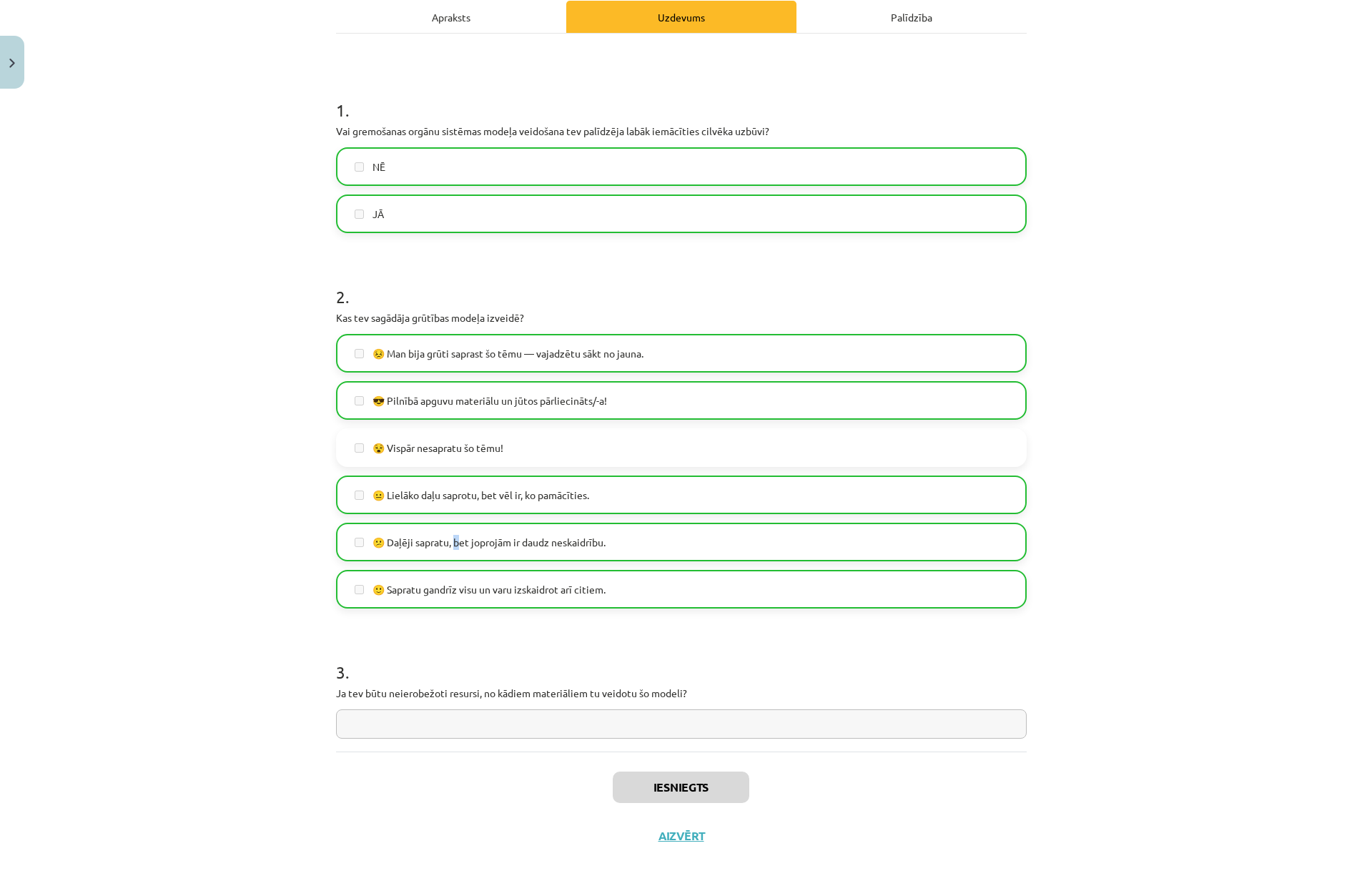
scroll to position [30, 0]
click at [672, 832] on button "Aizvērt" at bounding box center [681, 836] width 54 height 15
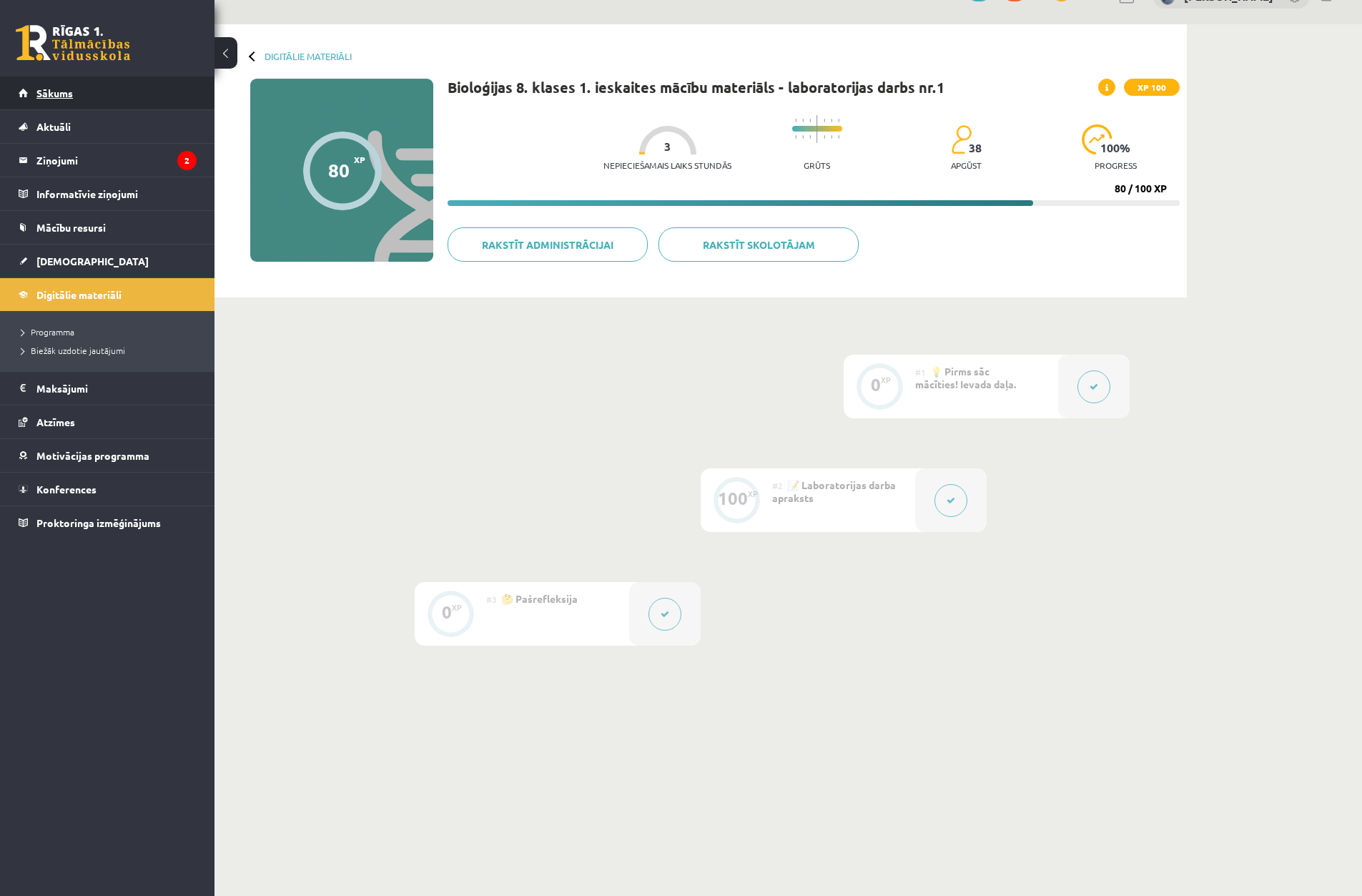
click at [145, 88] on link "Sākums" at bounding box center [107, 93] width 178 height 33
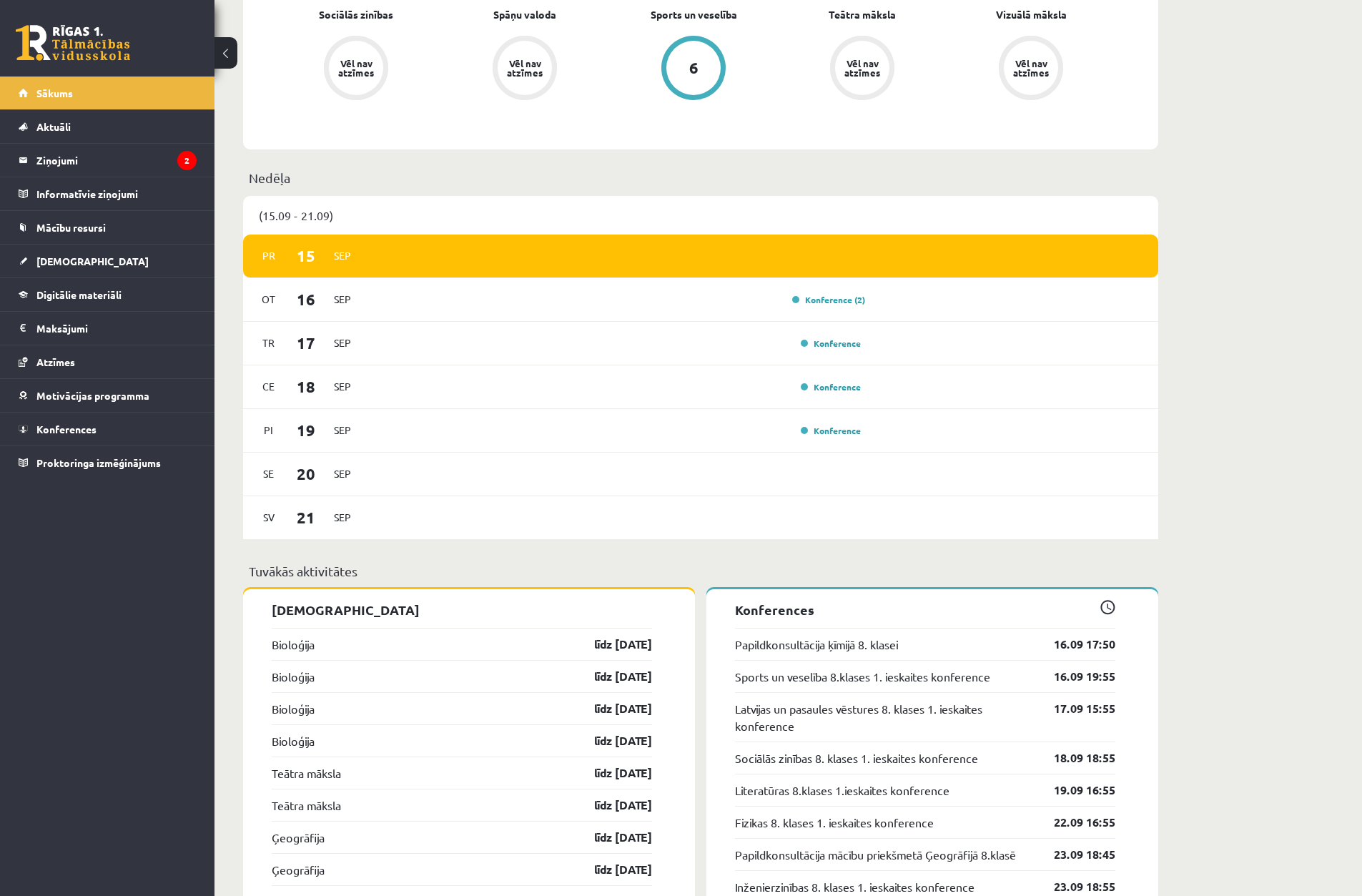
scroll to position [858, 0]
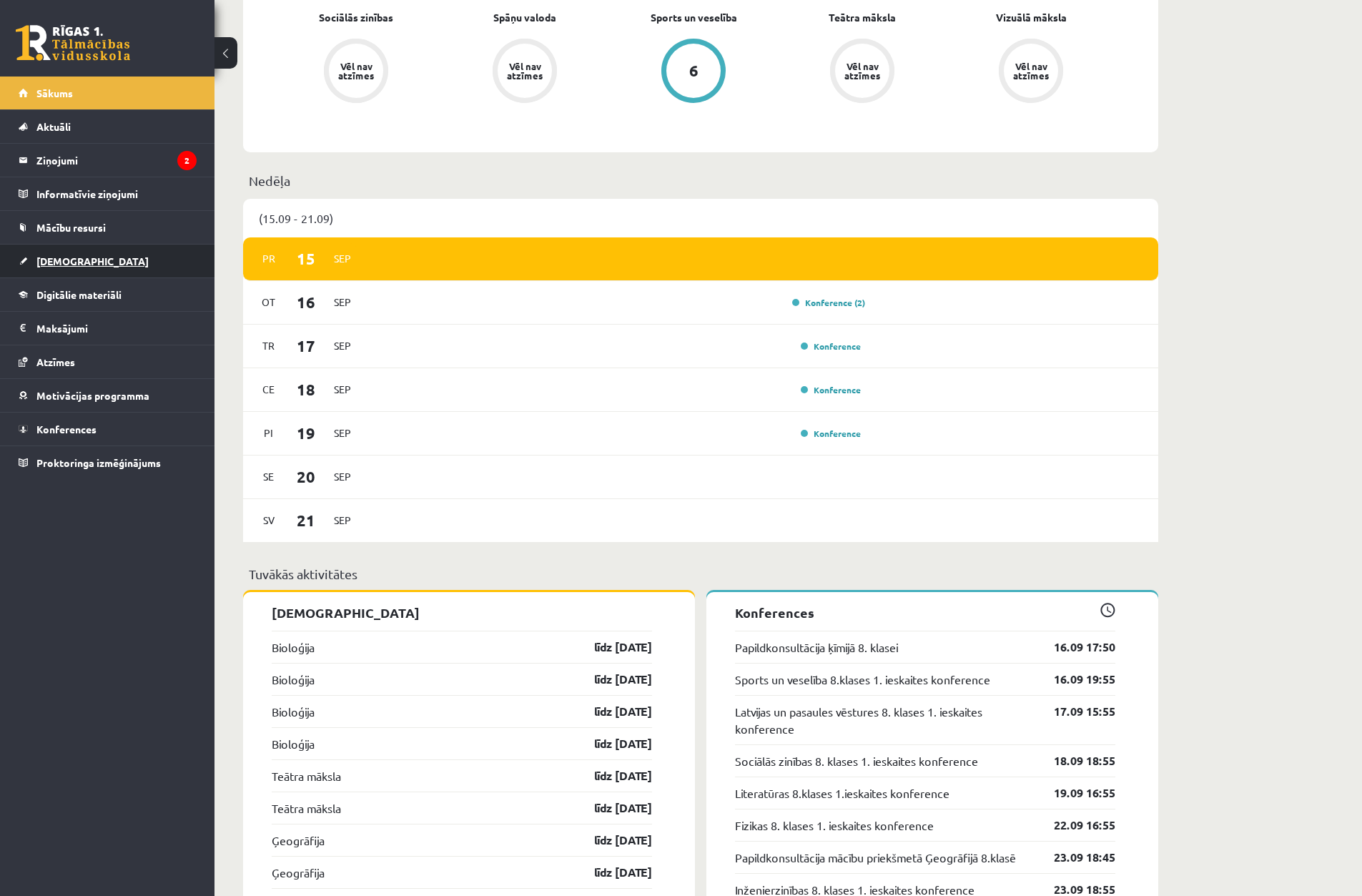
click at [116, 260] on link "[DEMOGRAPHIC_DATA]" at bounding box center [107, 261] width 178 height 33
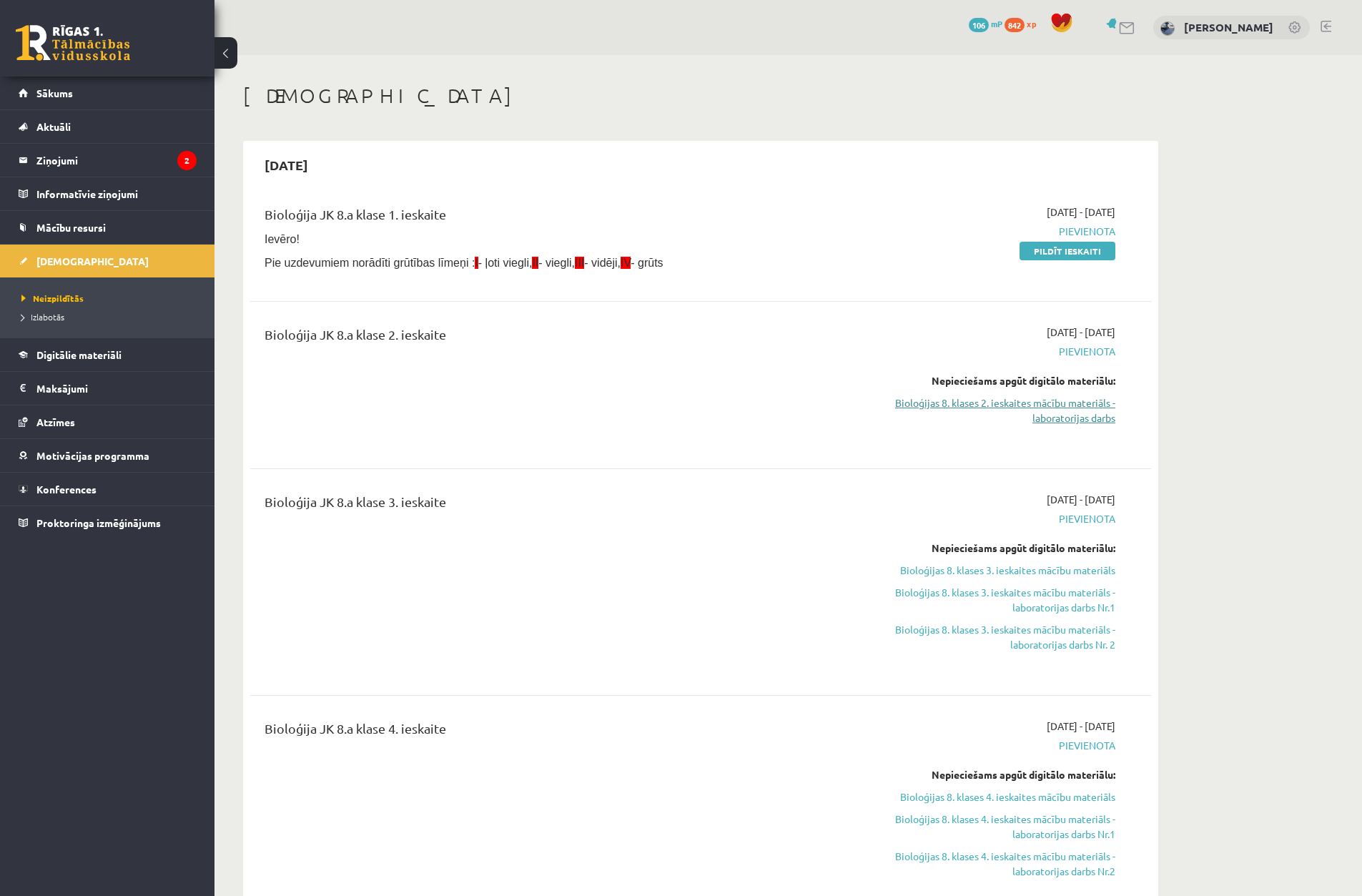
click at [940, 415] on link "Bioloģijas 8. klases 2. ieskaites mācību materiāls - laboratorijas darbs" at bounding box center [980, 410] width 269 height 30
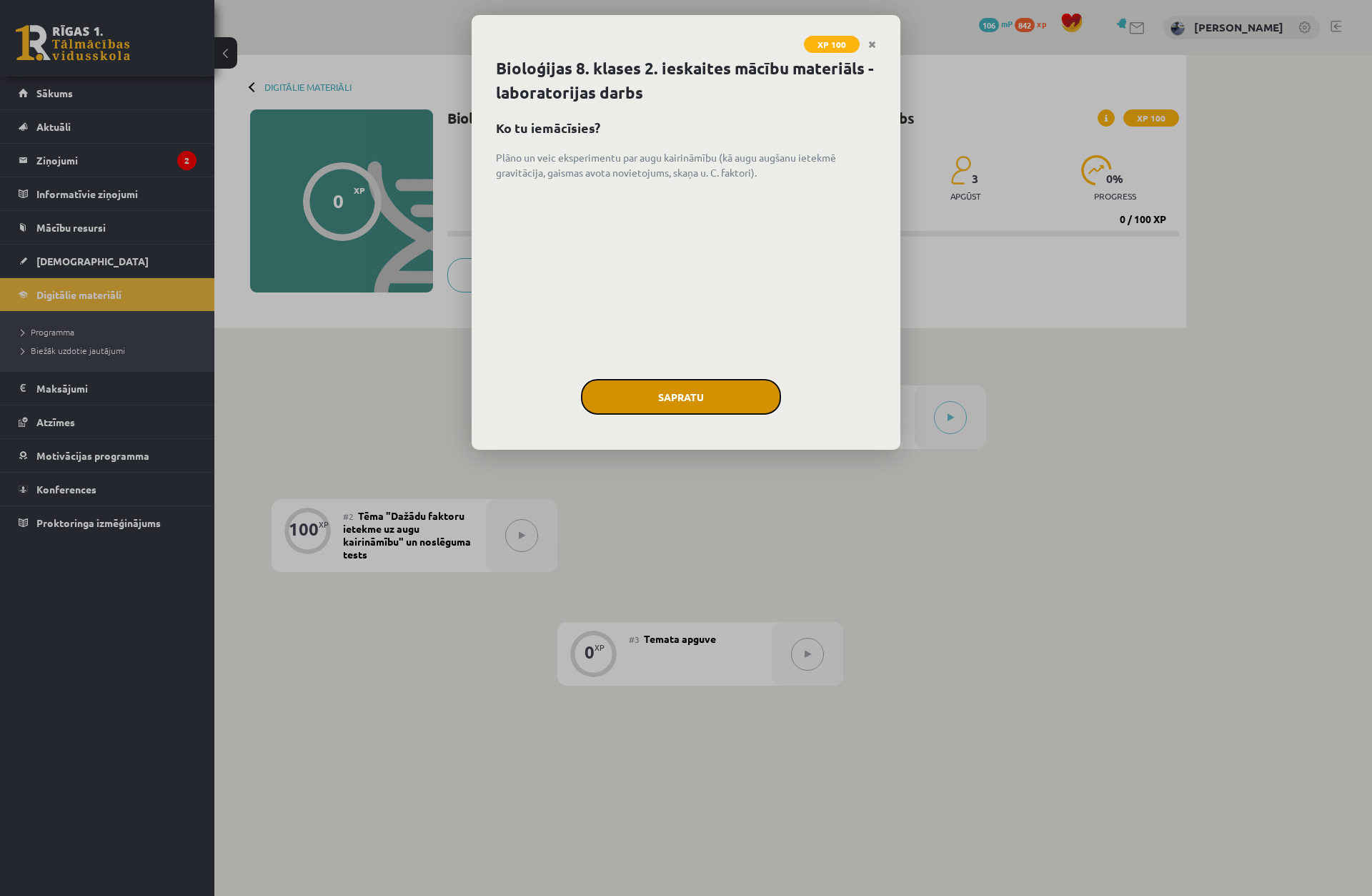
click at [674, 395] on button "Sapratu" at bounding box center [680, 396] width 200 height 36
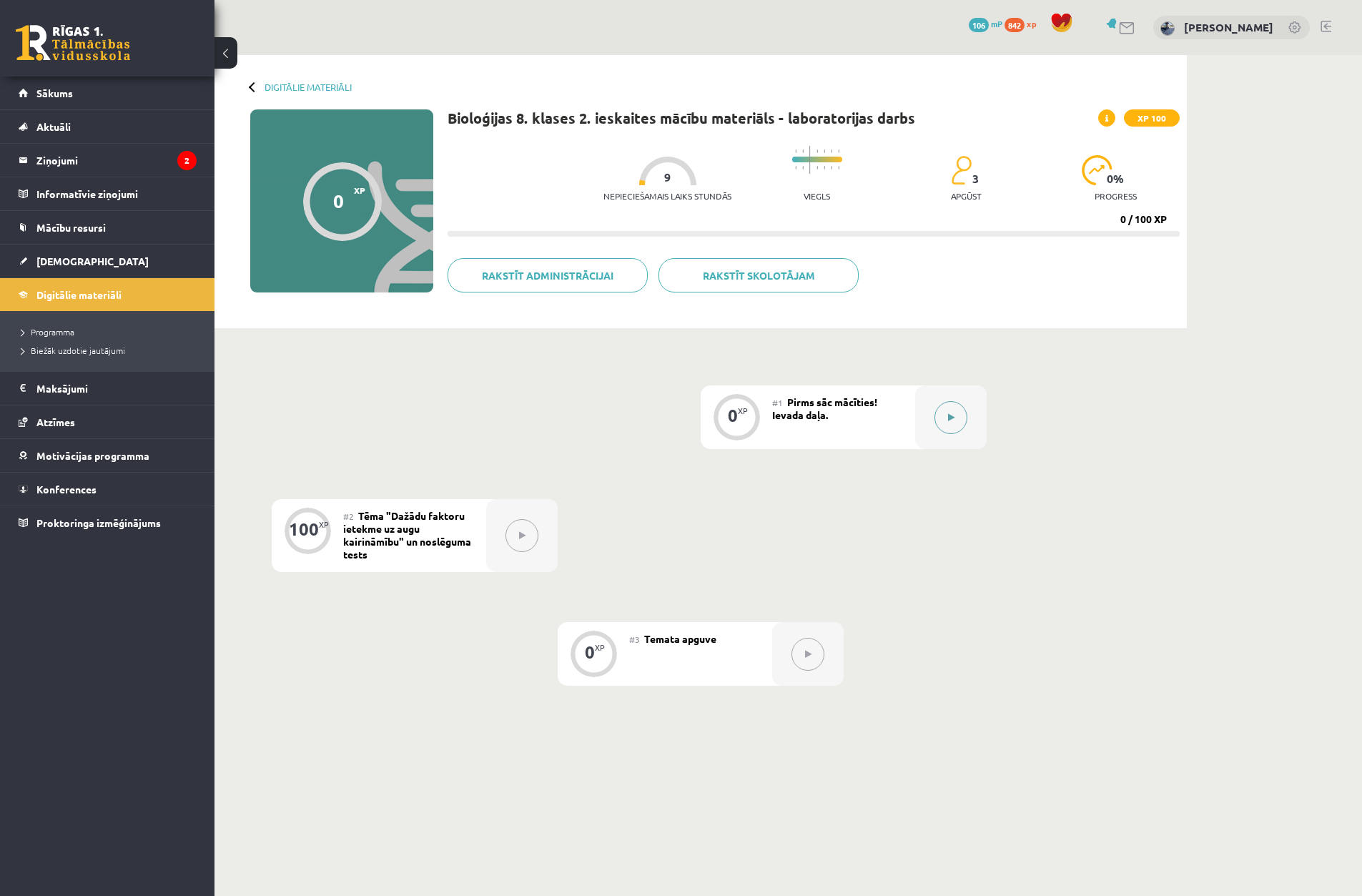
click at [967, 421] on div at bounding box center [952, 417] width 72 height 64
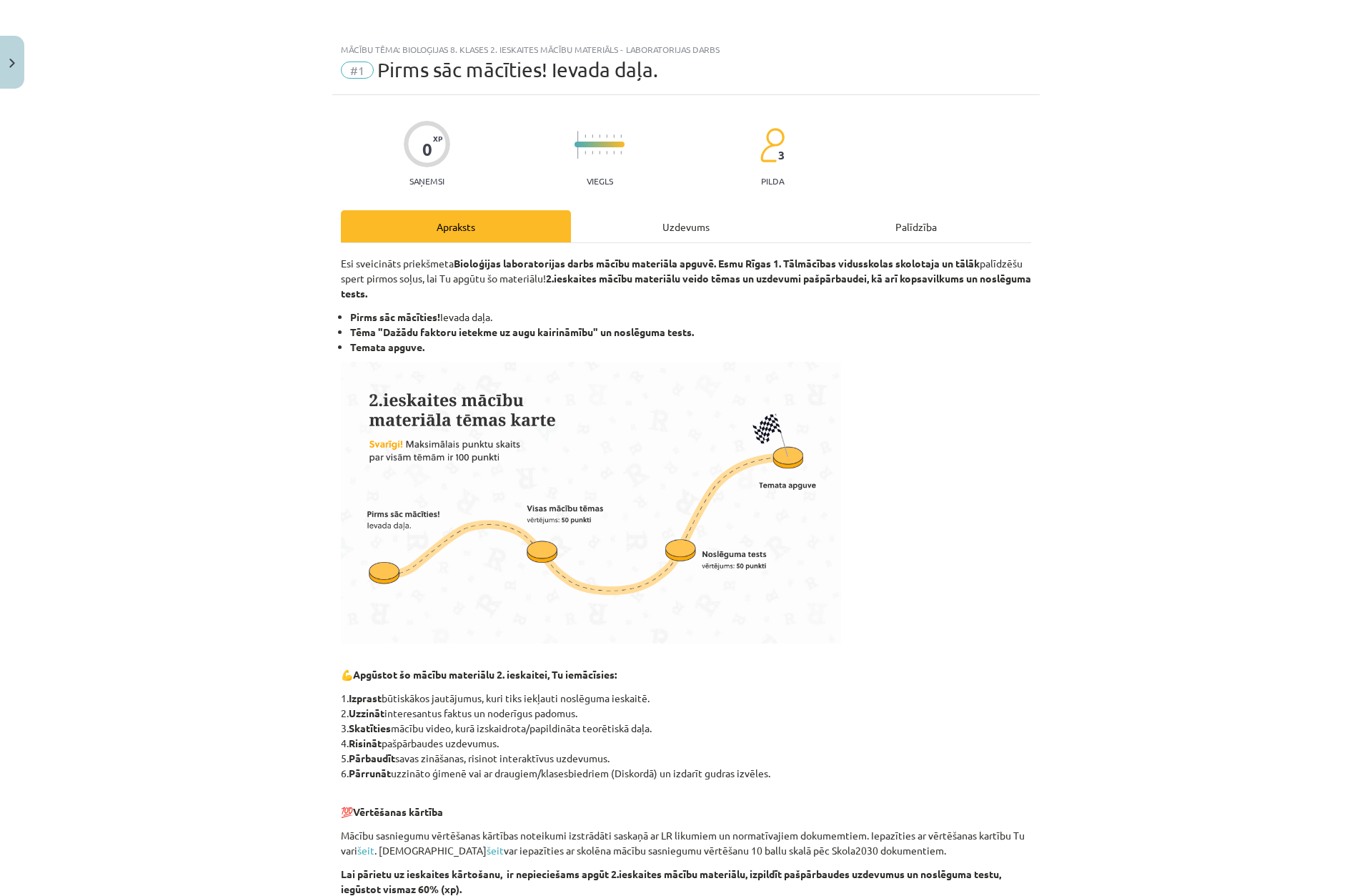
click at [841, 417] on img at bounding box center [591, 502] width 500 height 282
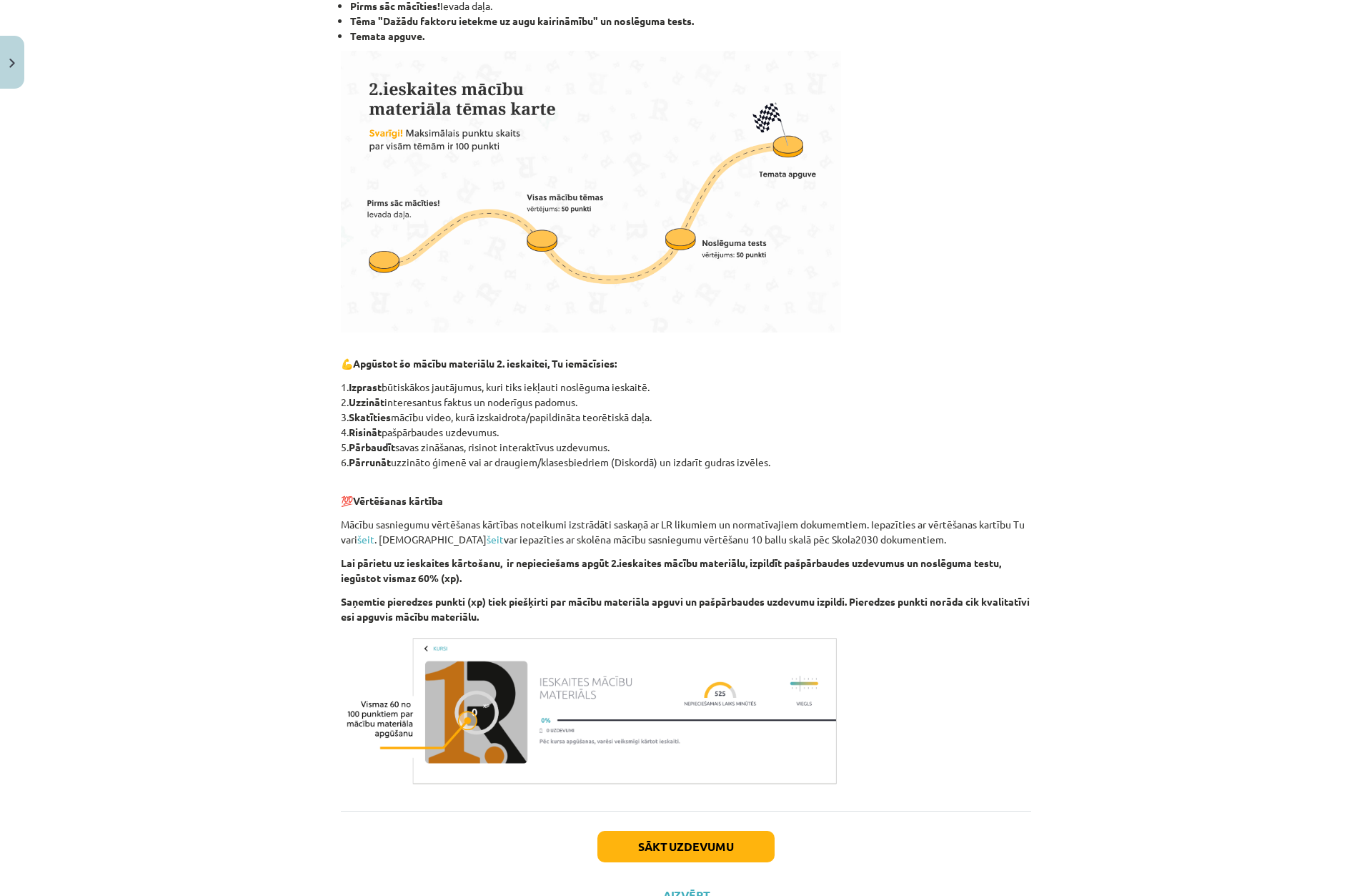
scroll to position [371, 0]
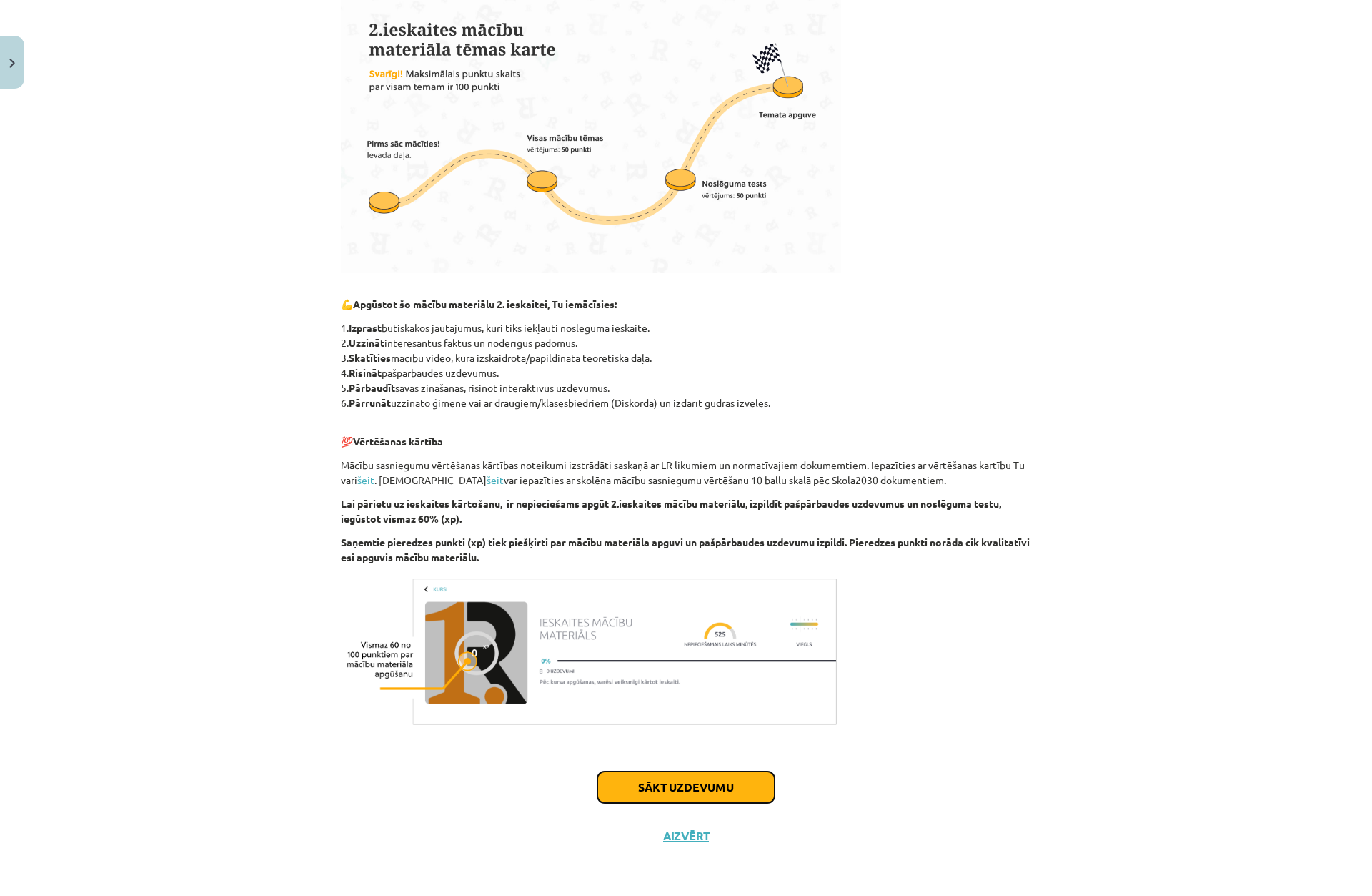
click at [702, 778] on button "Sākt uzdevumu" at bounding box center [686, 787] width 177 height 31
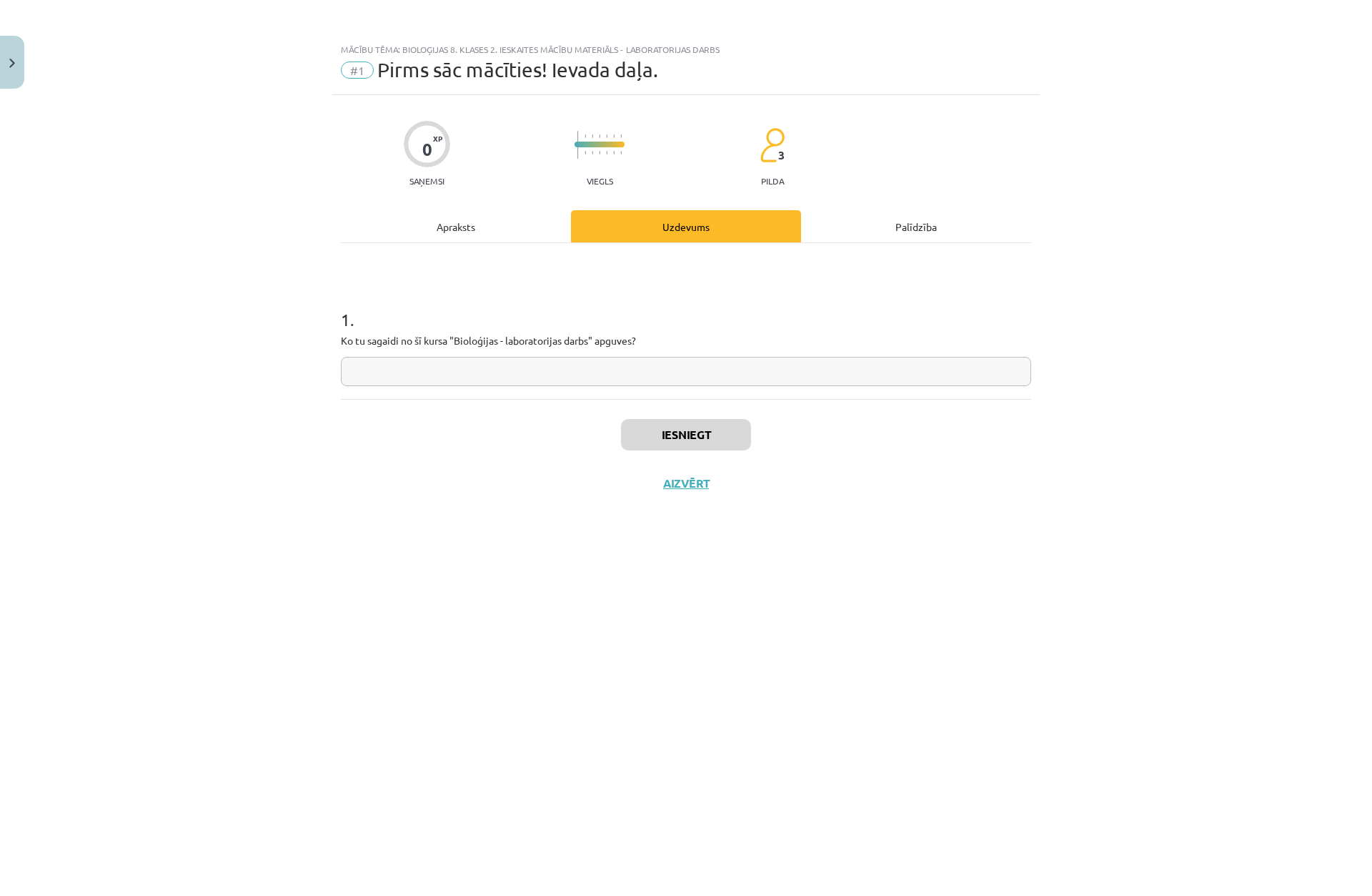
scroll to position [0, 0]
click at [522, 372] on input "text" at bounding box center [686, 371] width 690 height 29
type input "******"
click at [687, 430] on button "Iesniegt" at bounding box center [686, 434] width 130 height 31
click at [661, 501] on button "Nākamā nodarbība" at bounding box center [686, 492] width 140 height 33
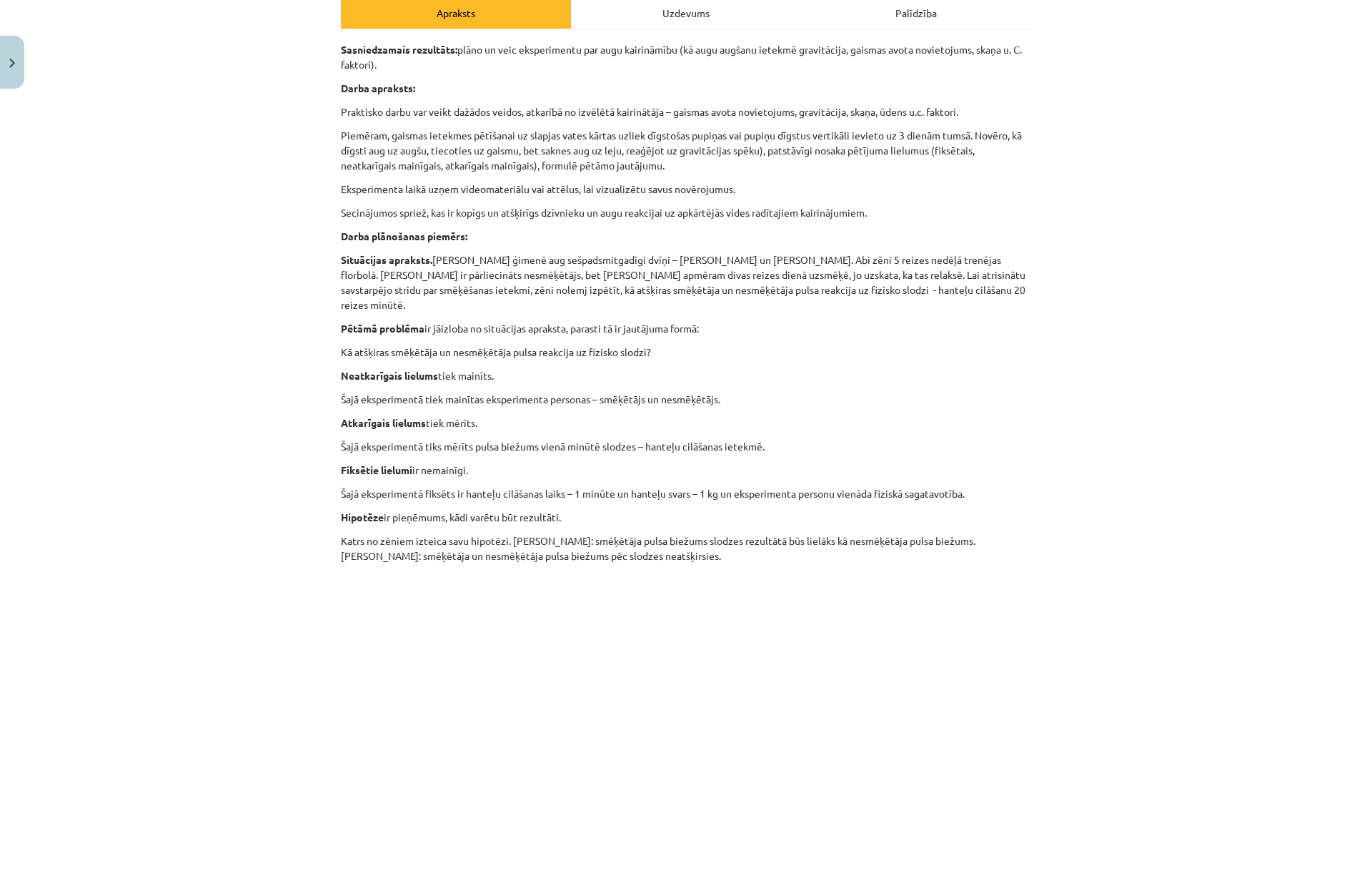
scroll to position [215, 0]
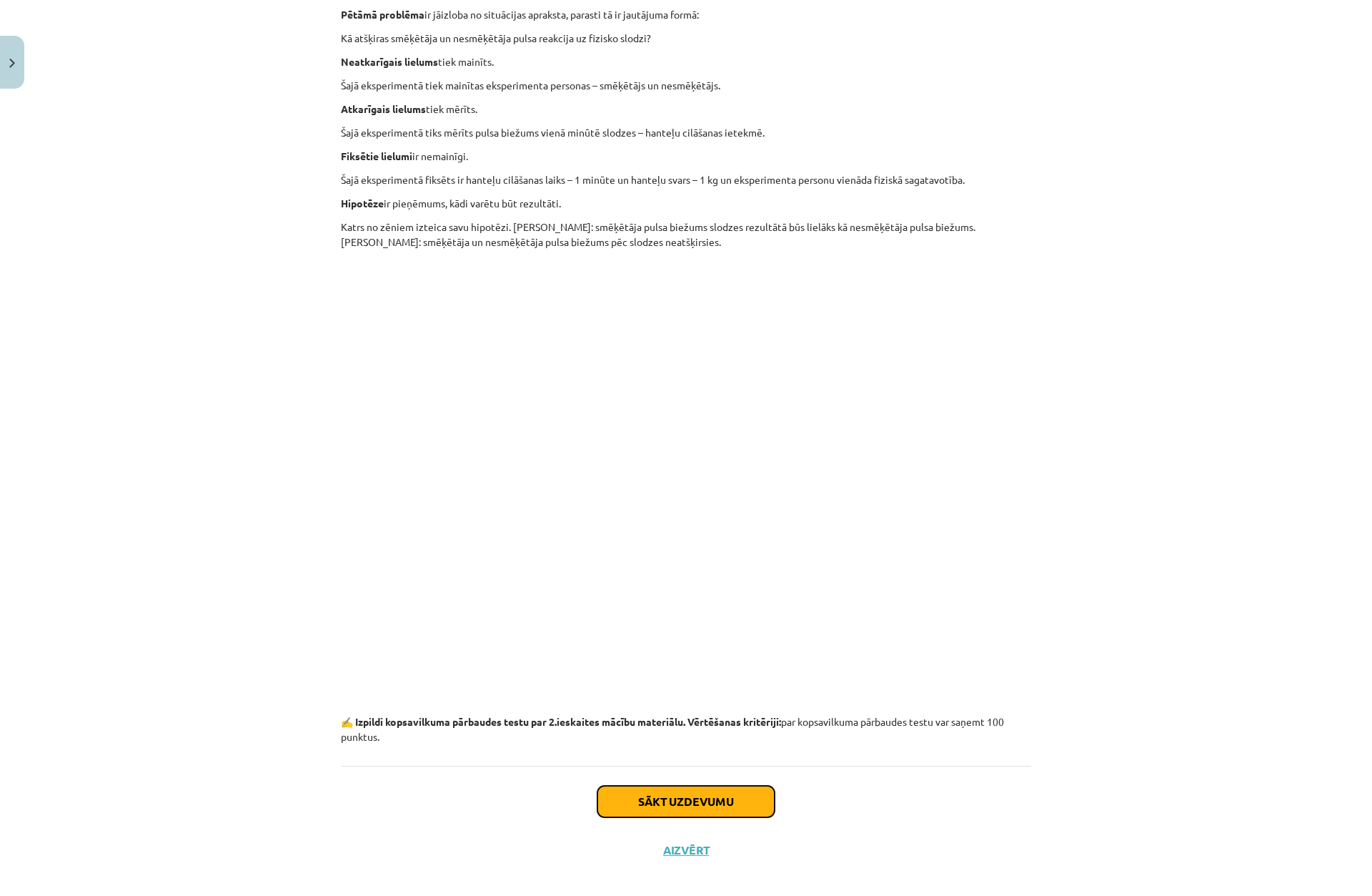
click at [678, 785] on button "Sākt uzdevumu" at bounding box center [686, 801] width 177 height 31
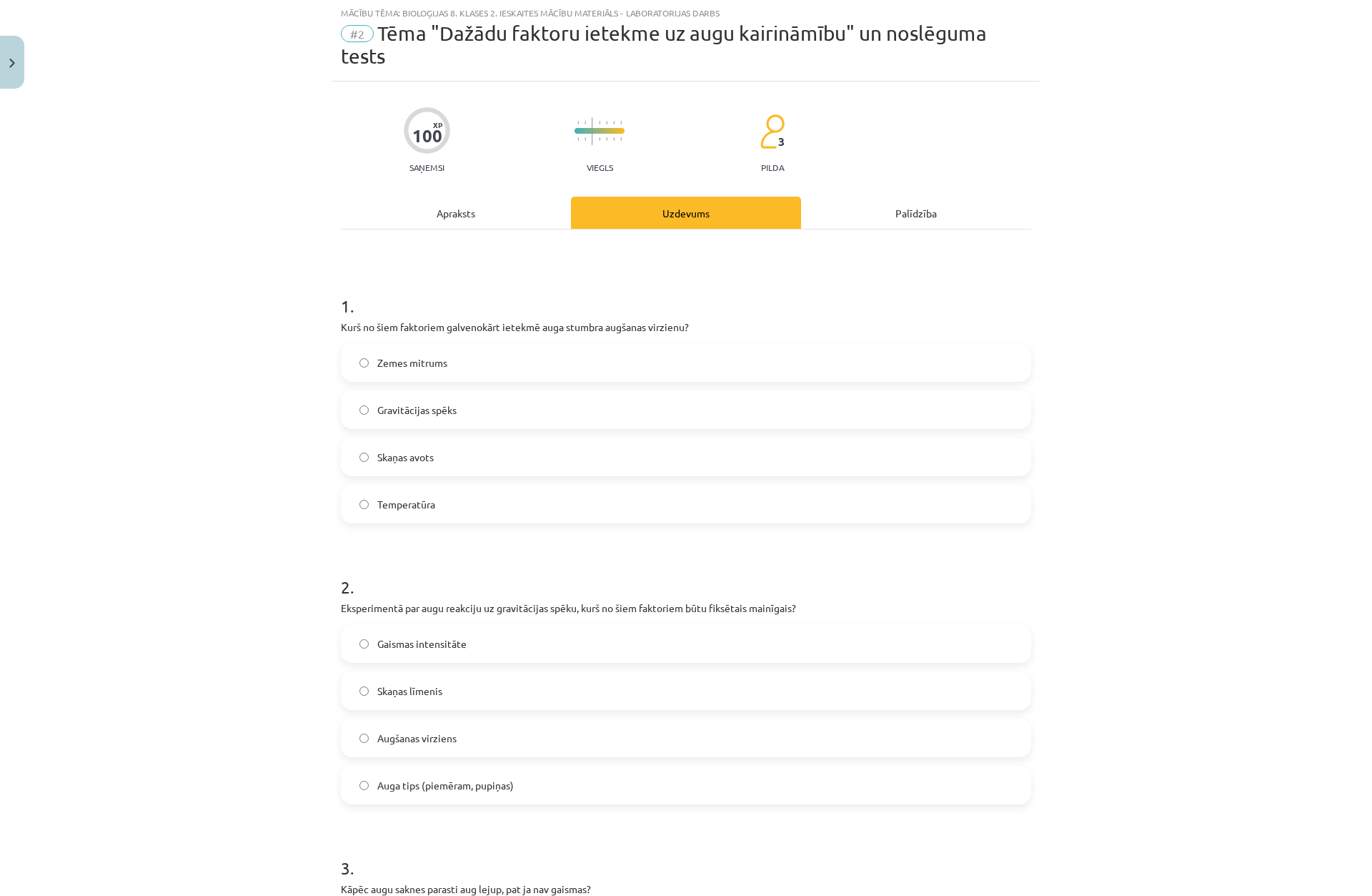
scroll to position [36, 0]
click at [411, 412] on span "Gravitācijas spēks" at bounding box center [416, 410] width 79 height 15
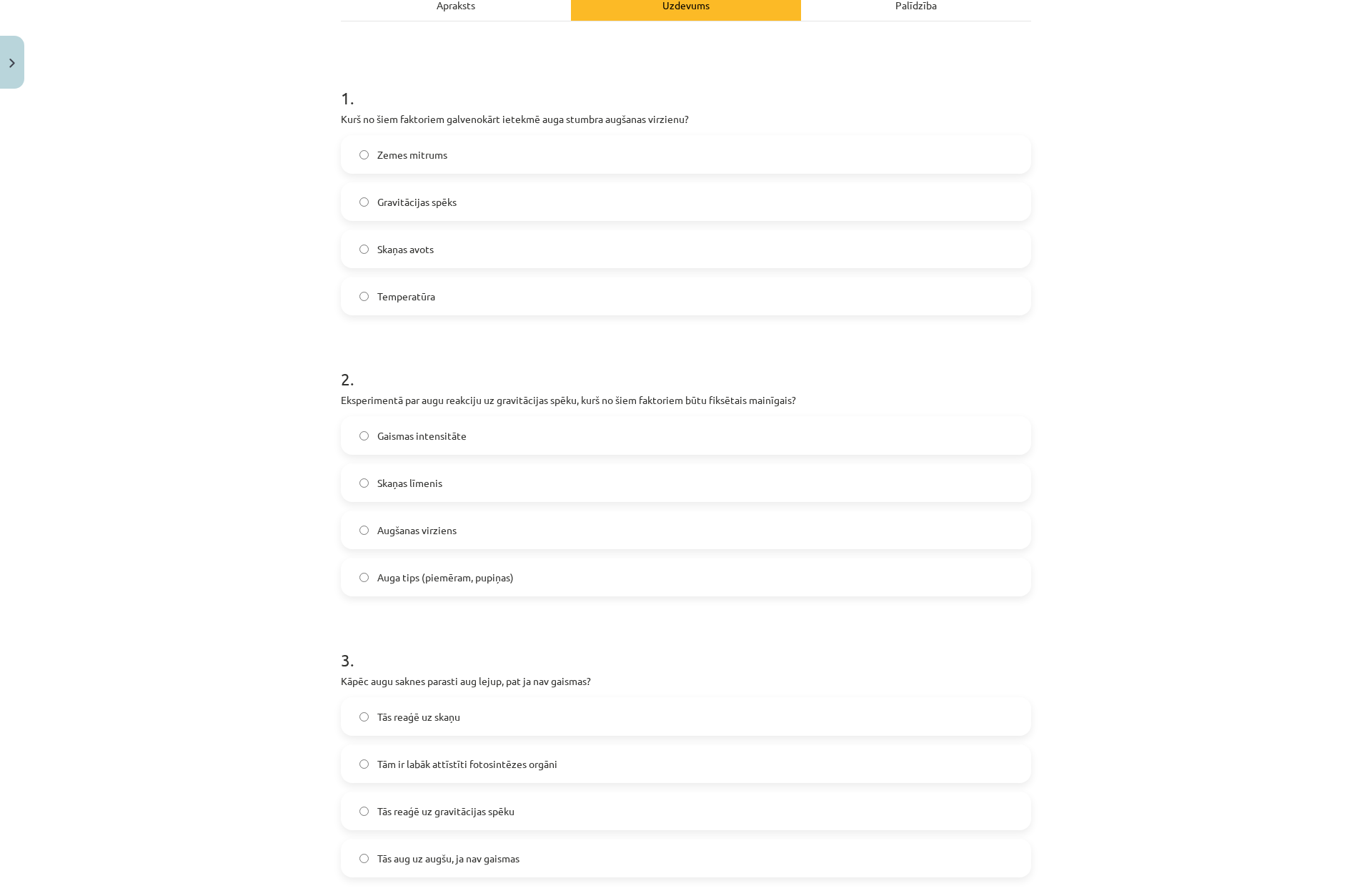
scroll to position [250, 0]
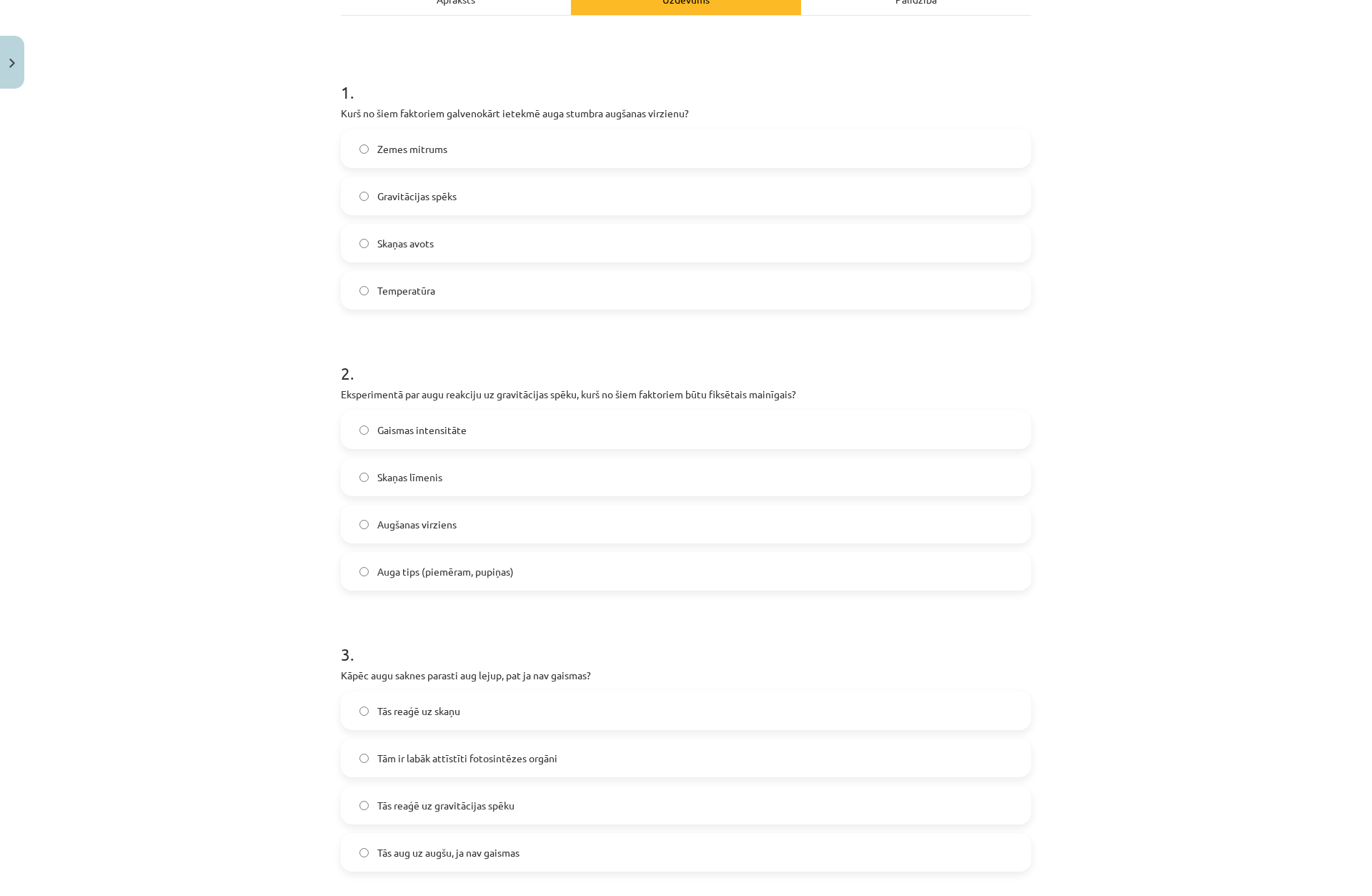
click at [480, 568] on span "Auga tips (piemēram, pupiņas)" at bounding box center [445, 572] width 136 height 15
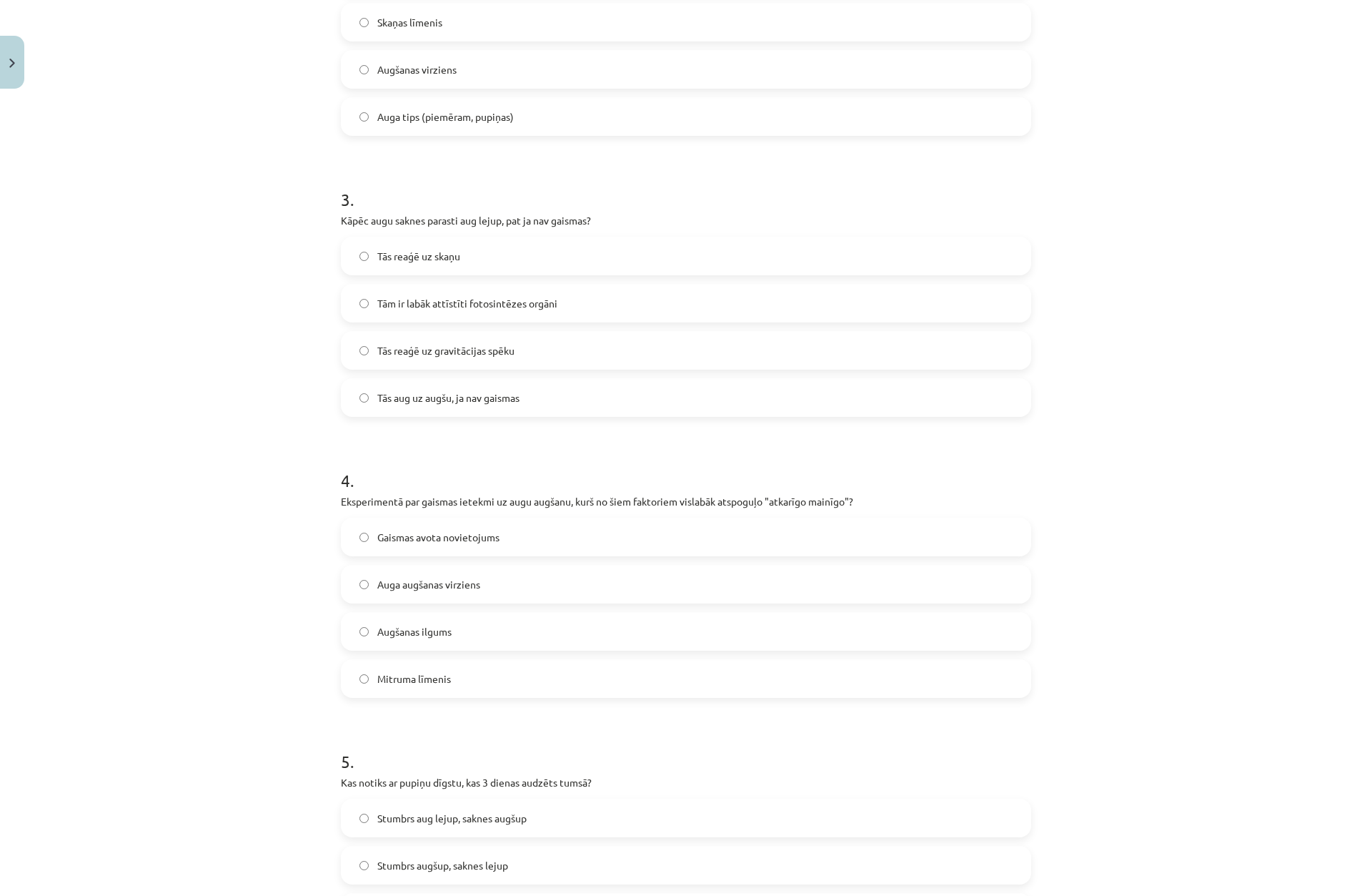
scroll to position [679, 0]
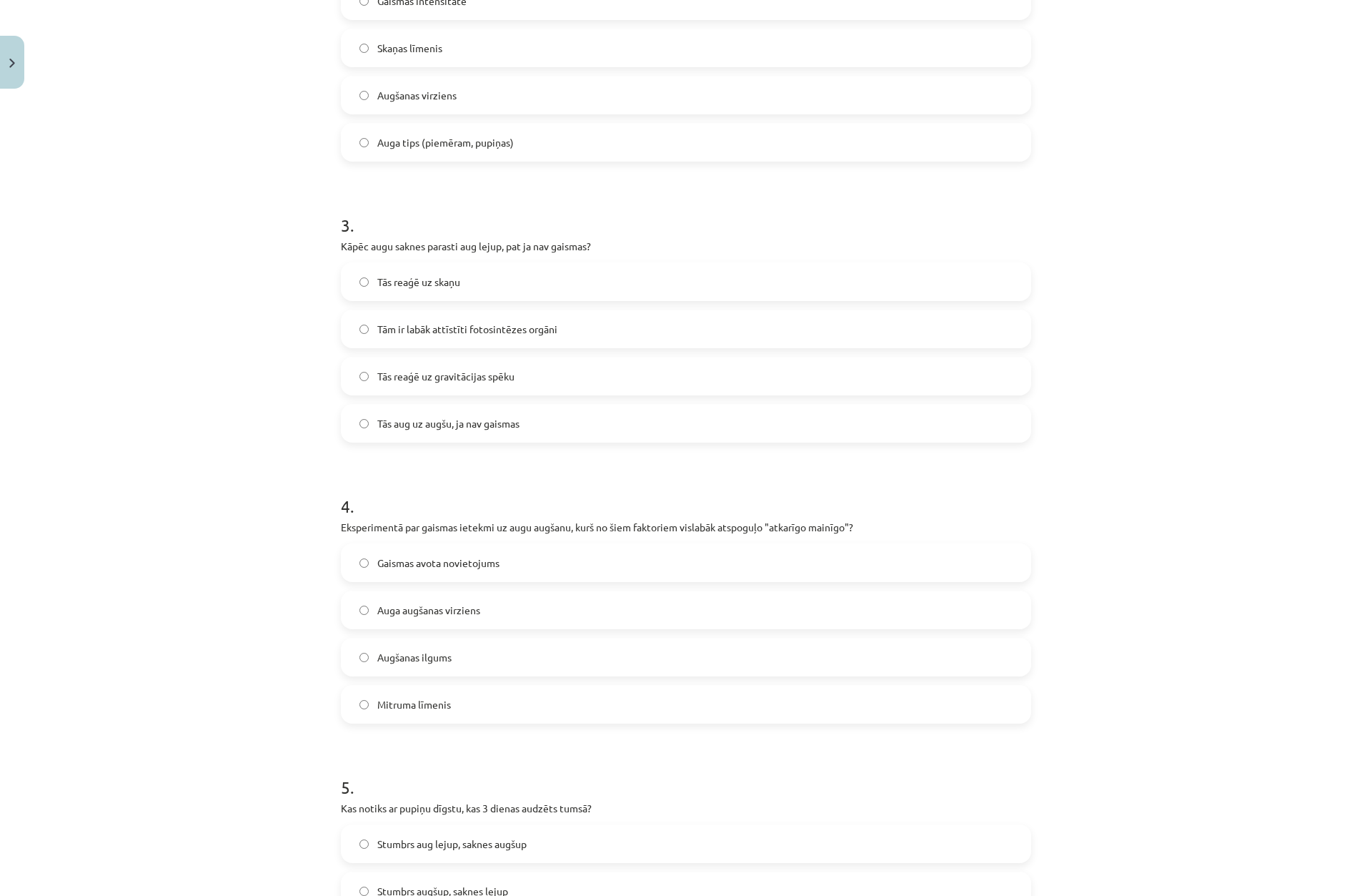
click at [253, 608] on div "Mācību tēma: Bioloģijas 8. klases 2. ieskaites mācību materiāls - laboratorijas…" at bounding box center [686, 448] width 1372 height 896
click at [197, 593] on div "Mācību tēma: Bioloģijas 8. klases 2. ieskaites mācību materiāls - laboratorijas…" at bounding box center [686, 448] width 1372 height 896
click at [457, 372] on span "Tās reaģē uz gravitācijas spēku" at bounding box center [445, 376] width 137 height 15
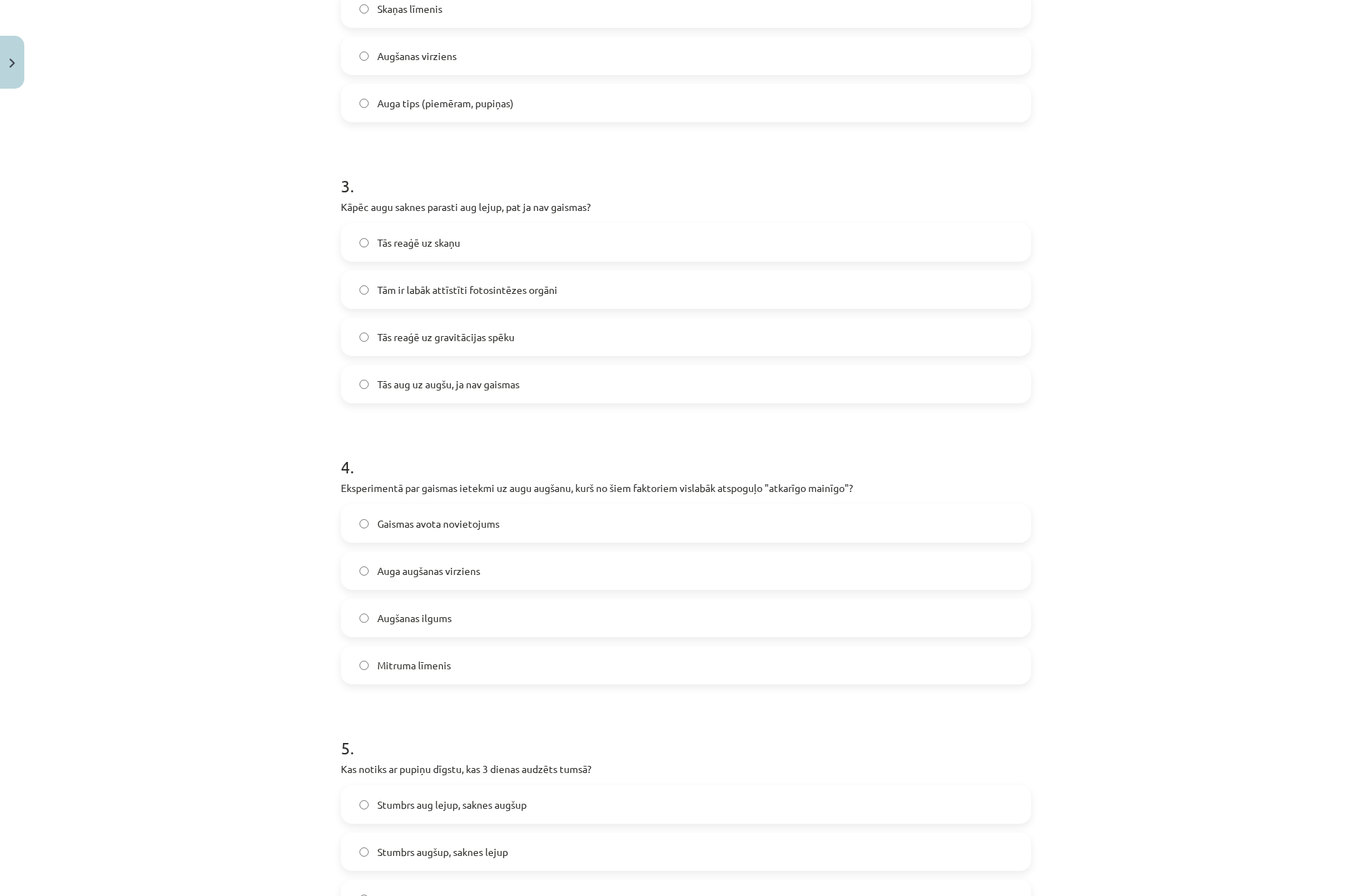
scroll to position [739, 0]
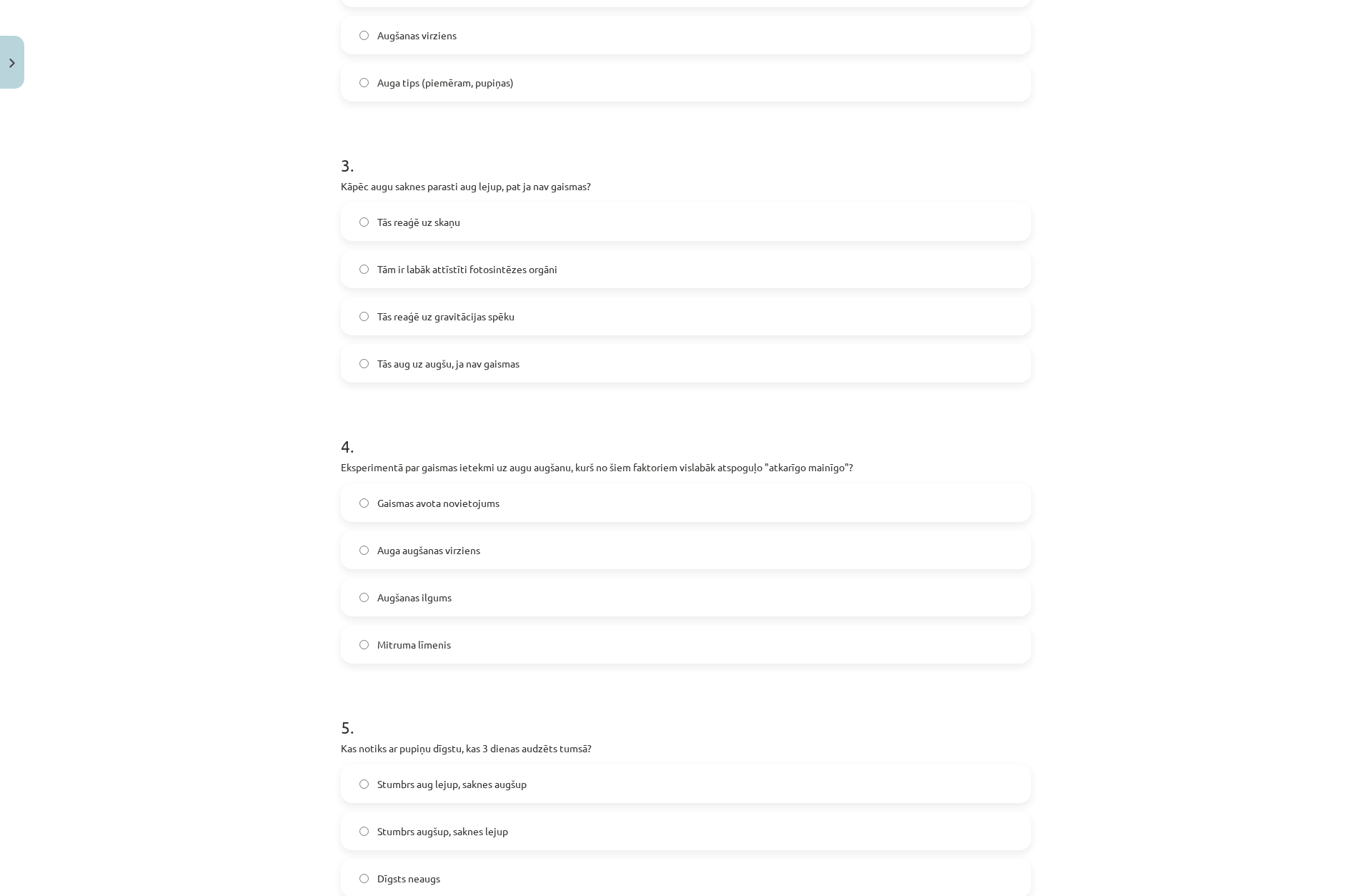
click at [457, 549] on span "Auga augšanas virziens" at bounding box center [428, 550] width 103 height 15
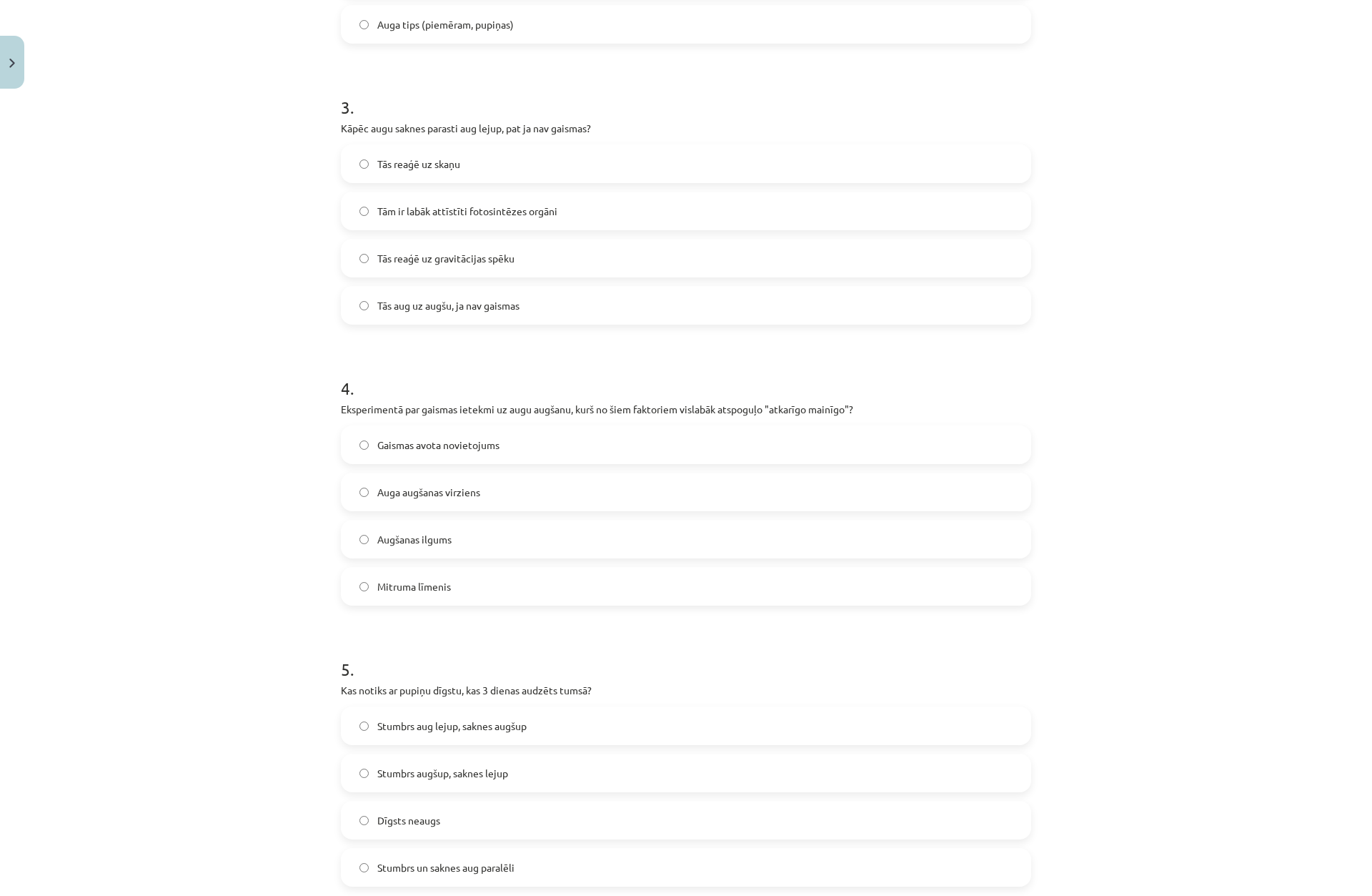
scroll to position [882, 0]
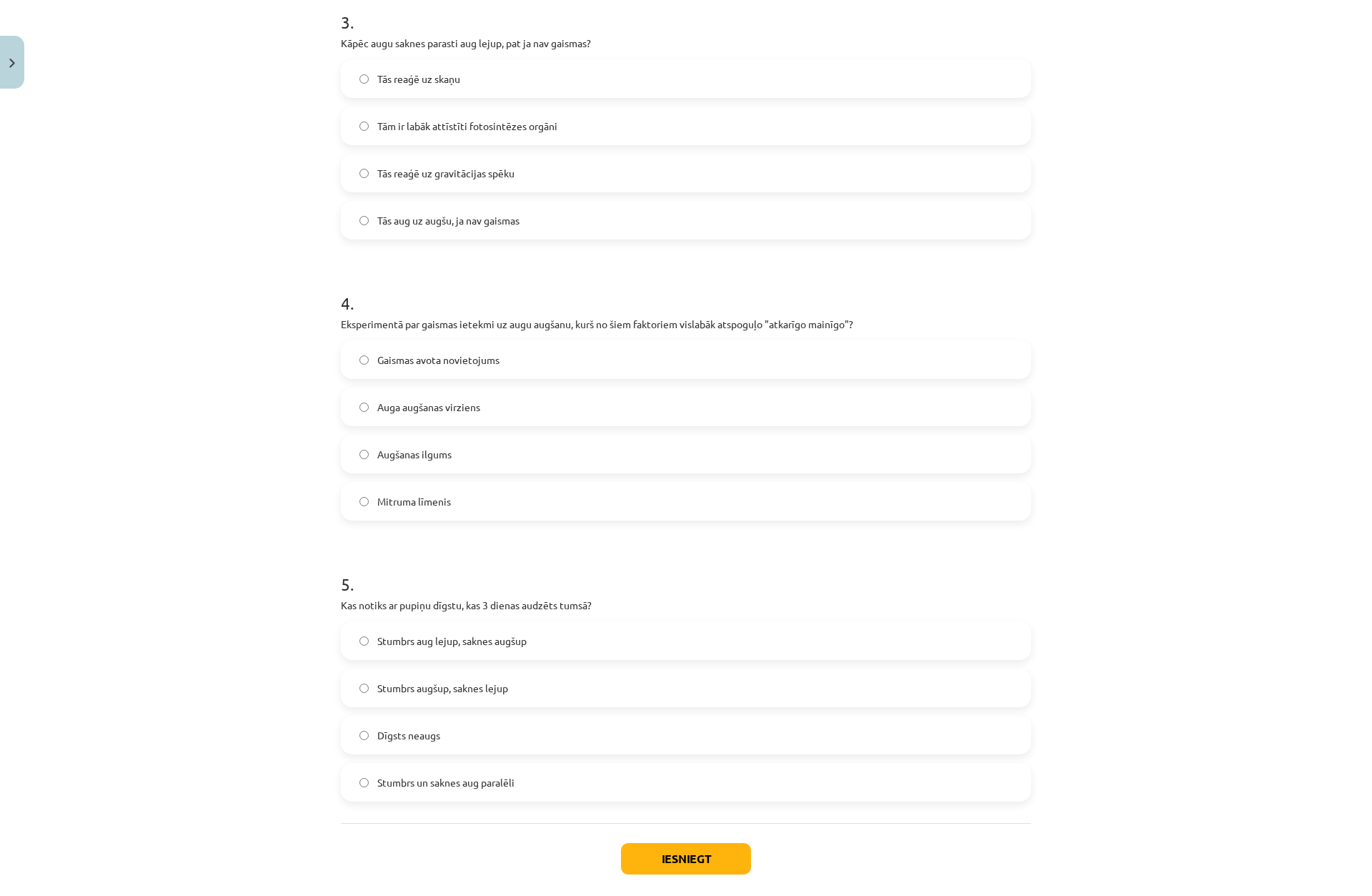
click at [493, 780] on span "Stumbrs un saknes aug paralēli" at bounding box center [445, 783] width 137 height 15
click at [665, 856] on button "Iesniegt" at bounding box center [686, 858] width 130 height 31
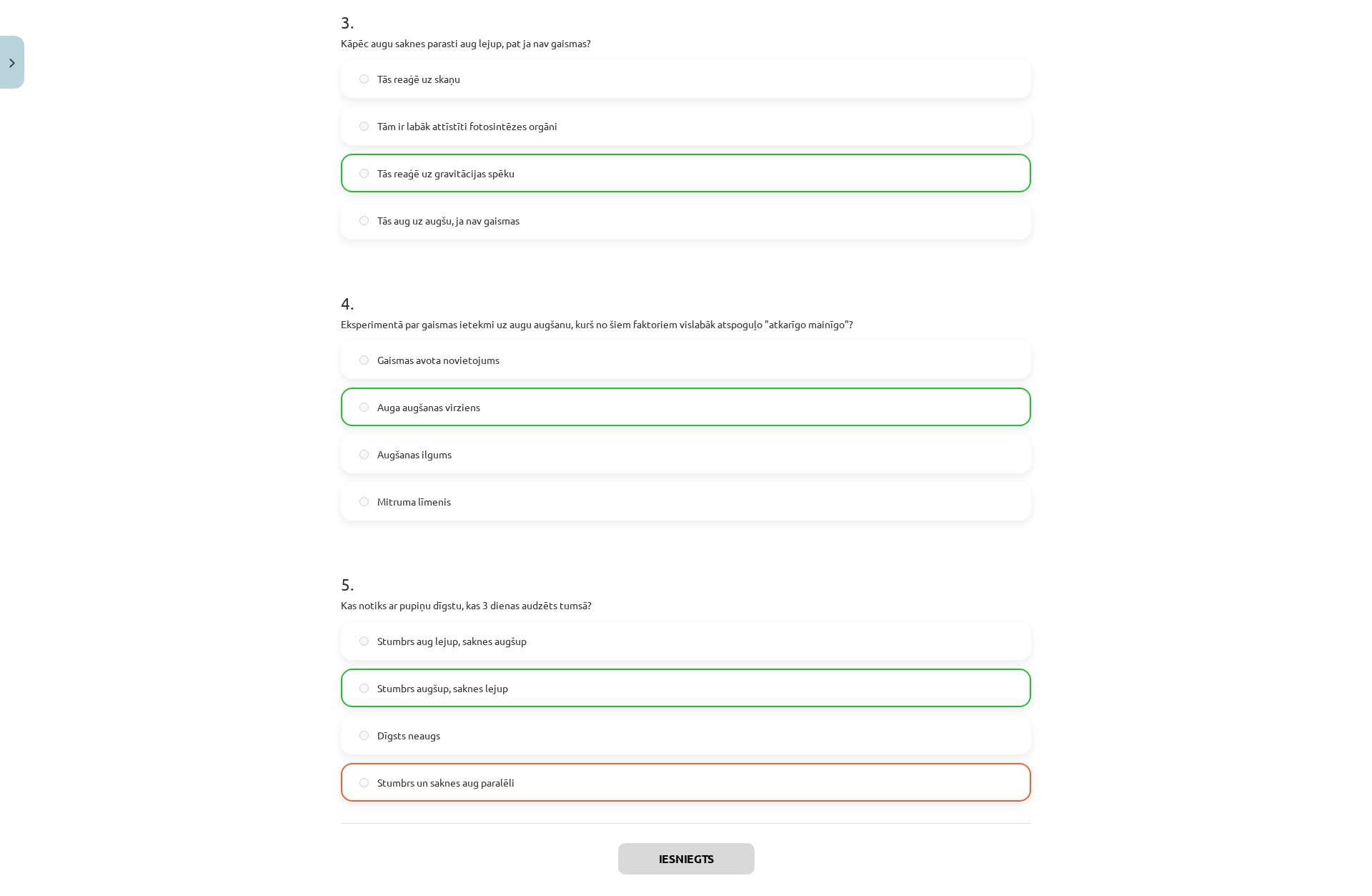
scroll to position [999, 0]
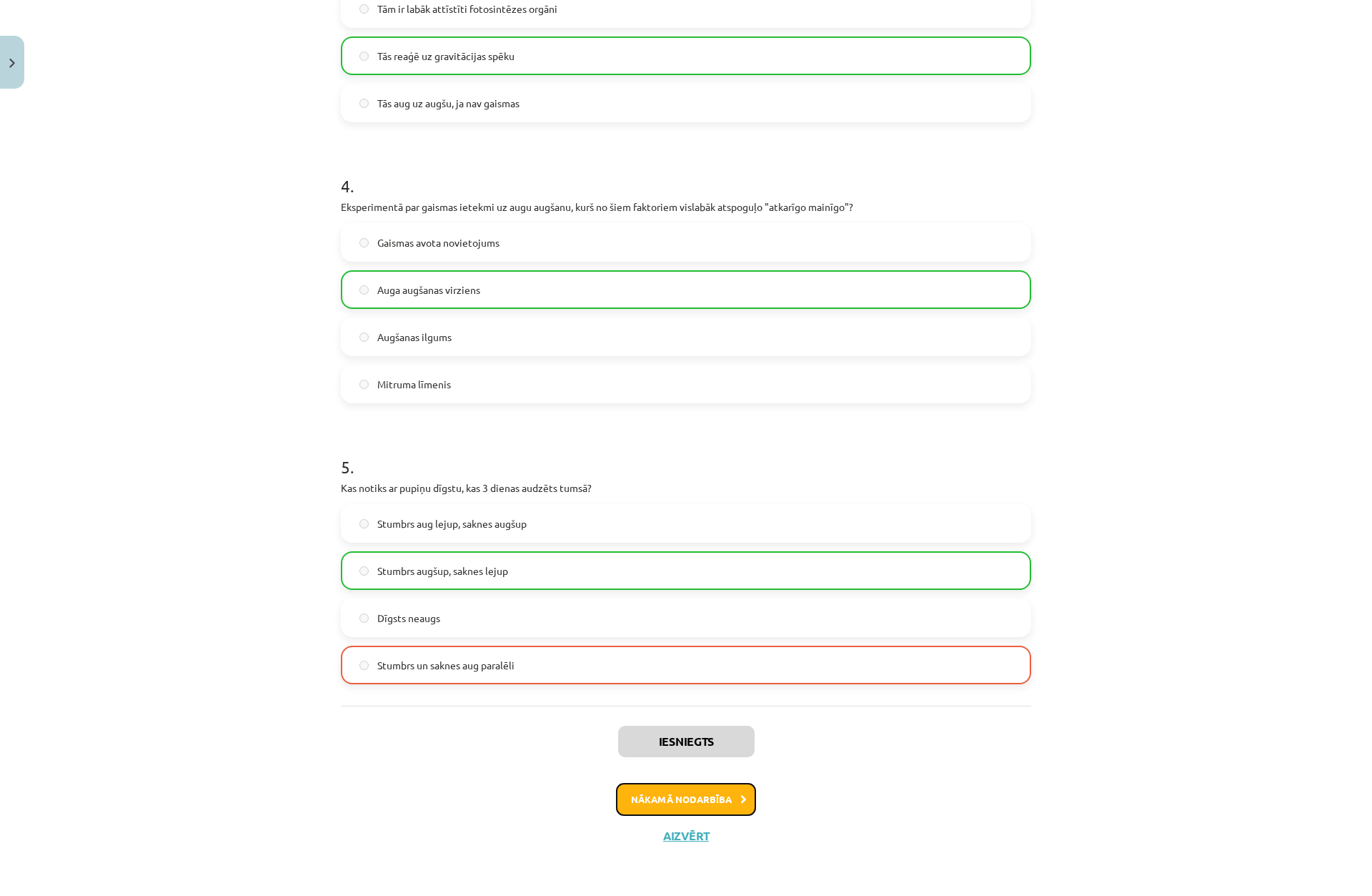
click at [688, 801] on button "Nākamā nodarbība" at bounding box center [686, 799] width 140 height 33
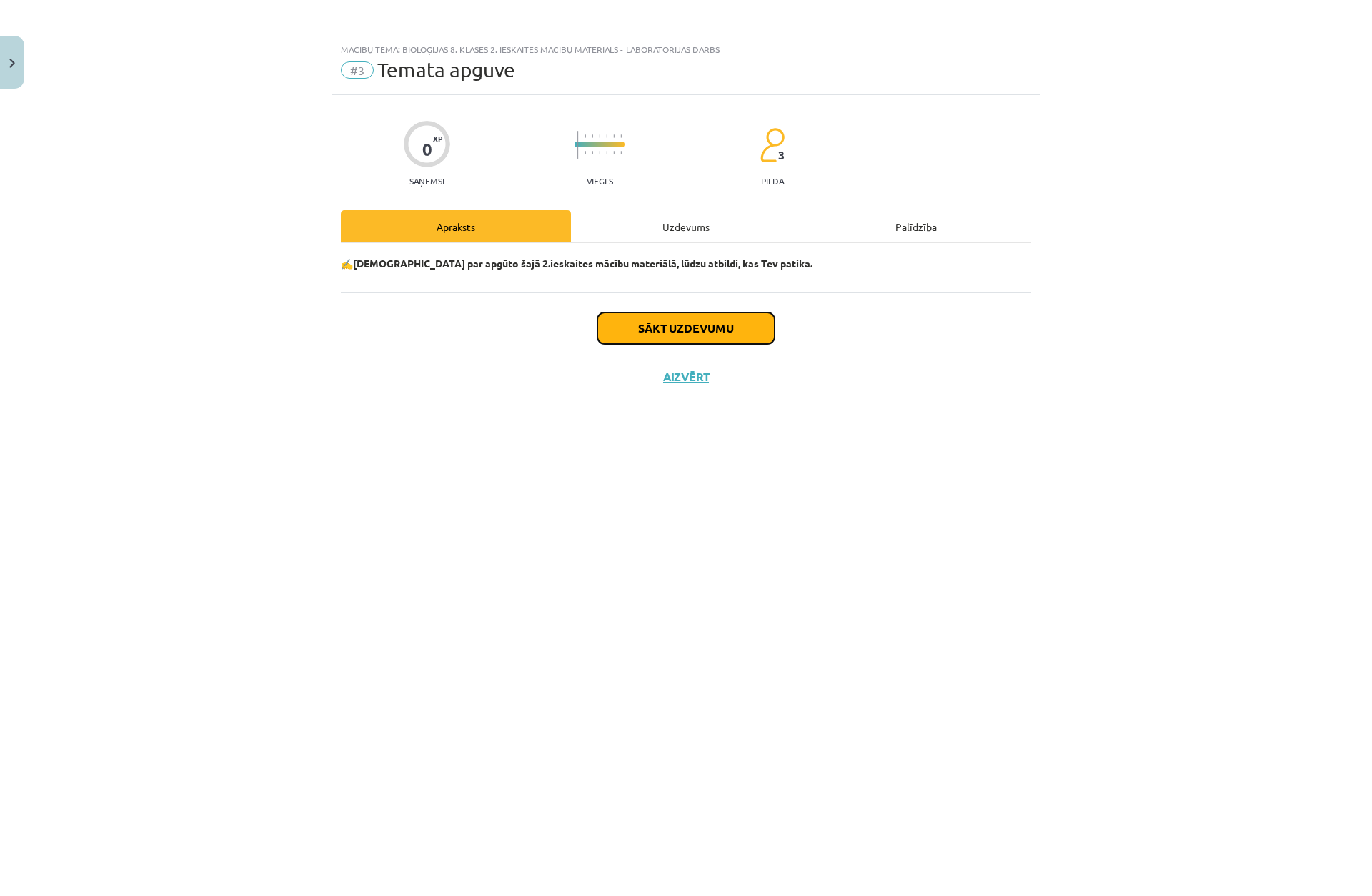
click at [695, 324] on button "Sākt uzdevumu" at bounding box center [686, 328] width 177 height 31
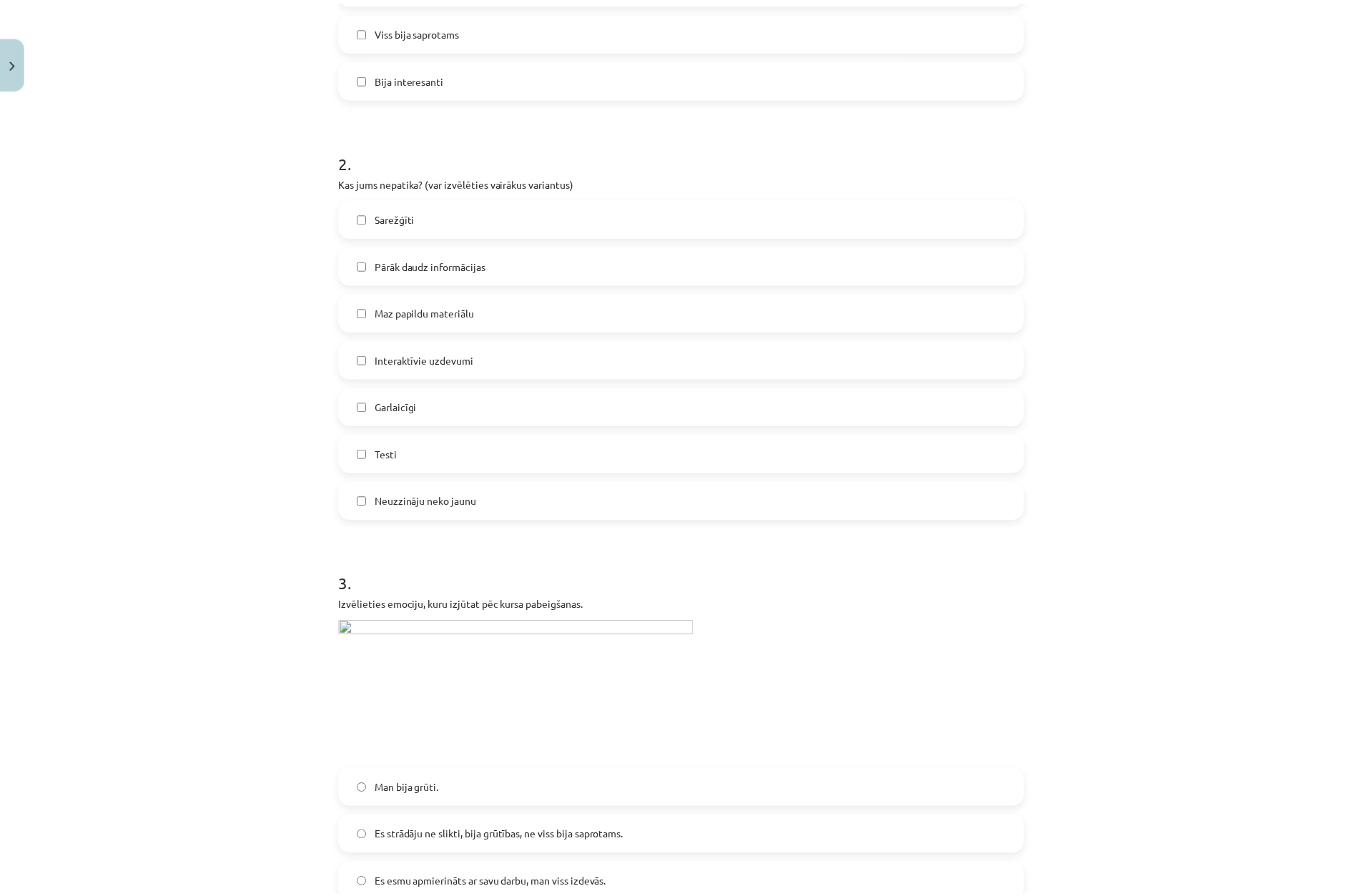
scroll to position [753, 0]
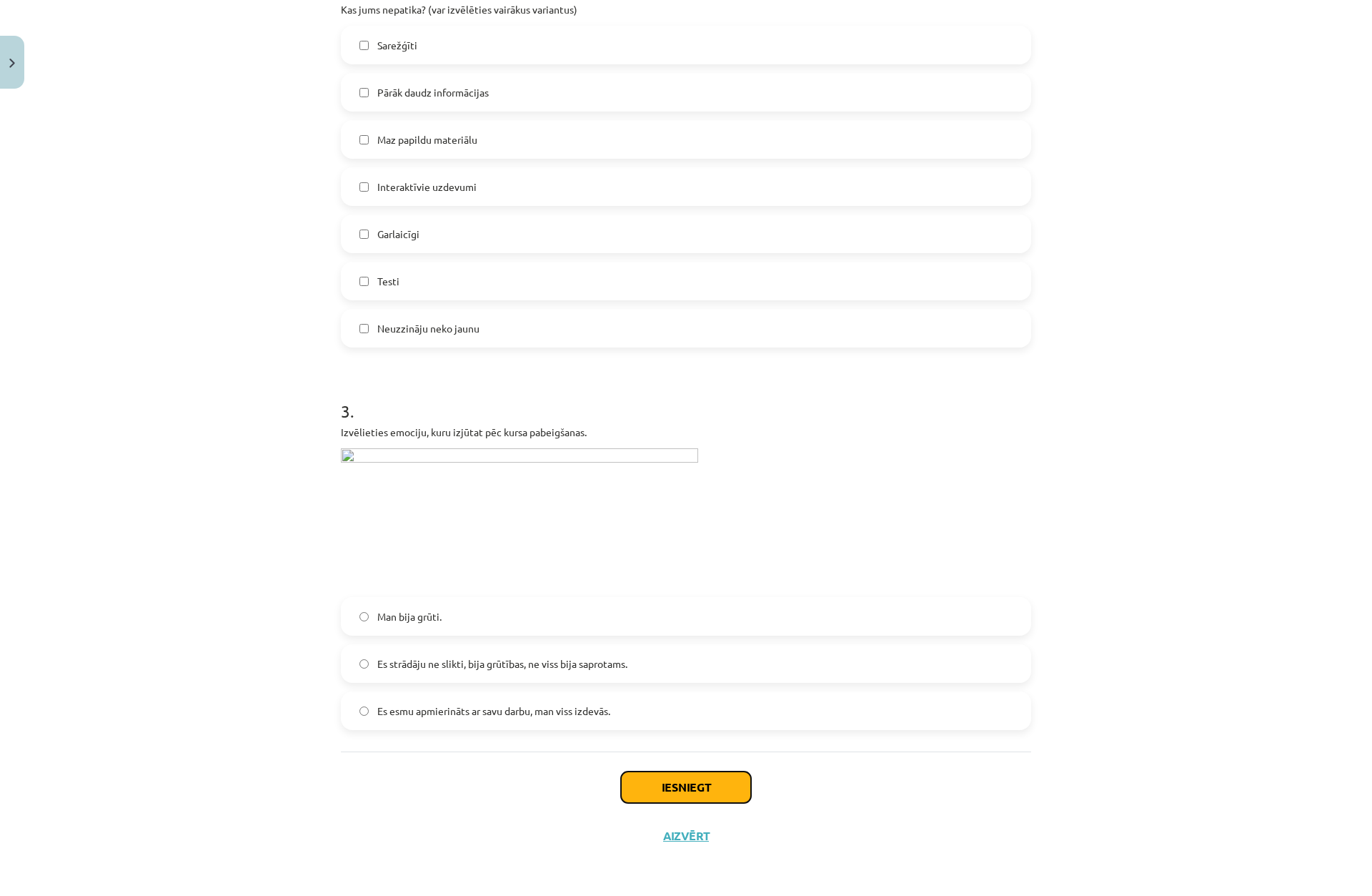
click at [684, 782] on button "Iesniegt" at bounding box center [686, 787] width 130 height 31
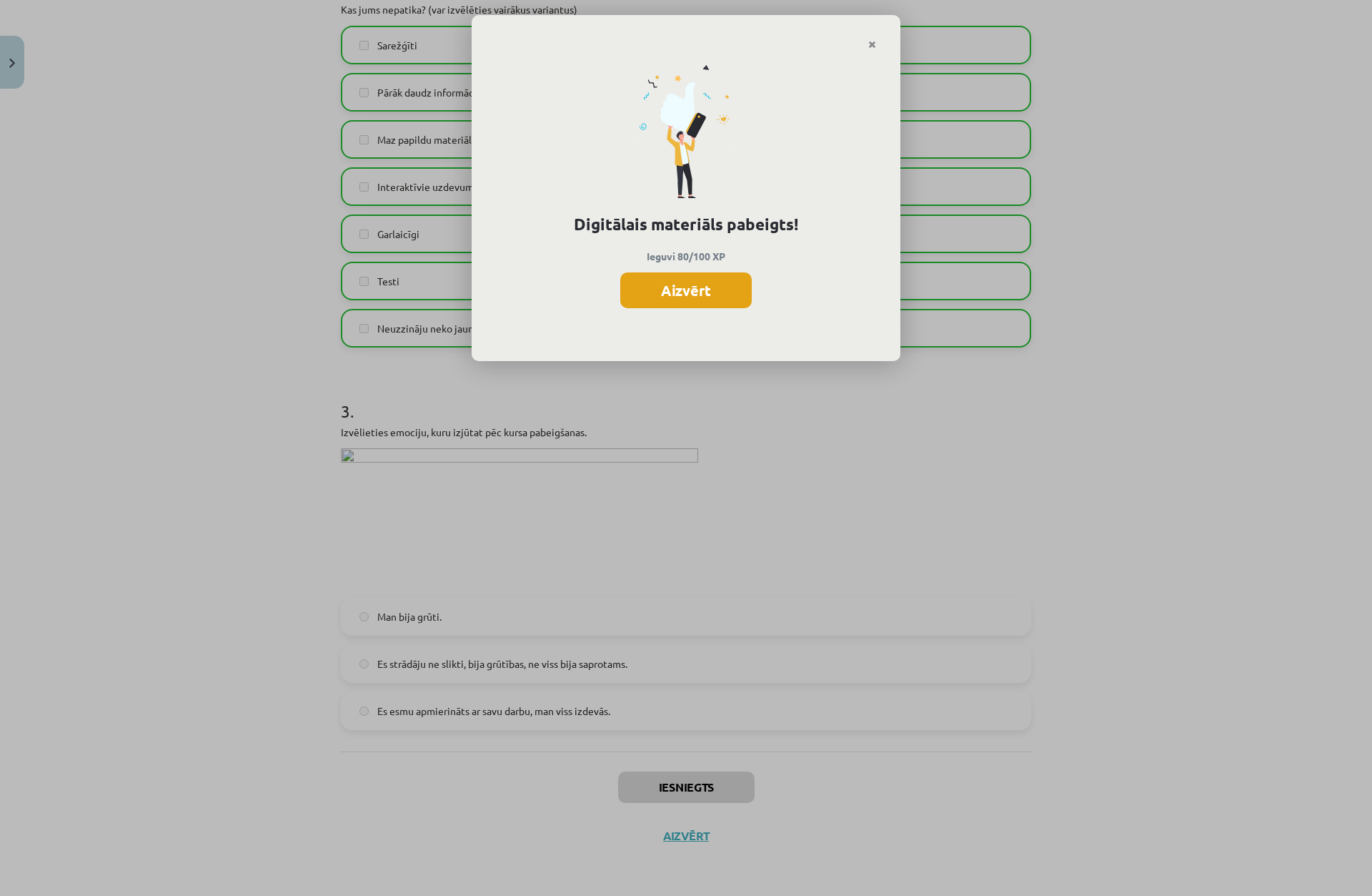
click at [712, 291] on button "Aizvērt" at bounding box center [686, 289] width 132 height 36
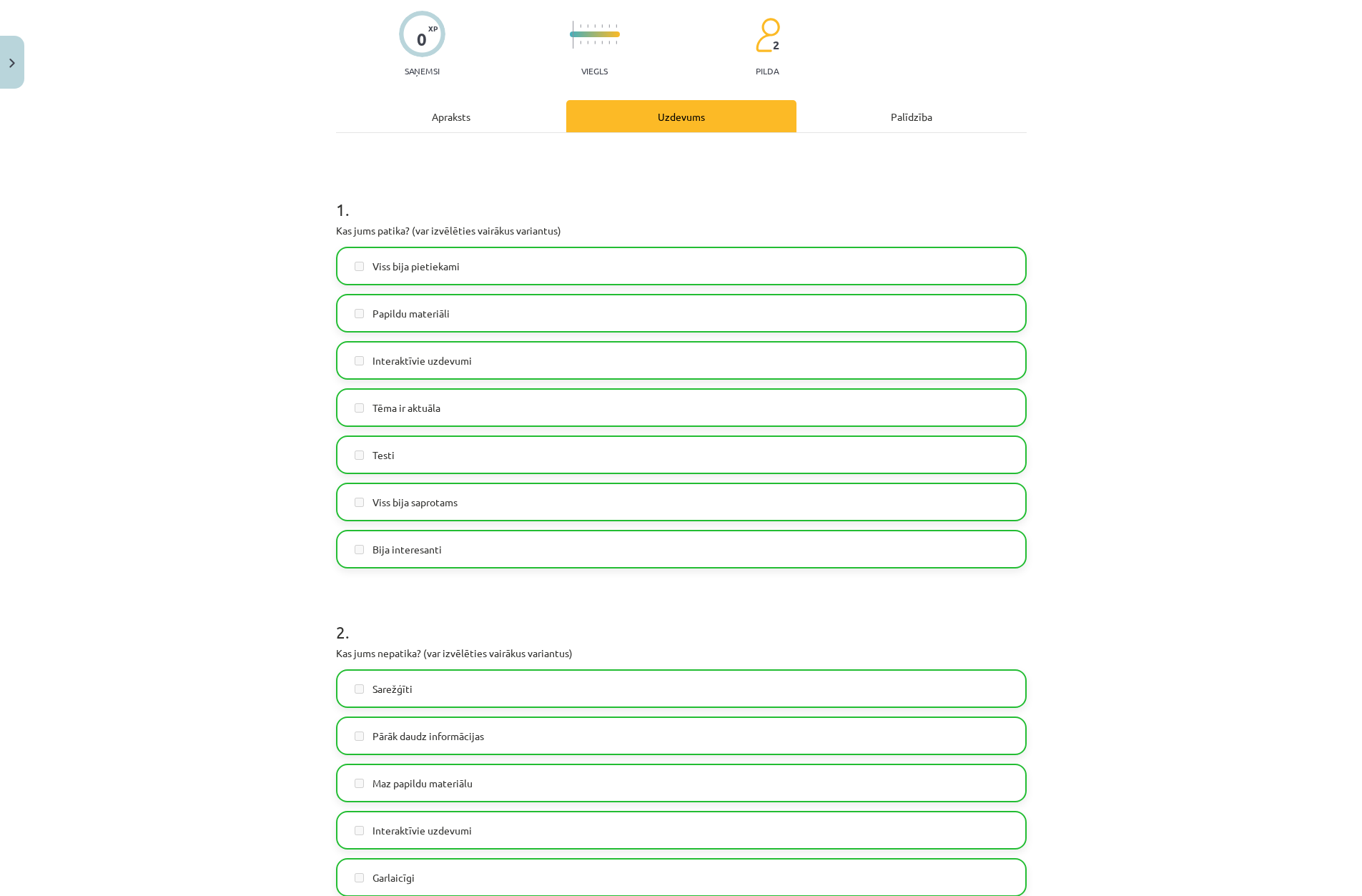
scroll to position [0, 0]
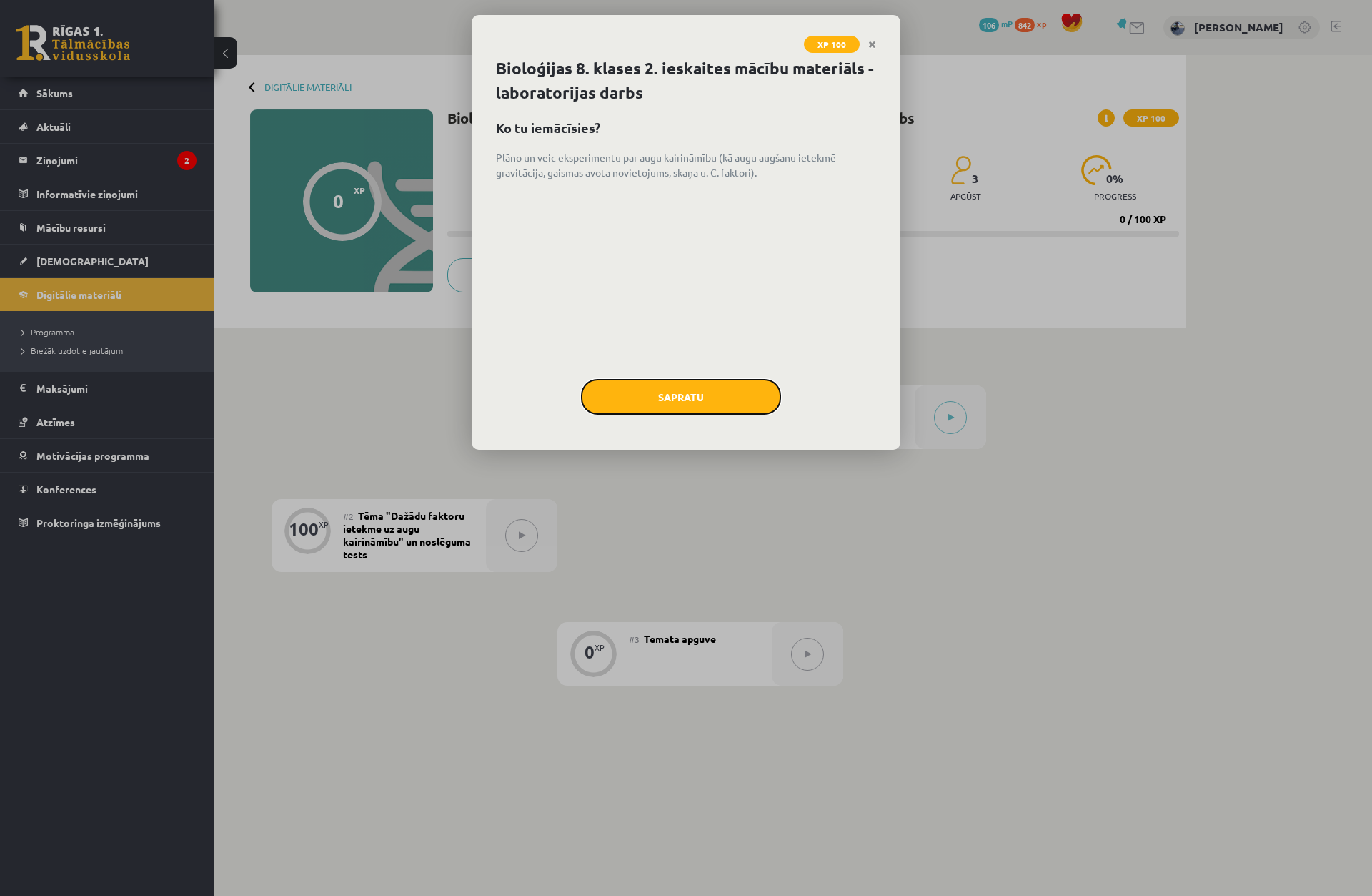
click at [736, 409] on button "Sapratu" at bounding box center [680, 396] width 200 height 36
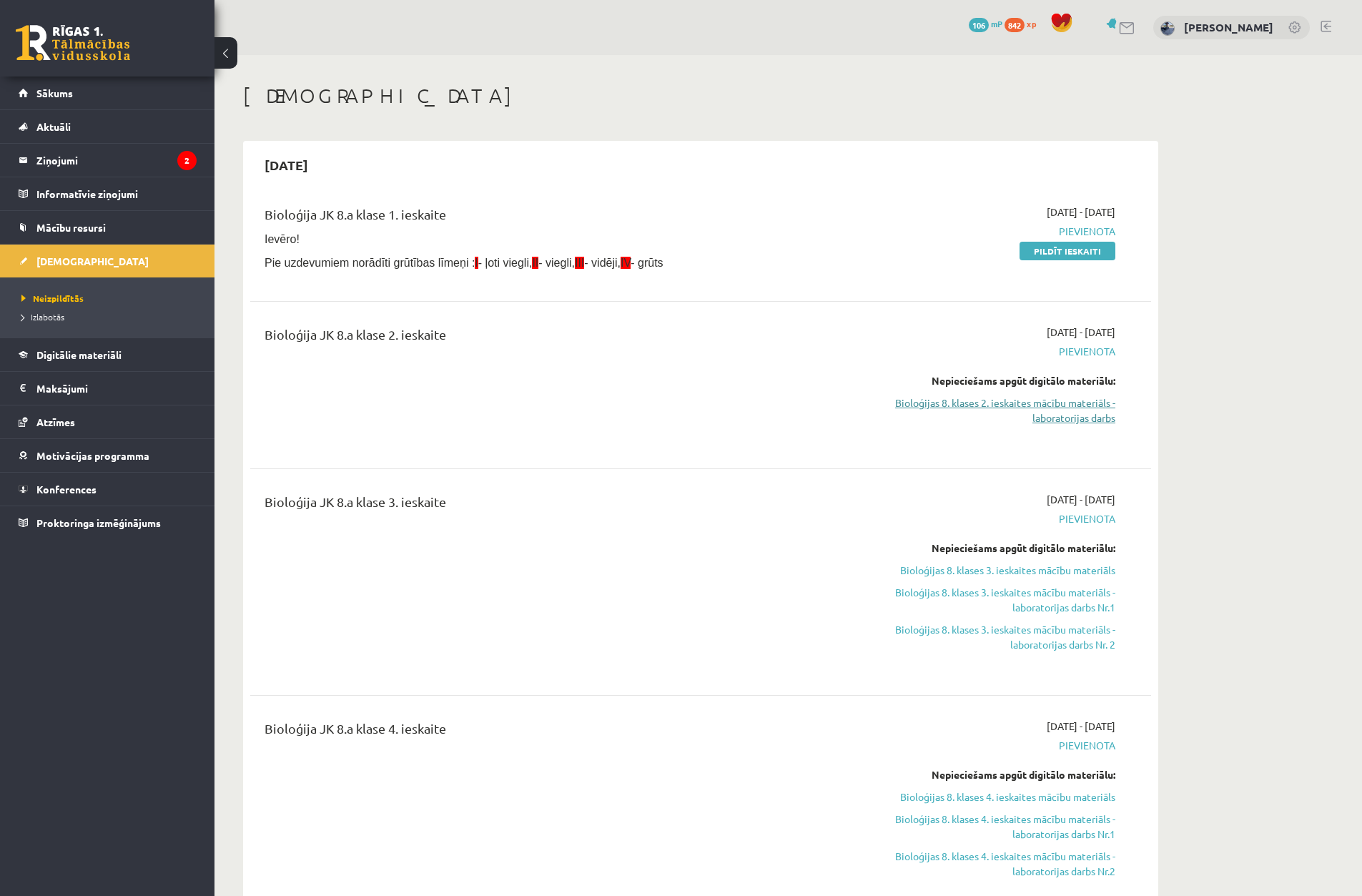
click at [1055, 412] on link "Bioloģijas 8. klases 2. ieskaites mācību materiāls - laboratorijas darbs" at bounding box center [980, 410] width 269 height 30
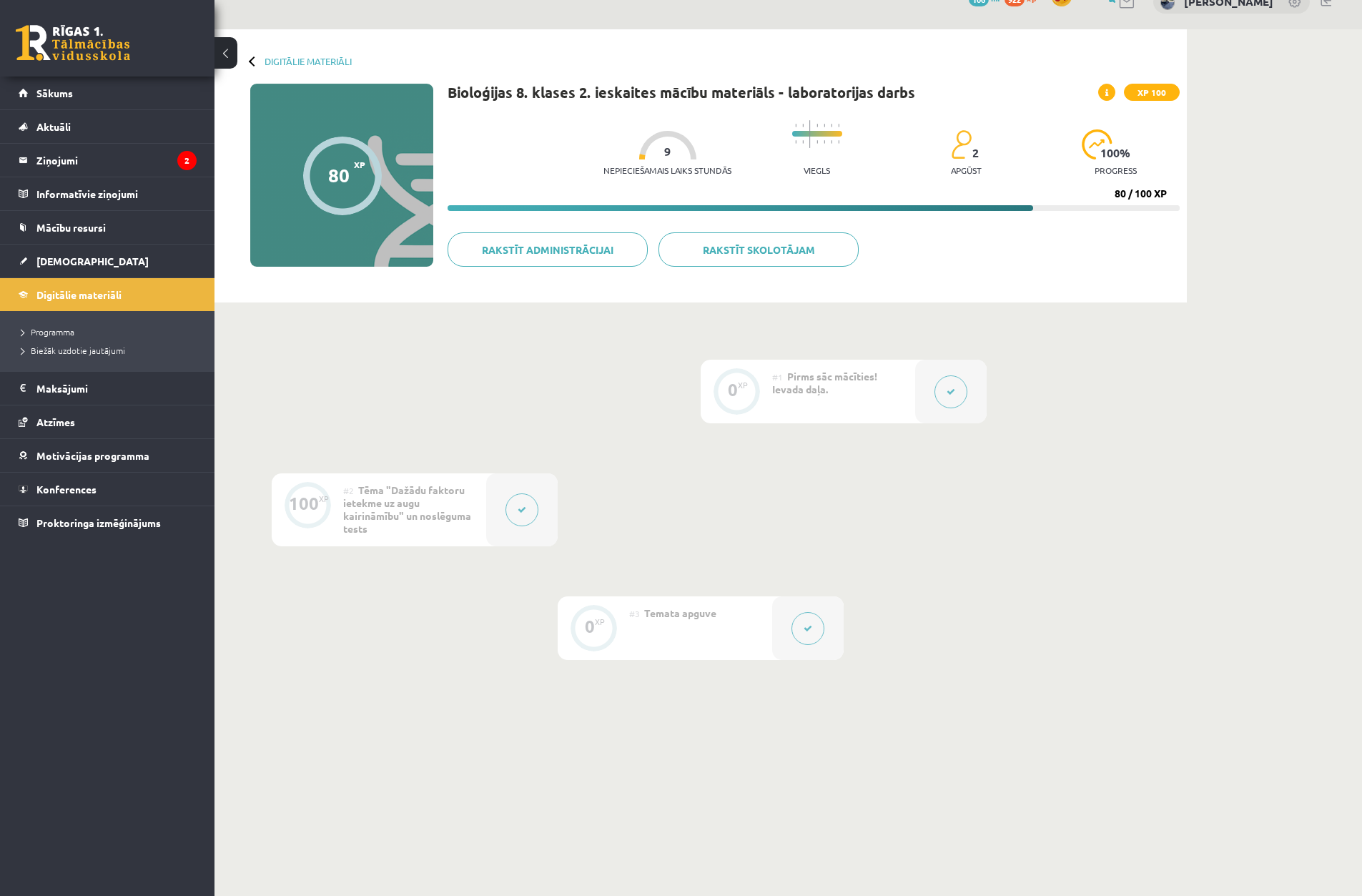
scroll to position [40, 0]
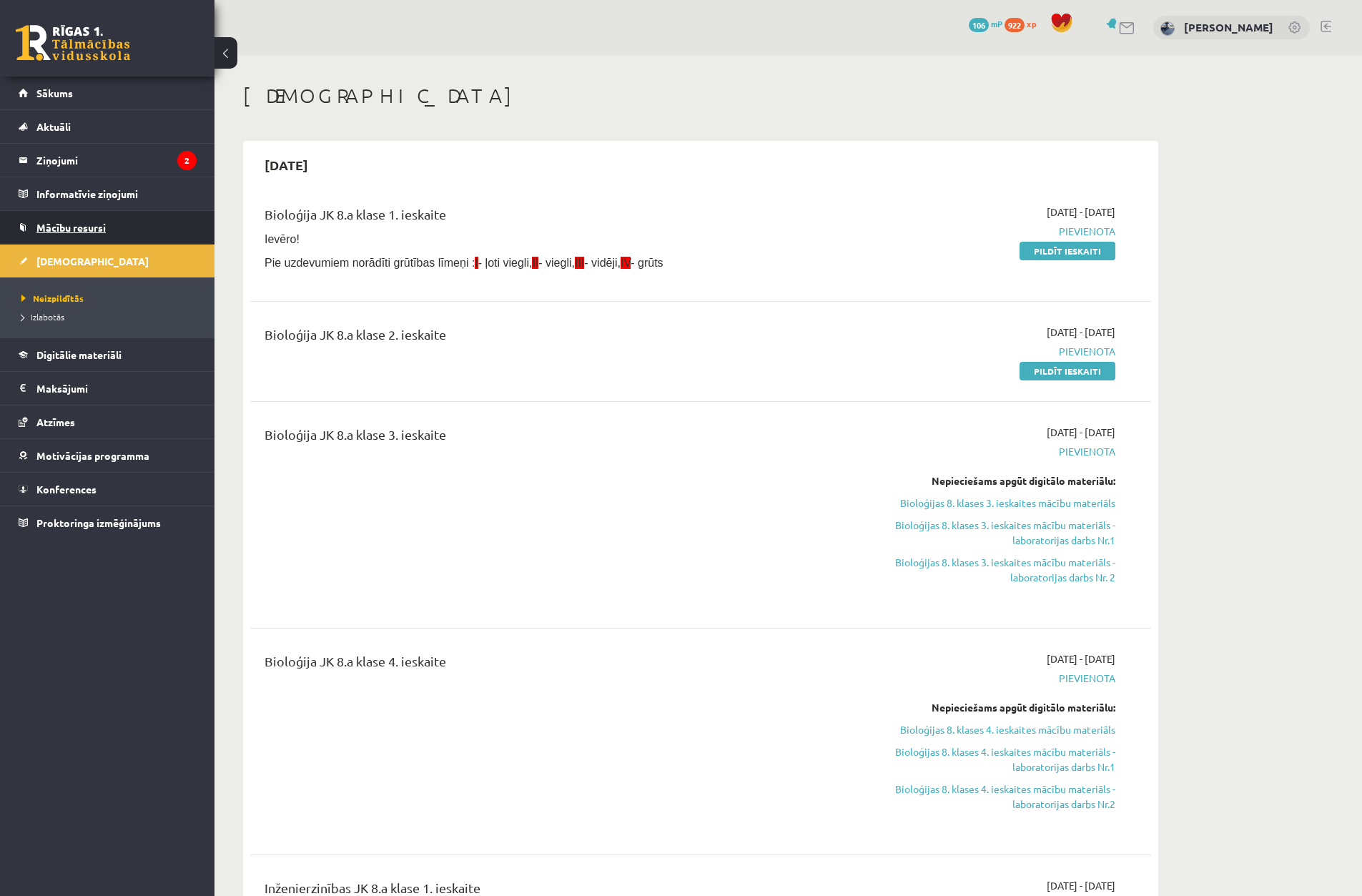
click at [142, 218] on link "Mācību resursi" at bounding box center [107, 228] width 178 height 33
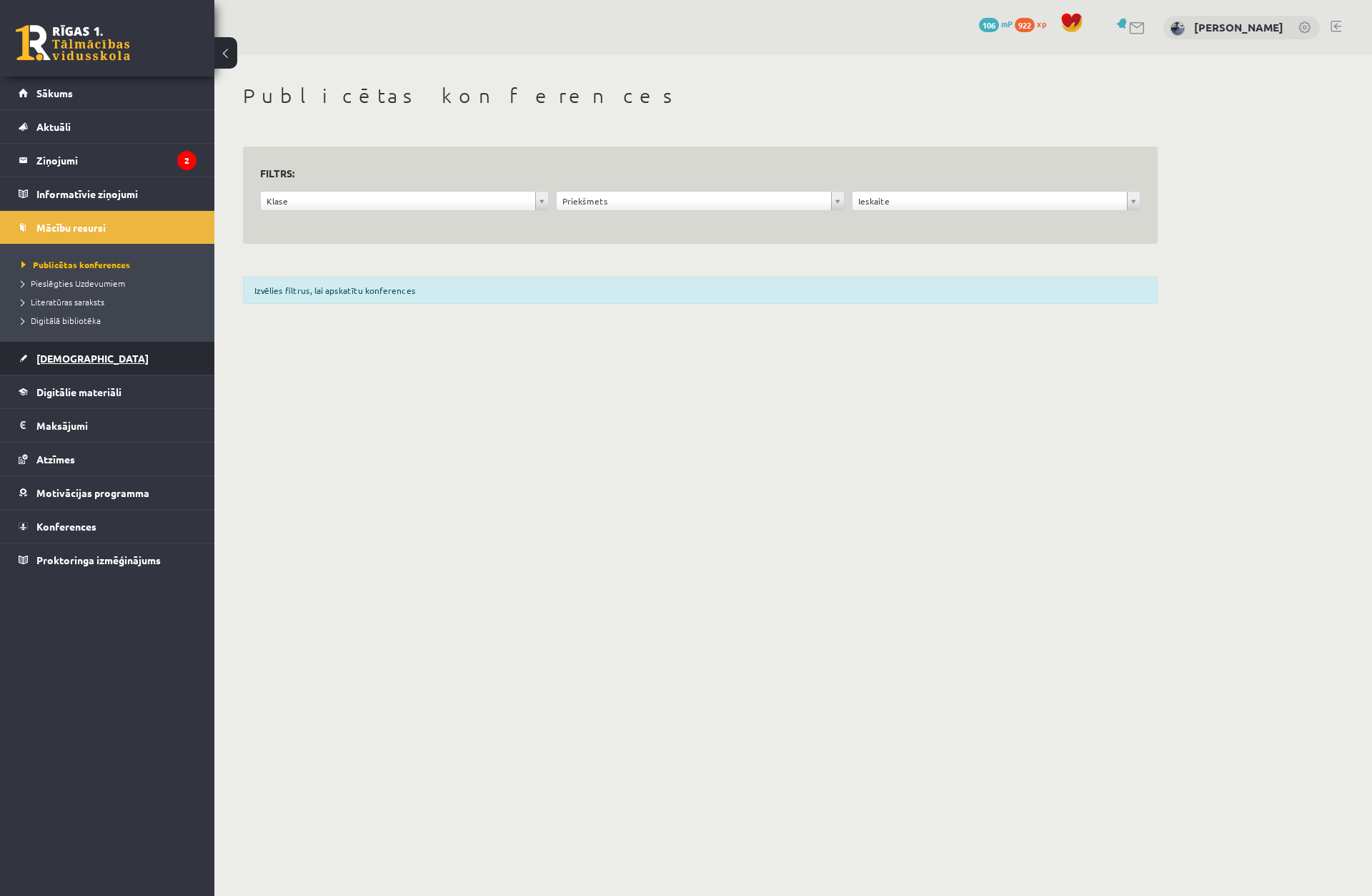
click at [137, 367] on link "[DEMOGRAPHIC_DATA]" at bounding box center [107, 359] width 178 height 33
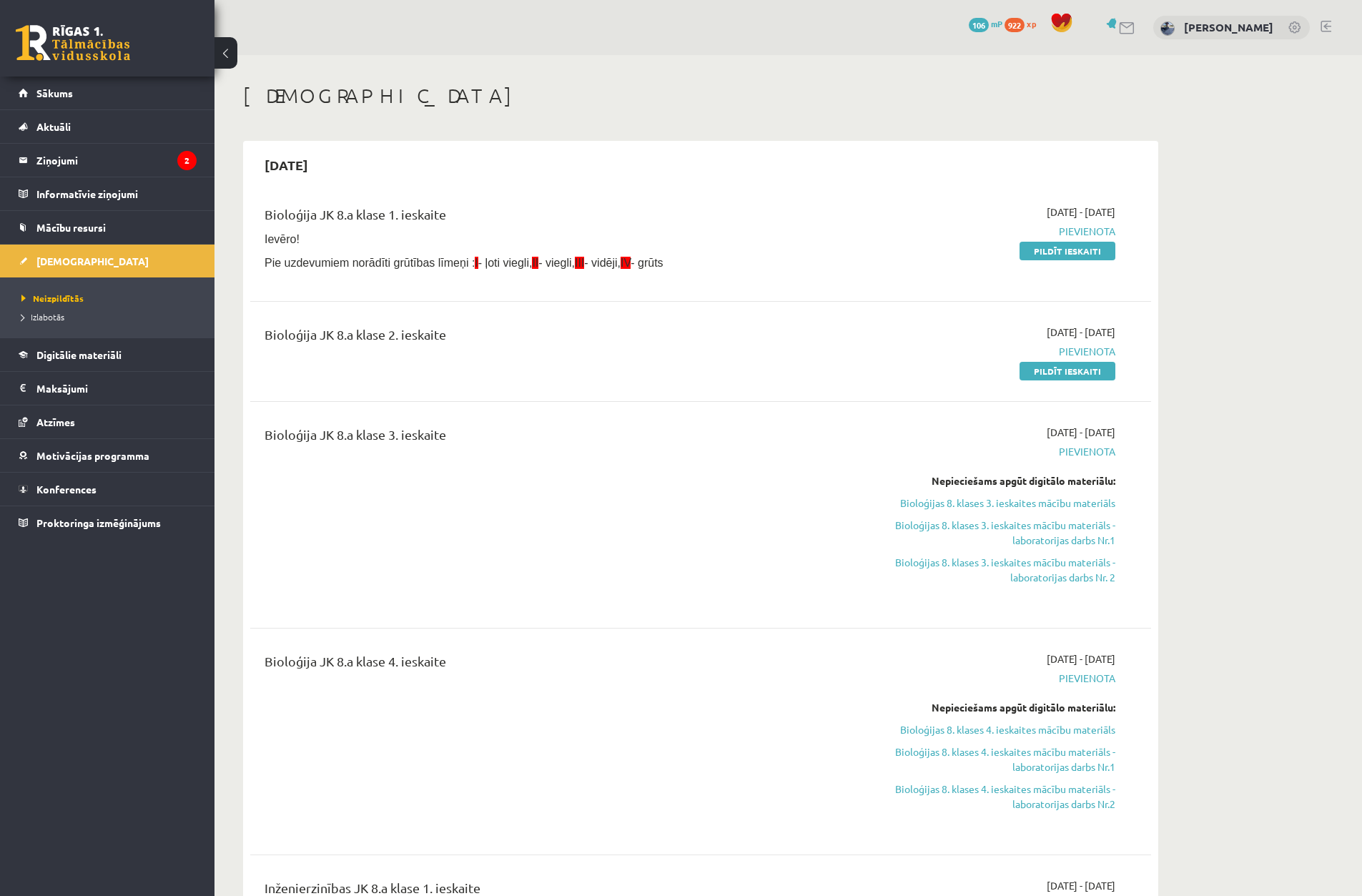
click at [565, 811] on div "Bioloģija JK 8.a klase 4. ieskaite" at bounding box center [544, 740] width 581 height 180
